Goal: Transaction & Acquisition: Purchase product/service

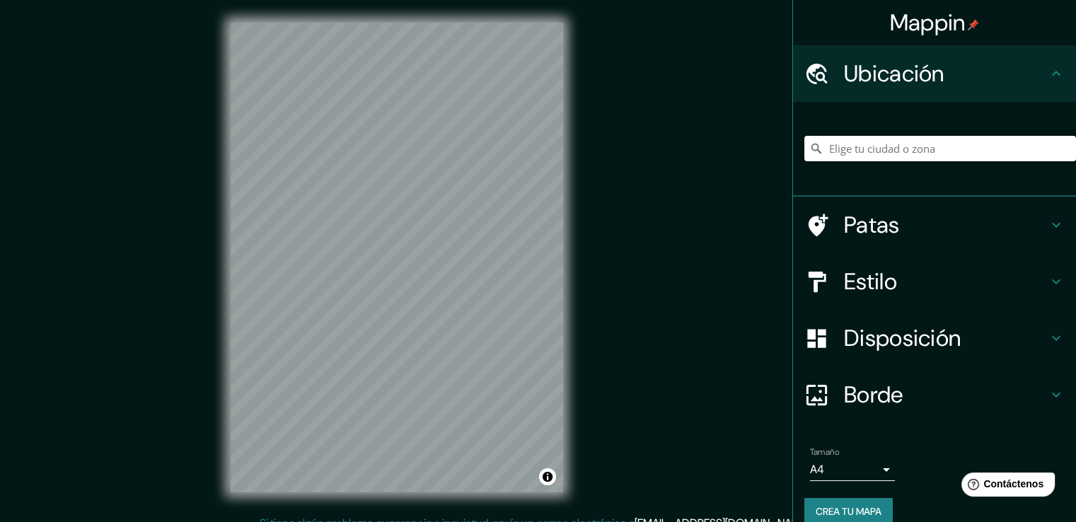
click at [857, 155] on input "Elige tu ciudad o zona" at bounding box center [940, 148] width 272 height 25
click at [936, 150] on input "Plaza [PERSON_NAME], [GEOGRAPHIC_DATA], [GEOGRAPHIC_DATA], [GEOGRAPHIC_DATA]" at bounding box center [940, 148] width 272 height 25
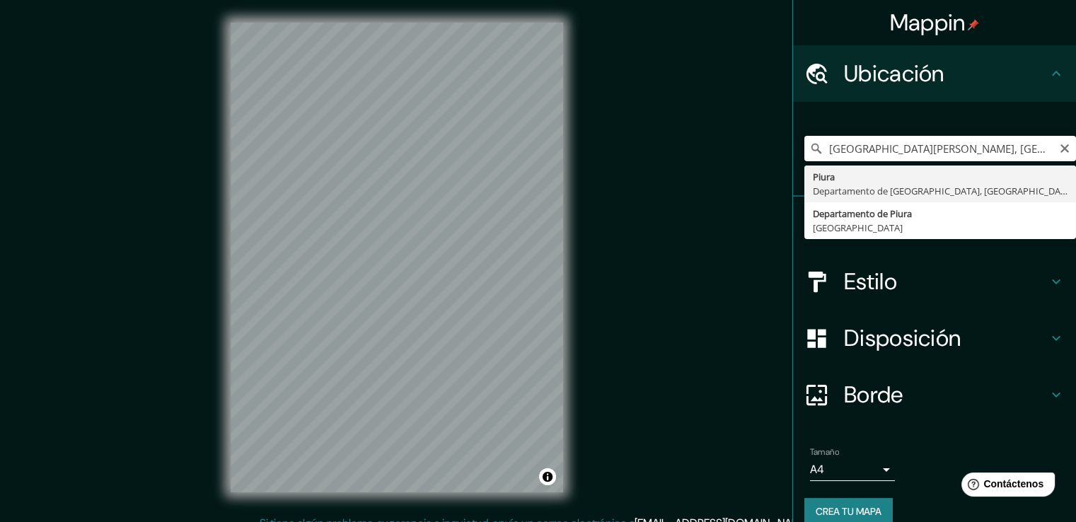
click at [1039, 153] on input "[GEOGRAPHIC_DATA][PERSON_NAME], [GEOGRAPHIC_DATA], [GEOGRAPHIC_DATA], [GEOGRAPH…" at bounding box center [940, 148] width 272 height 25
click at [1023, 149] on input "[GEOGRAPHIC_DATA][PERSON_NAME], [GEOGRAPHIC_DATA], [GEOGRAPHIC_DATA], [GEOGRAPH…" at bounding box center [940, 148] width 272 height 25
click at [920, 147] on input "[GEOGRAPHIC_DATA][PERSON_NAME], [GEOGRAPHIC_DATA], [GEOGRAPHIC_DATA], [GEOGRAPH…" at bounding box center [940, 148] width 272 height 25
click at [922, 148] on input "[GEOGRAPHIC_DATA][PERSON_NAME], [GEOGRAPHIC_DATA], [GEOGRAPHIC_DATA], [GEOGRAPH…" at bounding box center [940, 148] width 272 height 25
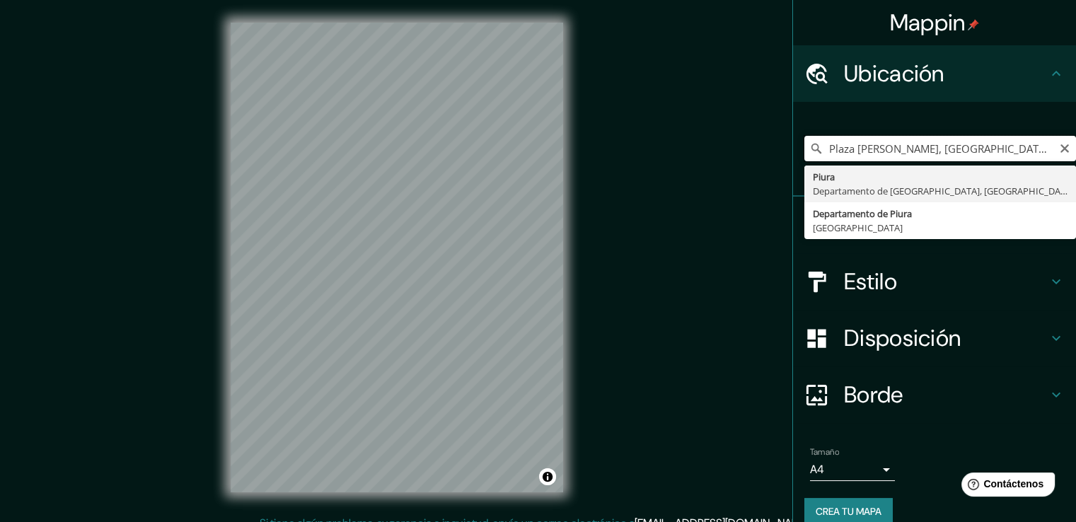
click at [905, 149] on input "Plaza [PERSON_NAME], [GEOGRAPHIC_DATA], [GEOGRAPHIC_DATA], [GEOGRAPHIC_DATA]" at bounding box center [940, 148] width 272 height 25
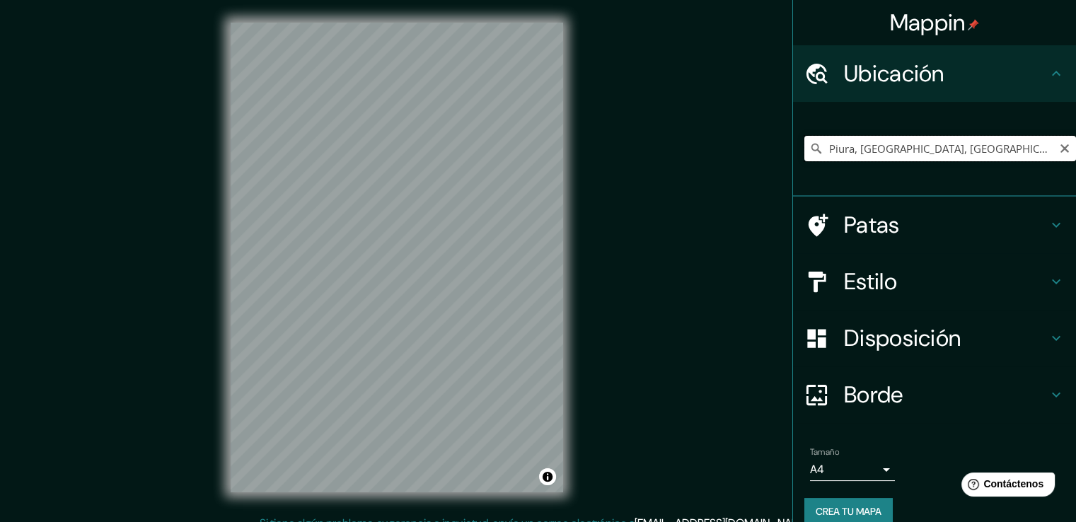
click at [1009, 150] on input "Piura, [GEOGRAPHIC_DATA], [GEOGRAPHIC_DATA]" at bounding box center [940, 148] width 272 height 25
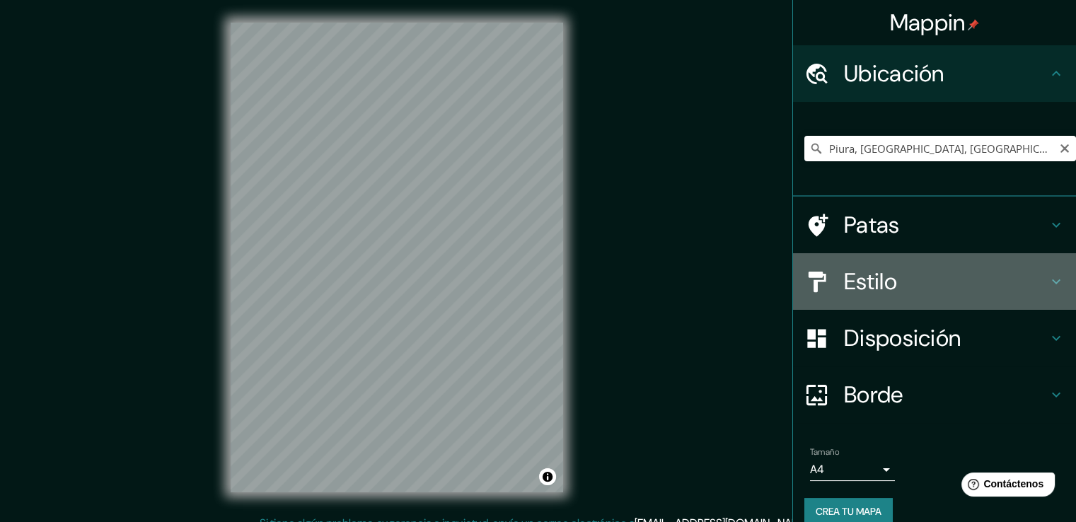
click at [849, 277] on font "Estilo" at bounding box center [870, 282] width 53 height 30
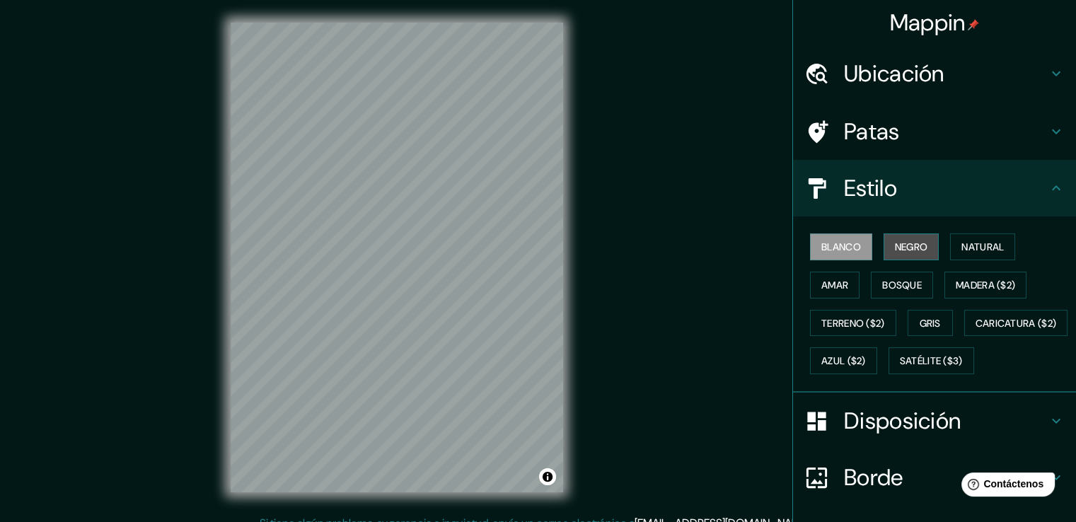
click at [902, 244] on font "Negro" at bounding box center [911, 246] width 33 height 13
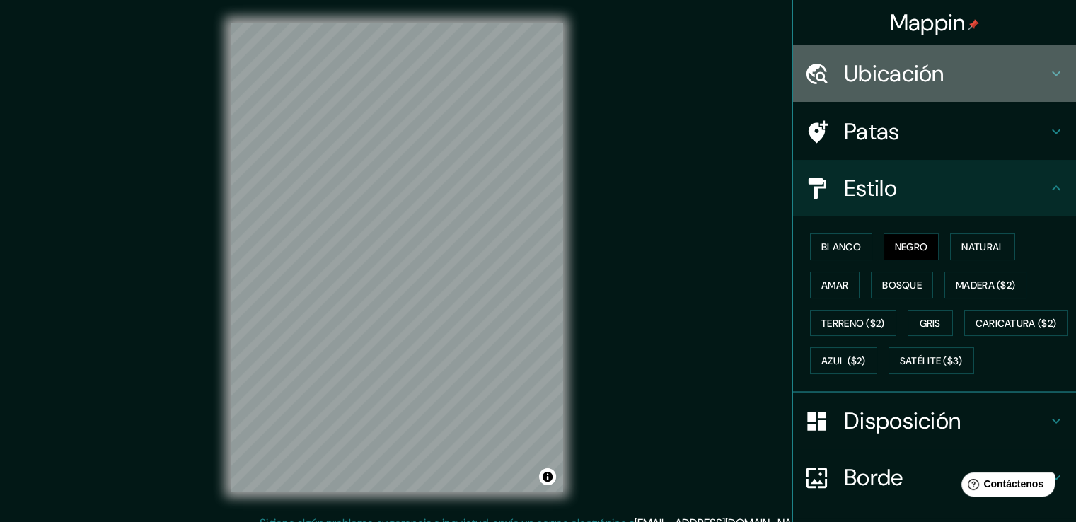
click at [904, 80] on font "Ubicación" at bounding box center [894, 74] width 100 height 30
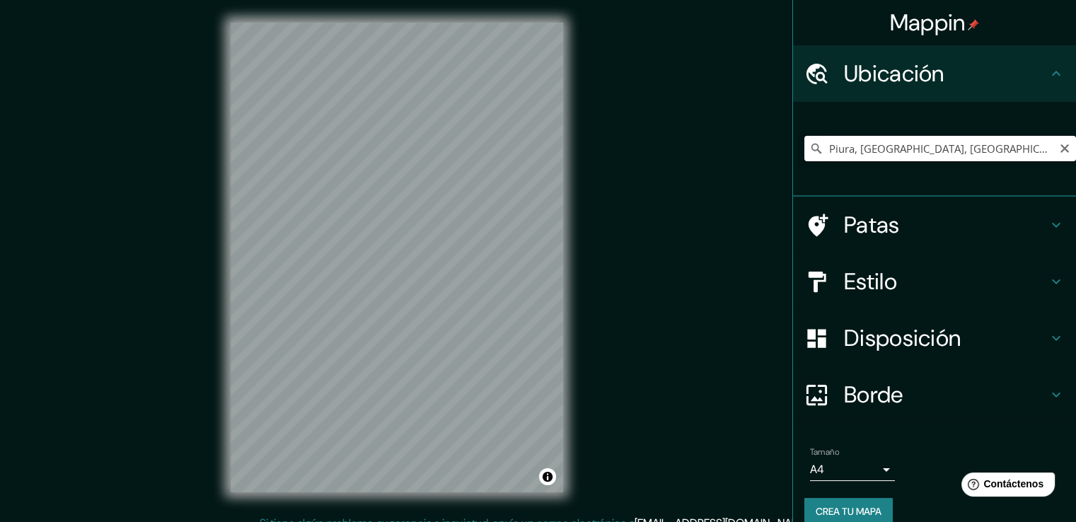
click at [953, 147] on input "Piura, [GEOGRAPHIC_DATA], [GEOGRAPHIC_DATA]" at bounding box center [940, 148] width 272 height 25
click at [965, 147] on input "Piura, [GEOGRAPHIC_DATA], [GEOGRAPHIC_DATA]" at bounding box center [940, 148] width 272 height 25
click at [847, 149] on input "Piura, [GEOGRAPHIC_DATA], [GEOGRAPHIC_DATA]" at bounding box center [940, 148] width 272 height 25
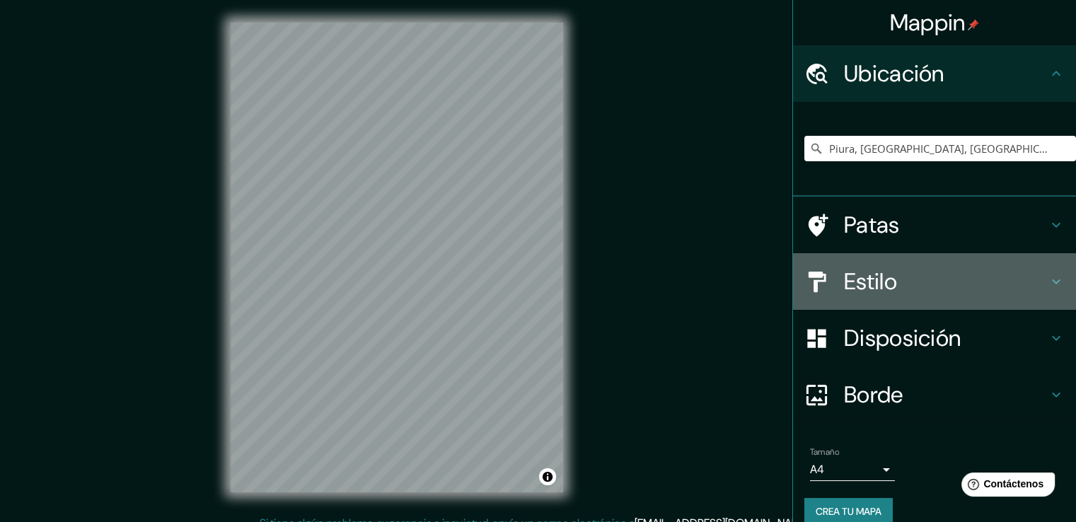
click at [857, 283] on font "Estilo" at bounding box center [870, 282] width 53 height 30
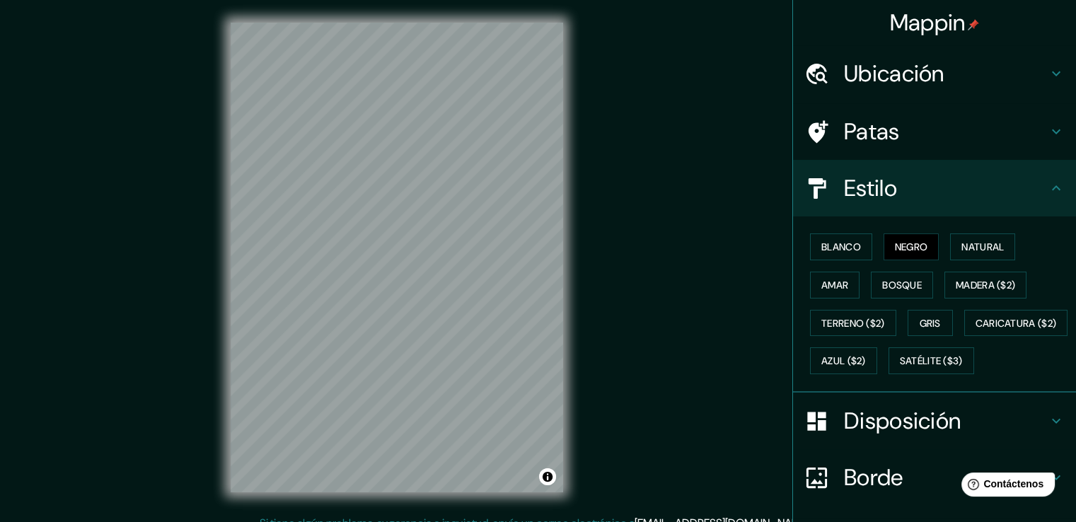
click at [740, 180] on div "Mappin Ubicación Piura, [GEOGRAPHIC_DATA], [GEOGRAPHIC_DATA] Patas Estilo Blanc…" at bounding box center [538, 268] width 1076 height 537
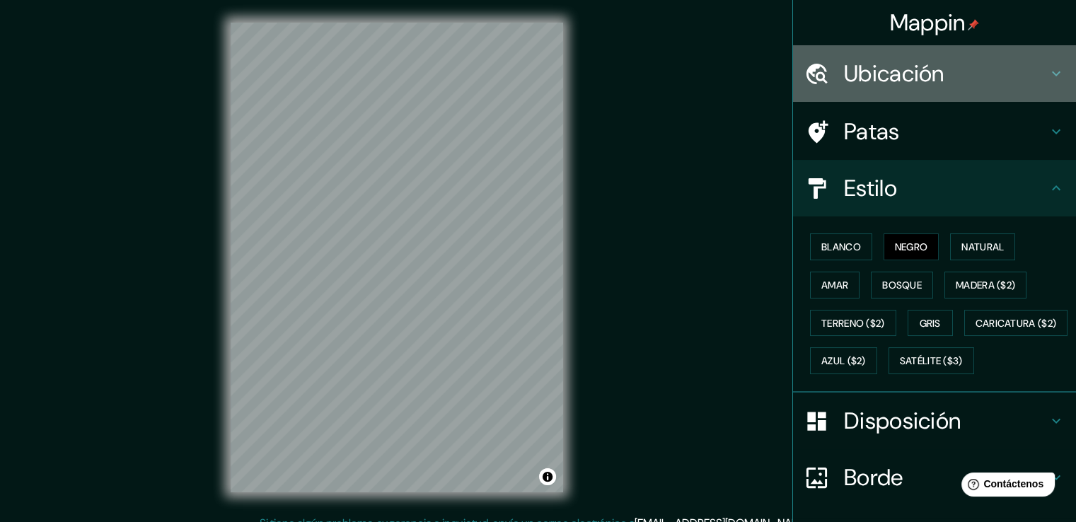
click at [907, 66] on font "Ubicación" at bounding box center [894, 74] width 100 height 30
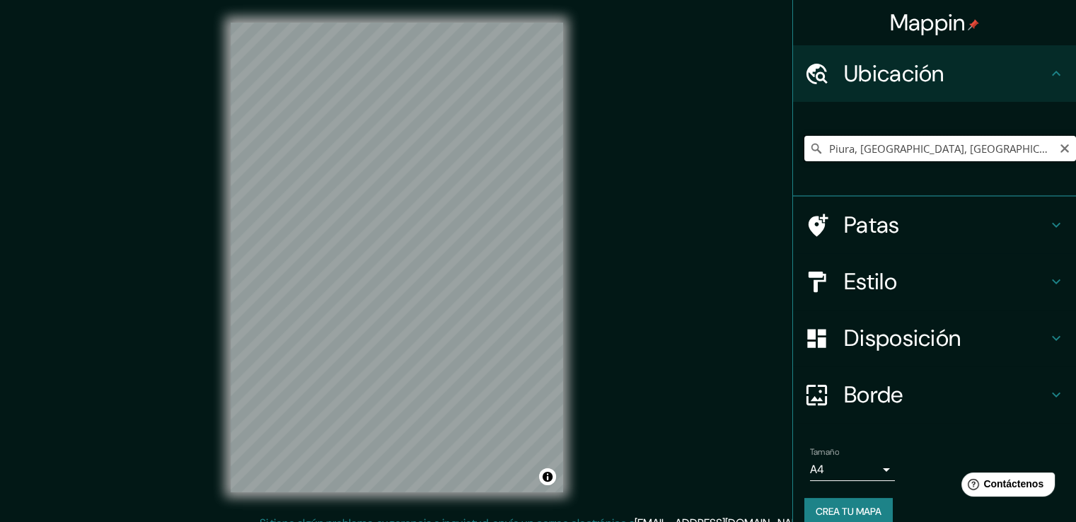
click at [871, 143] on input "Piura, [GEOGRAPHIC_DATA], [GEOGRAPHIC_DATA]" at bounding box center [940, 148] width 272 height 25
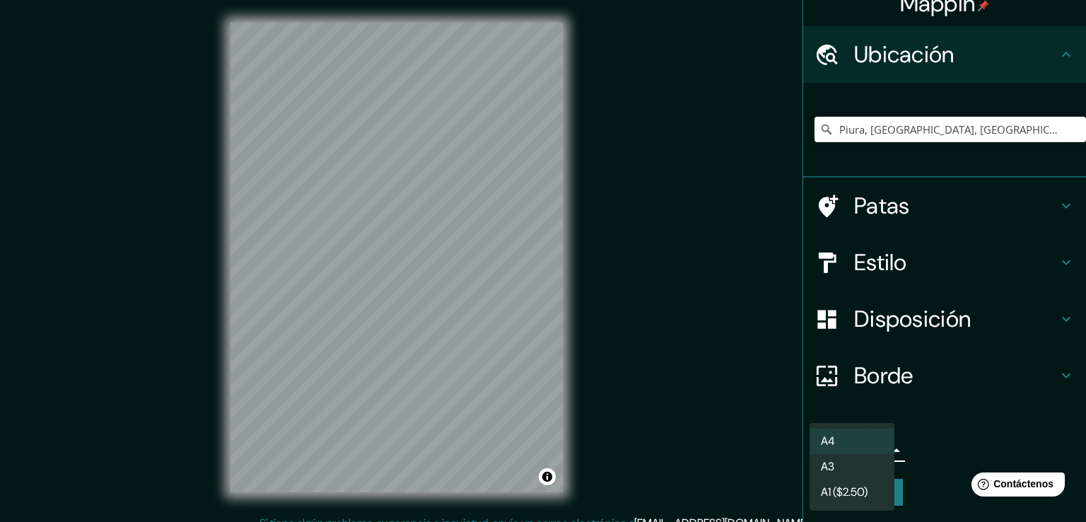
click at [874, 450] on body "Mappin Ubicación Piura, [GEOGRAPHIC_DATA], [GEOGRAPHIC_DATA] Patas Estilo Dispo…" at bounding box center [543, 261] width 1086 height 522
click at [850, 465] on li "A3" at bounding box center [852, 468] width 85 height 26
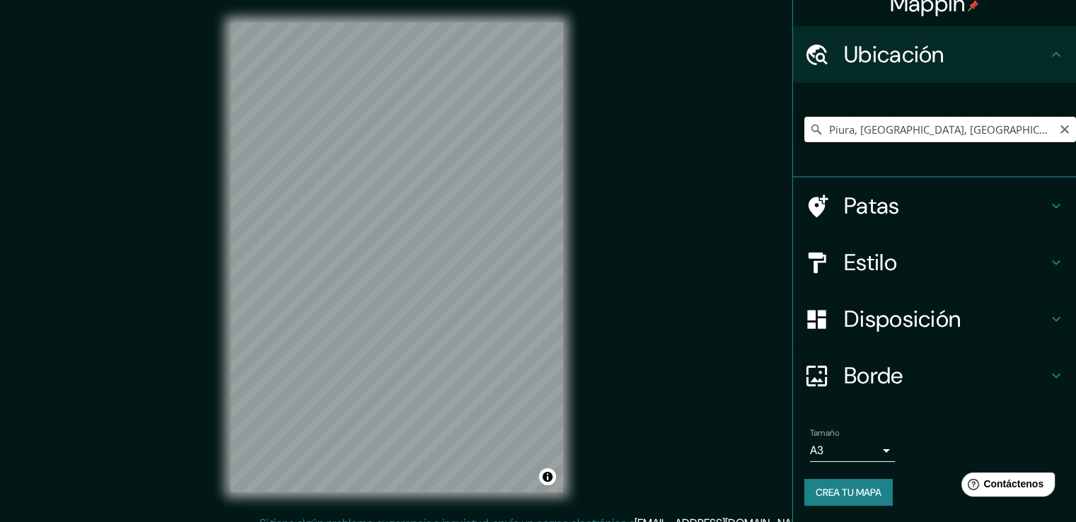
click at [1010, 126] on input "Piura, [GEOGRAPHIC_DATA], [GEOGRAPHIC_DATA]" at bounding box center [940, 129] width 272 height 25
click at [963, 131] on input "Piura, [GEOGRAPHIC_DATA], [GEOGRAPHIC_DATA]" at bounding box center [940, 129] width 272 height 25
type input "Plaza [PERSON_NAME], [GEOGRAPHIC_DATA], [GEOGRAPHIC_DATA], [GEOGRAPHIC_DATA]"
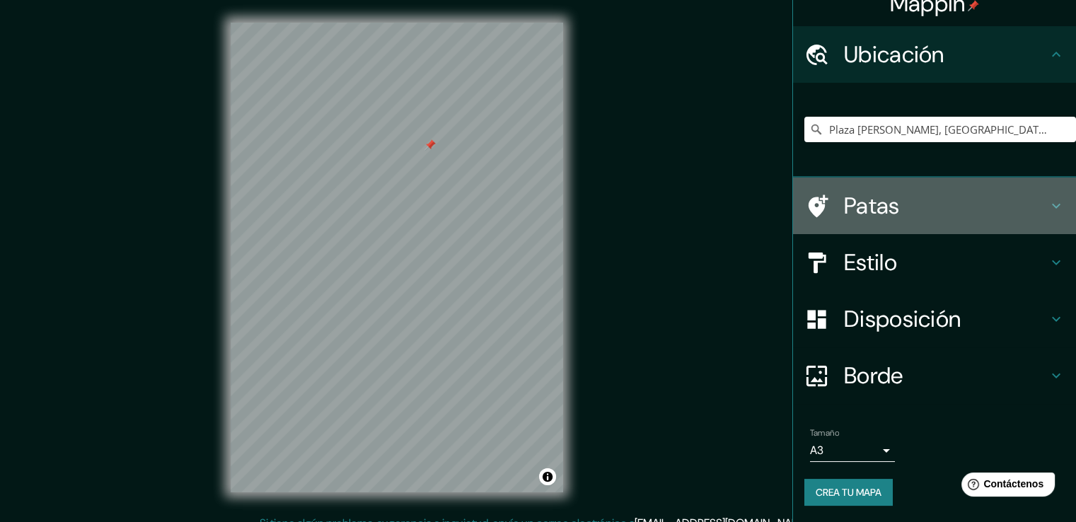
click at [808, 198] on icon at bounding box center [818, 205] width 20 height 23
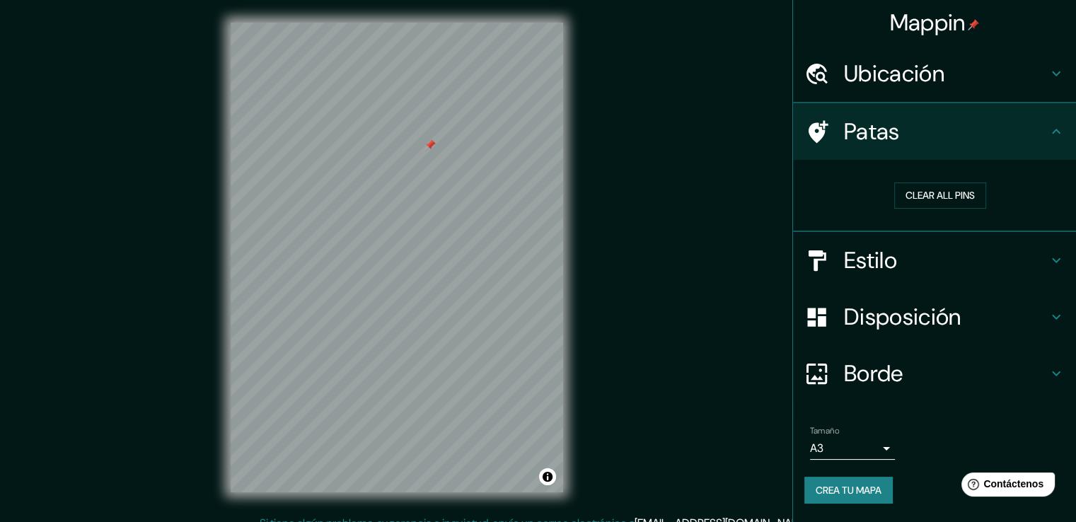
scroll to position [0, 0]
click at [704, 160] on div "Mappin [GEOGRAPHIC_DATA][PERSON_NAME], [GEOGRAPHIC_DATA], [GEOGRAPHIC_DATA], [G…" at bounding box center [538, 268] width 1076 height 537
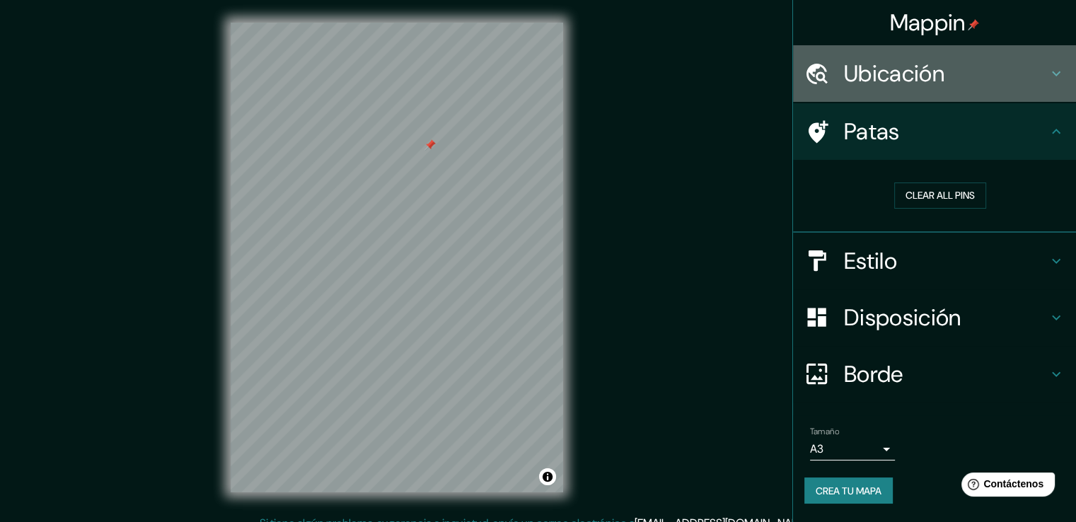
click at [889, 65] on font "Ubicación" at bounding box center [894, 74] width 100 height 30
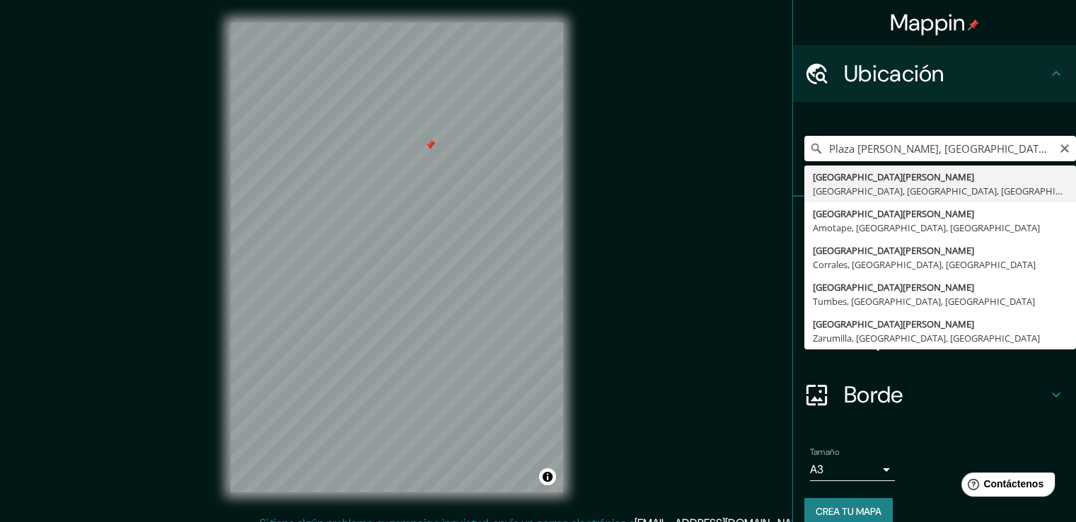
click at [1012, 156] on input "Plaza [PERSON_NAME], [GEOGRAPHIC_DATA], [GEOGRAPHIC_DATA], [GEOGRAPHIC_DATA]" at bounding box center [940, 148] width 272 height 25
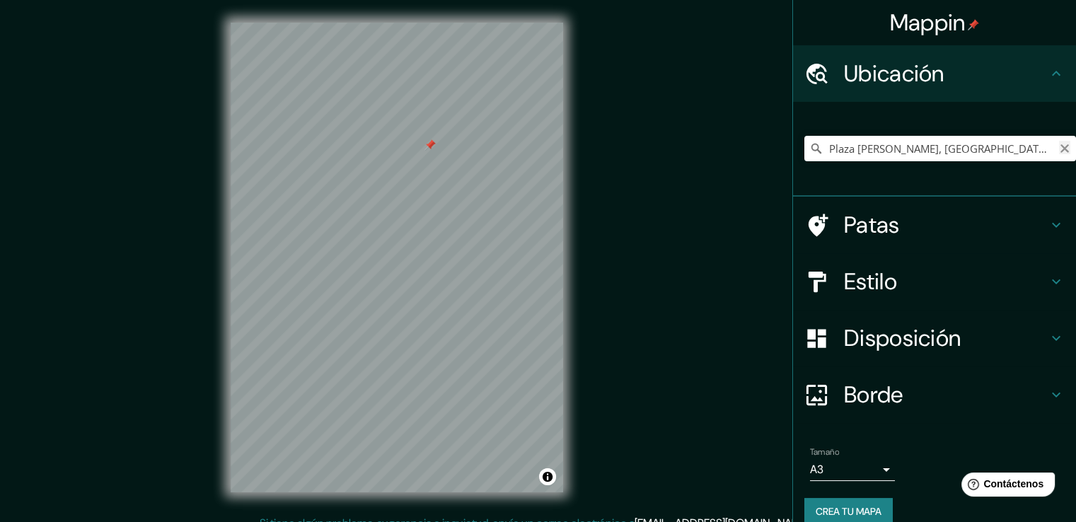
click at [1059, 153] on icon "Claro" at bounding box center [1064, 148] width 11 height 11
drag, startPoint x: 1051, startPoint y: 153, endPoint x: 1023, endPoint y: 154, distance: 27.6
click at [1023, 154] on input "Elige tu ciudad o zona" at bounding box center [940, 148] width 272 height 25
click at [977, 152] on input "Elige tu ciudad o zona" at bounding box center [940, 148] width 272 height 25
click at [997, 158] on input "Piura, [GEOGRAPHIC_DATA], [GEOGRAPHIC_DATA]" at bounding box center [940, 148] width 272 height 25
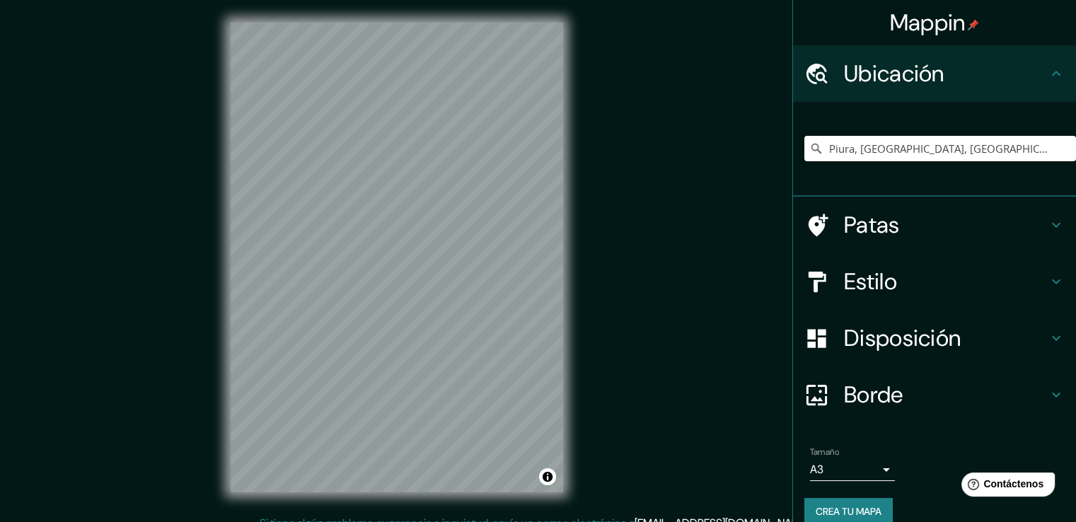
click at [921, 149] on input "Piura, [GEOGRAPHIC_DATA], [GEOGRAPHIC_DATA]" at bounding box center [940, 148] width 272 height 25
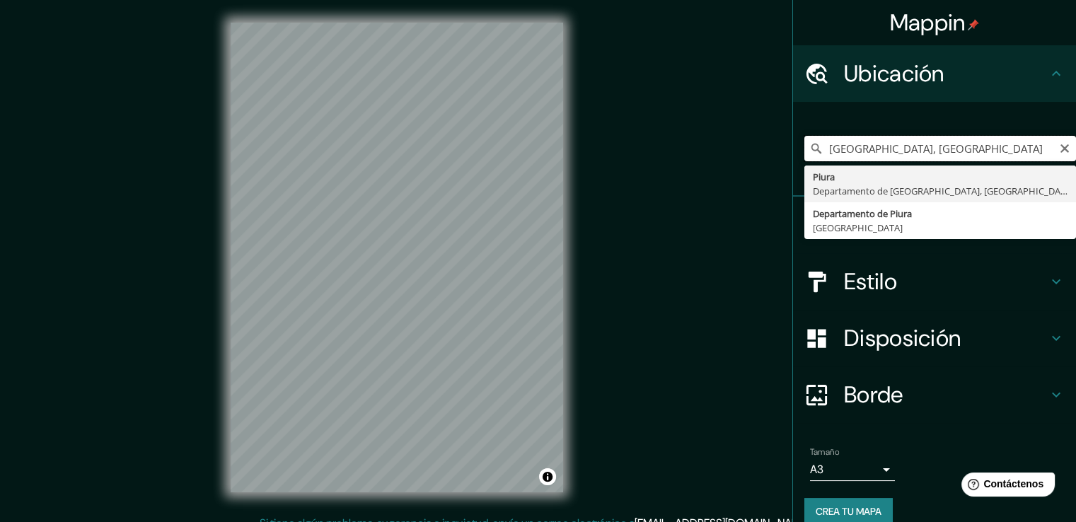
click at [863, 149] on input "[GEOGRAPHIC_DATA], [GEOGRAPHIC_DATA]" at bounding box center [940, 148] width 272 height 25
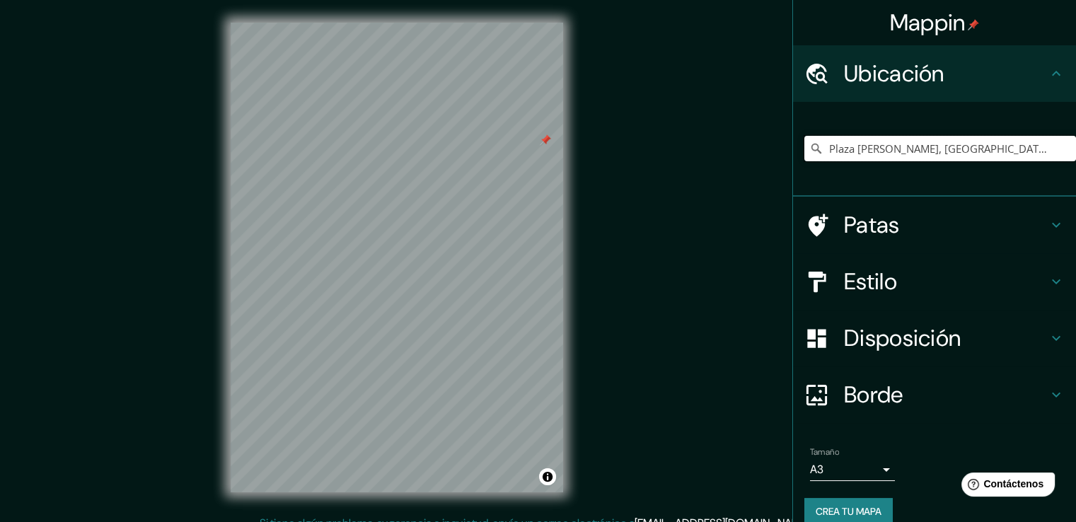
type input "Plaza [PERSON_NAME], [GEOGRAPHIC_DATA], [GEOGRAPHIC_DATA], [GEOGRAPHIC_DATA]"
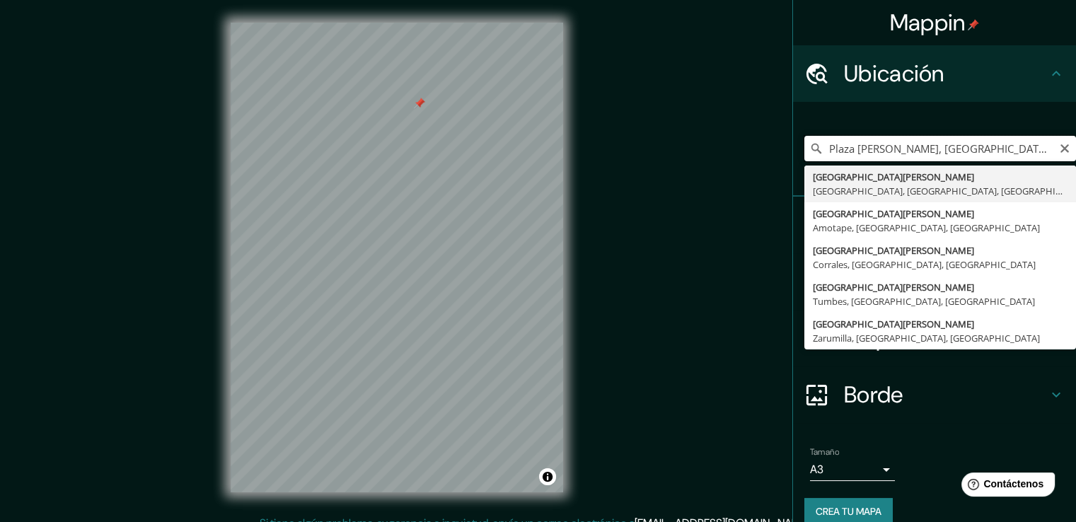
click at [910, 151] on input "Plaza [PERSON_NAME], [GEOGRAPHIC_DATA], [GEOGRAPHIC_DATA], [GEOGRAPHIC_DATA]" at bounding box center [940, 148] width 272 height 25
click at [1061, 142] on input "Plaza [PERSON_NAME], [GEOGRAPHIC_DATA], [GEOGRAPHIC_DATA], [GEOGRAPHIC_DATA]" at bounding box center [940, 148] width 272 height 25
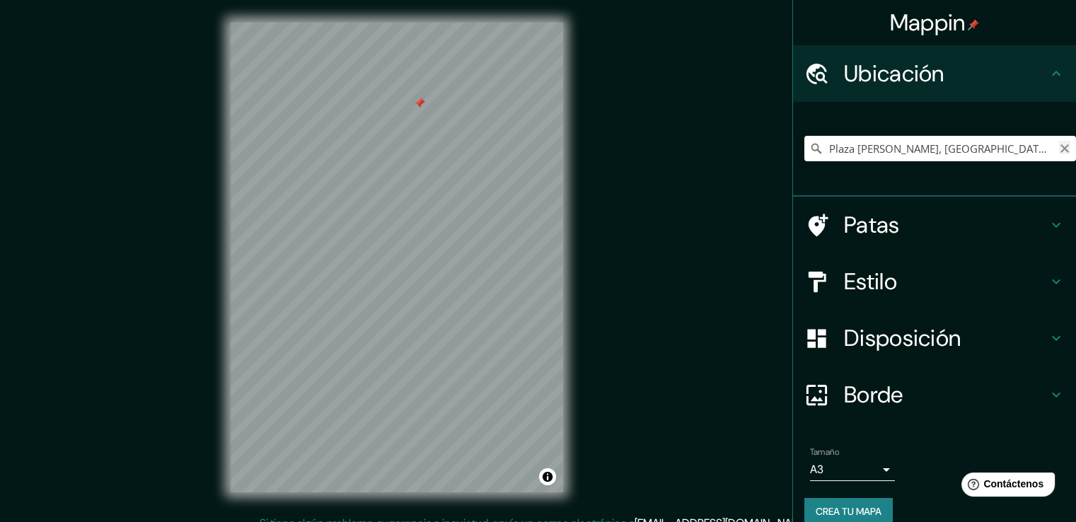
click at [1059, 146] on icon "Claro" at bounding box center [1064, 148] width 11 height 11
click at [951, 155] on input "Elige tu ciudad o zona" at bounding box center [940, 148] width 272 height 25
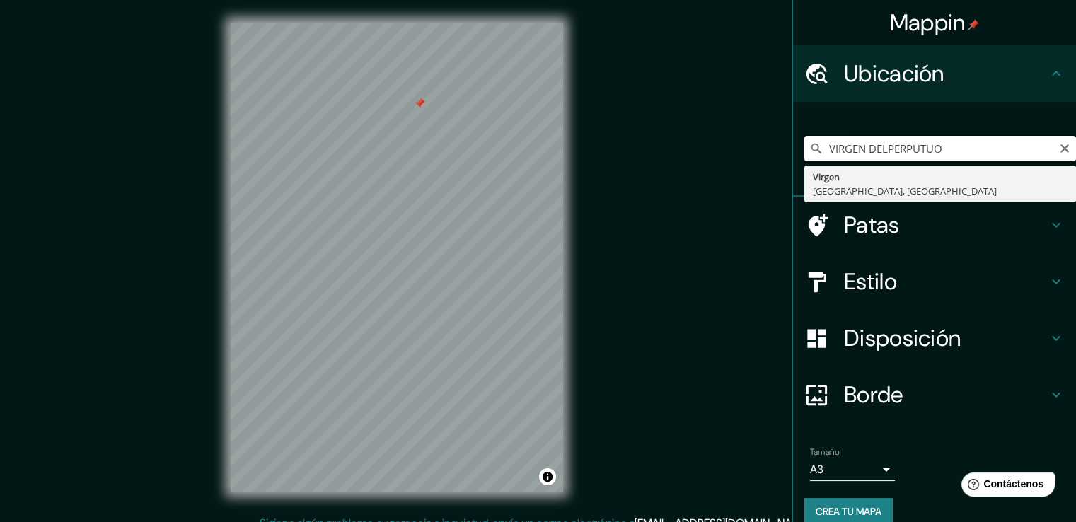
click at [876, 150] on input "VIRGEN DELPERPUTUO" at bounding box center [940, 148] width 272 height 25
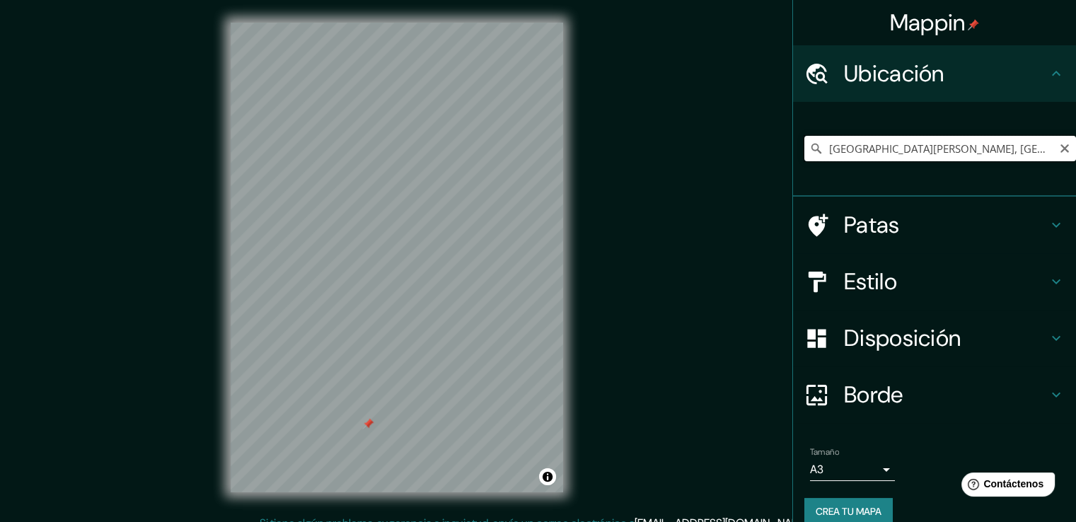
click at [1028, 149] on input "[GEOGRAPHIC_DATA][PERSON_NAME], [GEOGRAPHIC_DATA], [GEOGRAPHIC_DATA], [GEOGRAPH…" at bounding box center [940, 148] width 272 height 25
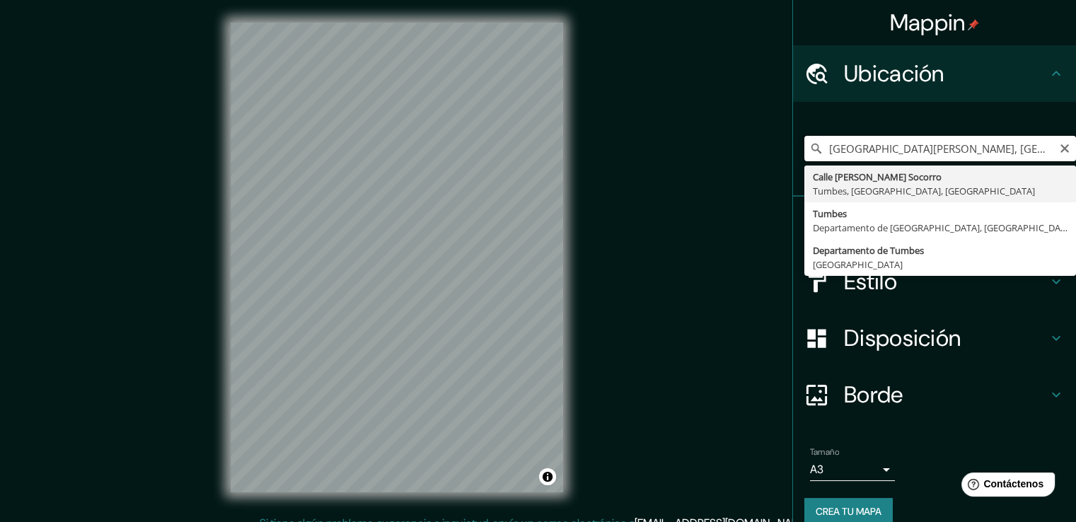
click at [1028, 149] on input "[GEOGRAPHIC_DATA][PERSON_NAME], [GEOGRAPHIC_DATA], [GEOGRAPHIC_DATA], [GEOGRAPH…" at bounding box center [940, 148] width 272 height 25
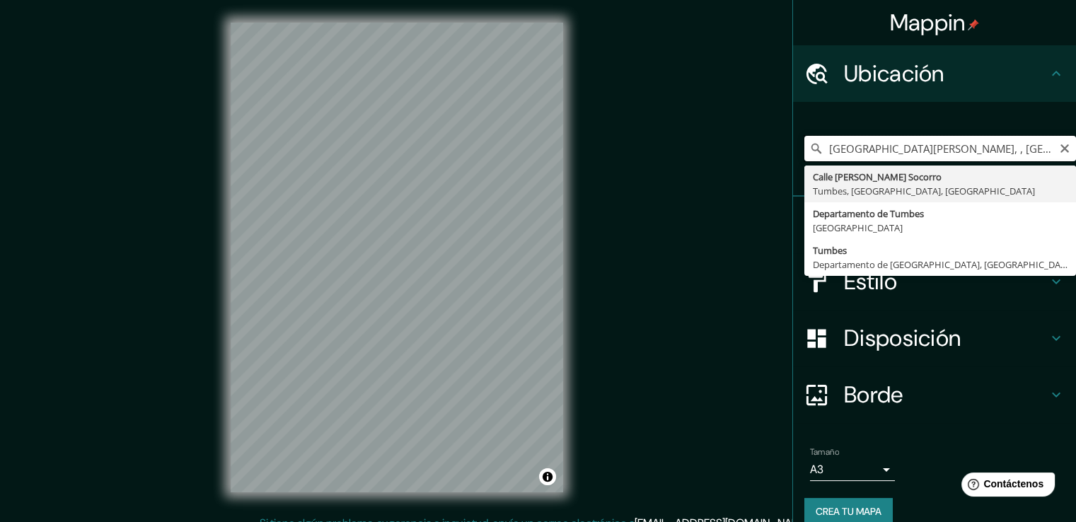
click at [843, 149] on input "[GEOGRAPHIC_DATA][PERSON_NAME], , [GEOGRAPHIC_DATA], [GEOGRAPHIC_DATA]" at bounding box center [940, 148] width 272 height 25
click at [964, 148] on input "[PERSON_NAME] [GEOGRAPHIC_DATA], , [GEOGRAPHIC_DATA], [GEOGRAPHIC_DATA]" at bounding box center [940, 148] width 272 height 25
click at [1032, 148] on input "[PERSON_NAME] [GEOGRAPHIC_DATA], , [GEOGRAPHIC_DATA], [GEOGRAPHIC_DATA]" at bounding box center [940, 148] width 272 height 25
click at [1033, 148] on input "[PERSON_NAME] [GEOGRAPHIC_DATA], , [GEOGRAPHIC_DATA], [GEOGRAPHIC_DATA]" at bounding box center [940, 148] width 272 height 25
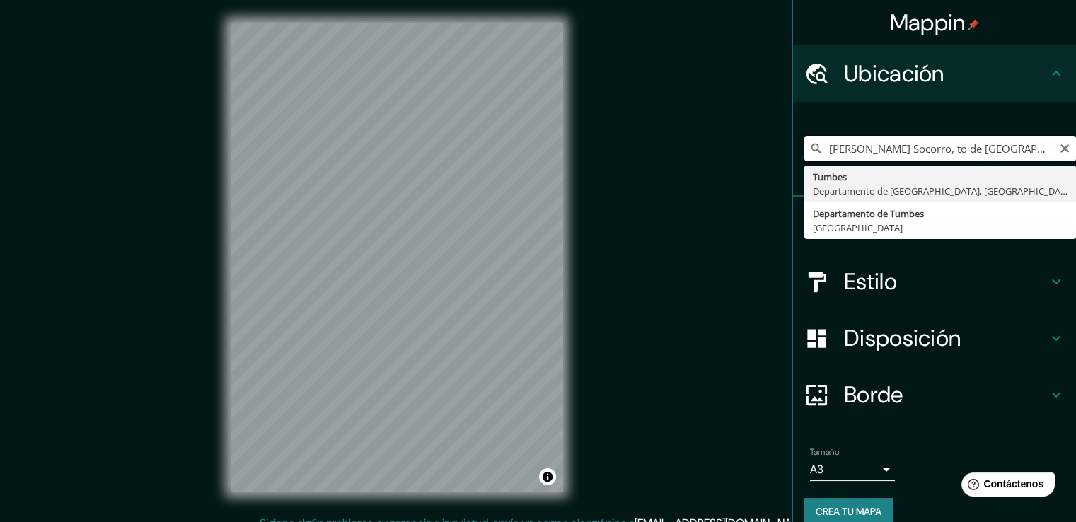
click at [1033, 148] on input "[PERSON_NAME] Socorro, to de [GEOGRAPHIC_DATA], [GEOGRAPHIC_DATA]" at bounding box center [940, 148] width 272 height 25
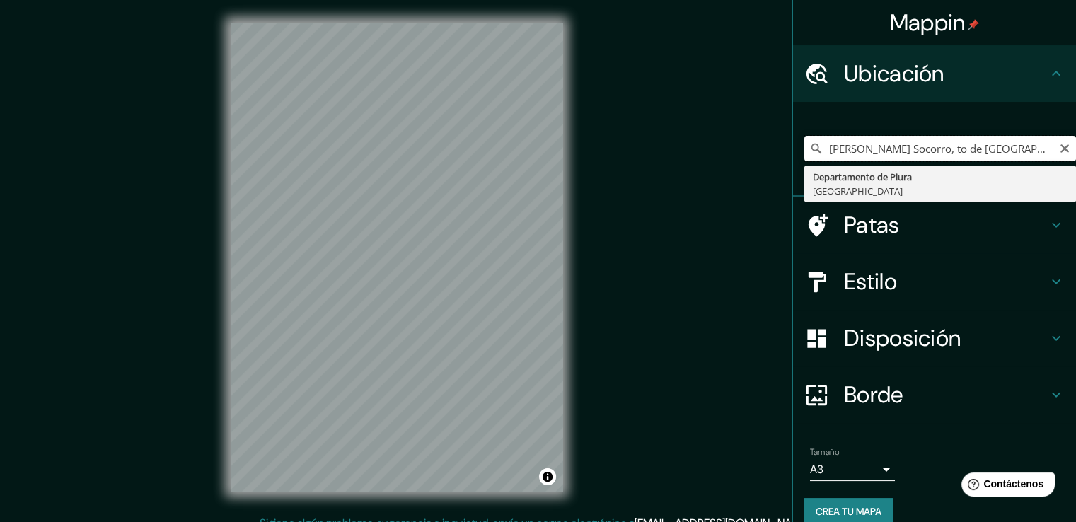
click at [968, 149] on input "[PERSON_NAME] Socorro, to de [GEOGRAPHIC_DATA], [GEOGRAPHIC_DATA]" at bounding box center [940, 148] width 272 height 25
click at [973, 149] on input "[PERSON_NAME] [GEOGRAPHIC_DATA], [GEOGRAPHIC_DATA], [GEOGRAPHIC_DATA]" at bounding box center [940, 148] width 272 height 25
click at [1019, 149] on input "[PERSON_NAME] [GEOGRAPHIC_DATA], Departamentoto de PIURA, [GEOGRAPHIC_DATA]" at bounding box center [940, 148] width 272 height 25
click at [1038, 147] on input "[PERSON_NAME] [GEOGRAPHIC_DATA], Departamentoto de PIURA, [GEOGRAPHIC_DATA]" at bounding box center [940, 148] width 272 height 25
click at [960, 147] on input "[PERSON_NAME] [GEOGRAPHIC_DATA], Departamentoto de PIURA, [GEOGRAPHIC_DATA]" at bounding box center [940, 148] width 272 height 25
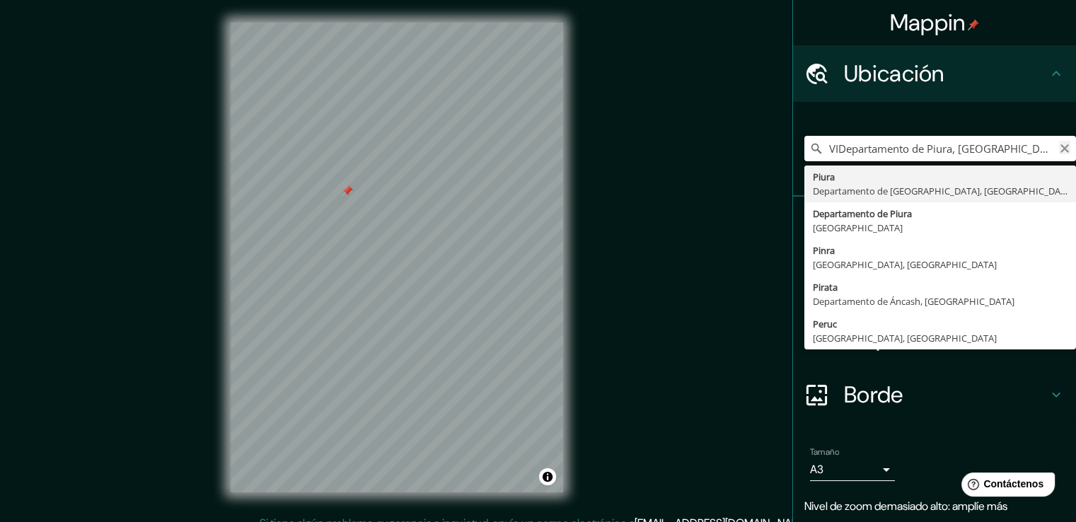
type input "VIDepartamento de Piura, [GEOGRAPHIC_DATA]"
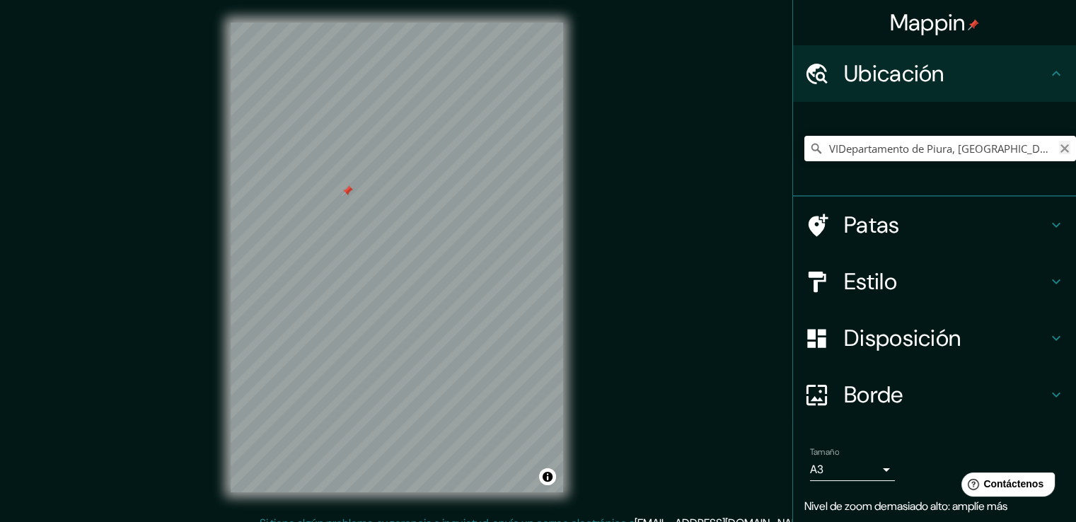
click at [1060, 151] on icon "Claro" at bounding box center [1064, 148] width 8 height 8
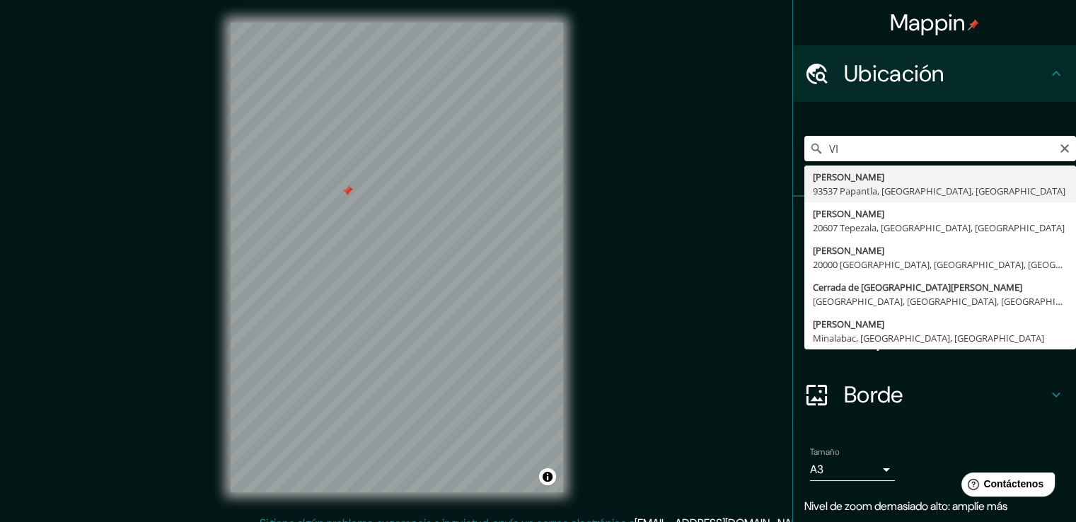
type input "V"
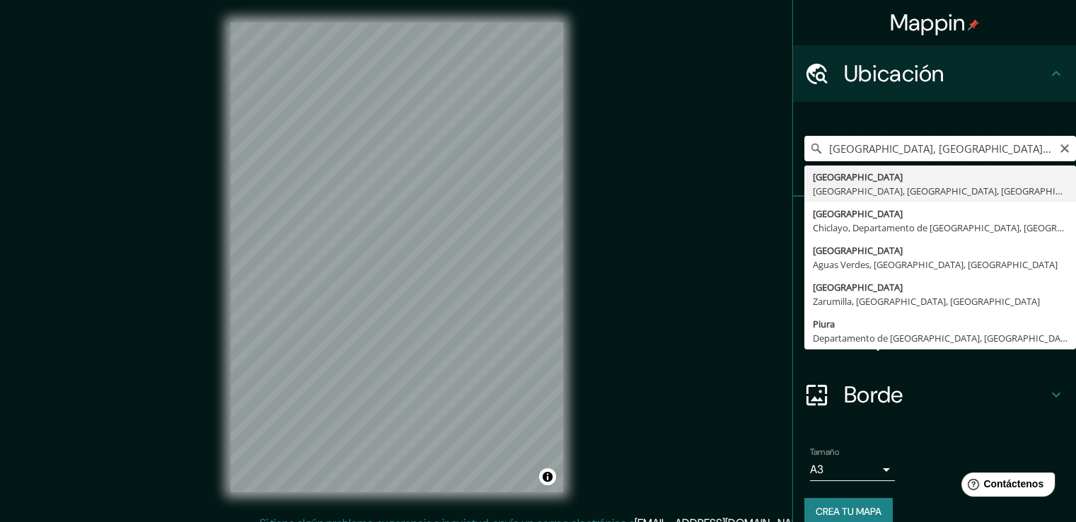
click at [951, 151] on input "[GEOGRAPHIC_DATA], [GEOGRAPHIC_DATA], [GEOGRAPHIC_DATA], [GEOGRAPHIC_DATA]" at bounding box center [940, 148] width 272 height 25
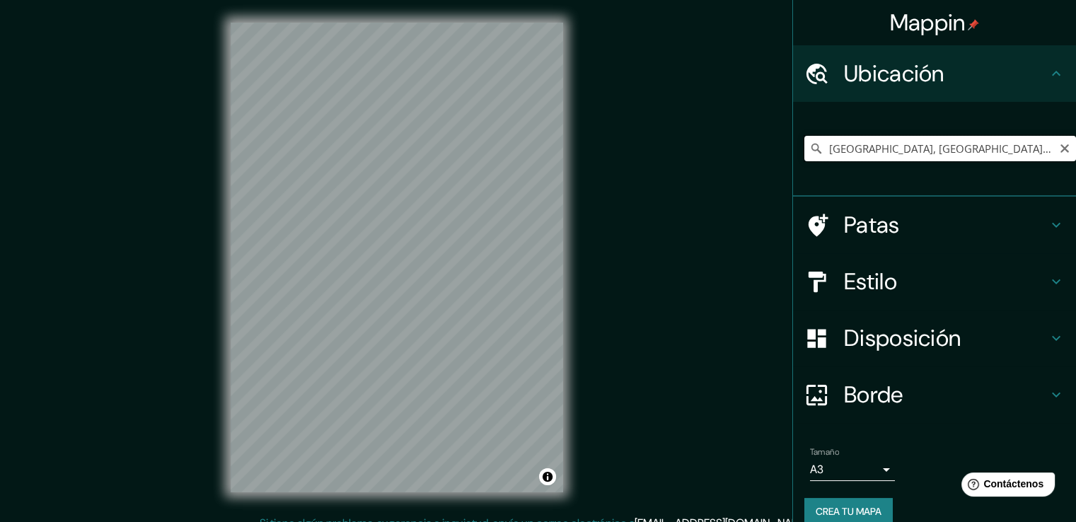
click at [977, 153] on input "[GEOGRAPHIC_DATA], [GEOGRAPHIC_DATA], [GEOGRAPHIC_DATA], [GEOGRAPHIC_DATA]" at bounding box center [940, 148] width 272 height 25
click at [958, 145] on input "[GEOGRAPHIC_DATA], [GEOGRAPHIC_DATA], [GEOGRAPHIC_DATA], [GEOGRAPHIC_DATA]" at bounding box center [940, 148] width 272 height 25
type input "[GEOGRAPHIC_DATA], [GEOGRAPHIC_DATA], [GEOGRAPHIC_DATA], [GEOGRAPHIC_DATA]"
click at [1059, 151] on icon "Claro" at bounding box center [1064, 148] width 11 height 11
click at [987, 145] on input "Elige tu ciudad o zona" at bounding box center [940, 148] width 272 height 25
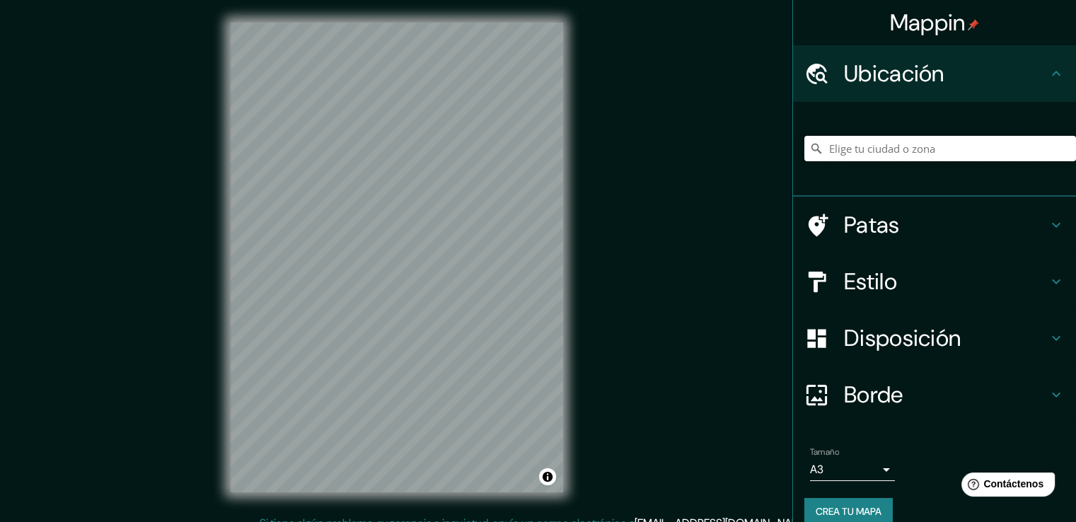
click at [987, 145] on input "Elige tu ciudad o zona" at bounding box center [940, 148] width 272 height 25
click at [987, 149] on input "Elige tu ciudad o zona" at bounding box center [940, 148] width 272 height 25
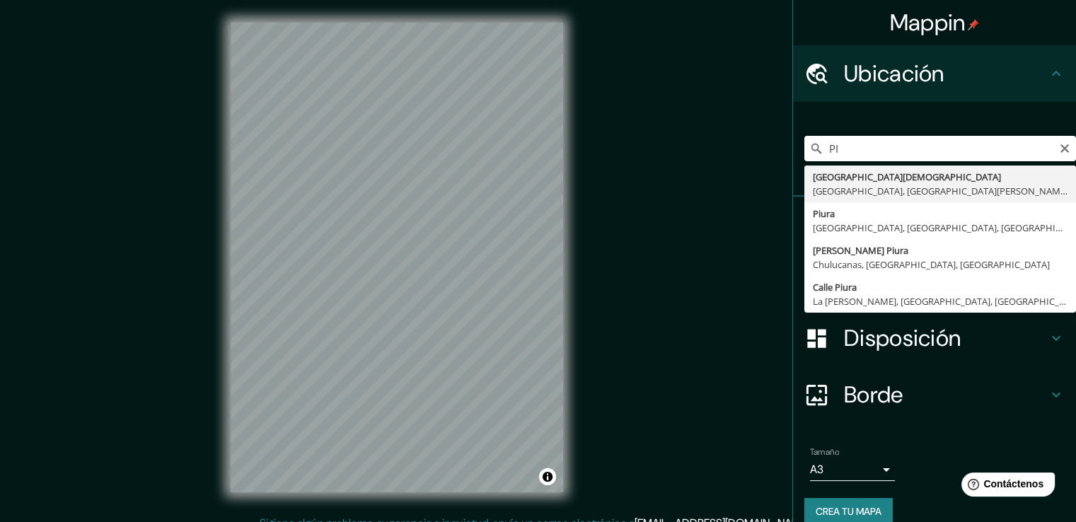
type input "P"
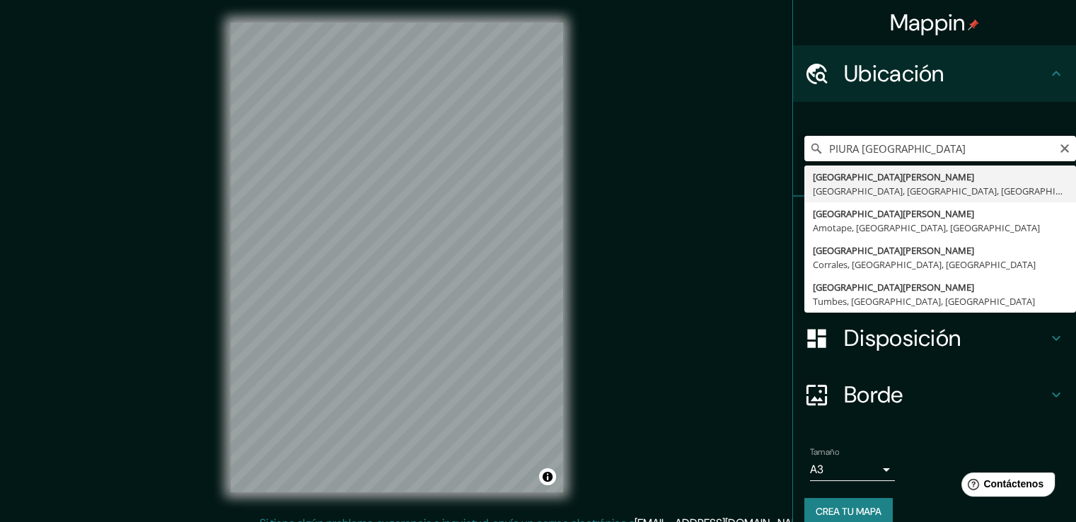
click at [902, 147] on input "PIURA [GEOGRAPHIC_DATA]" at bounding box center [940, 148] width 272 height 25
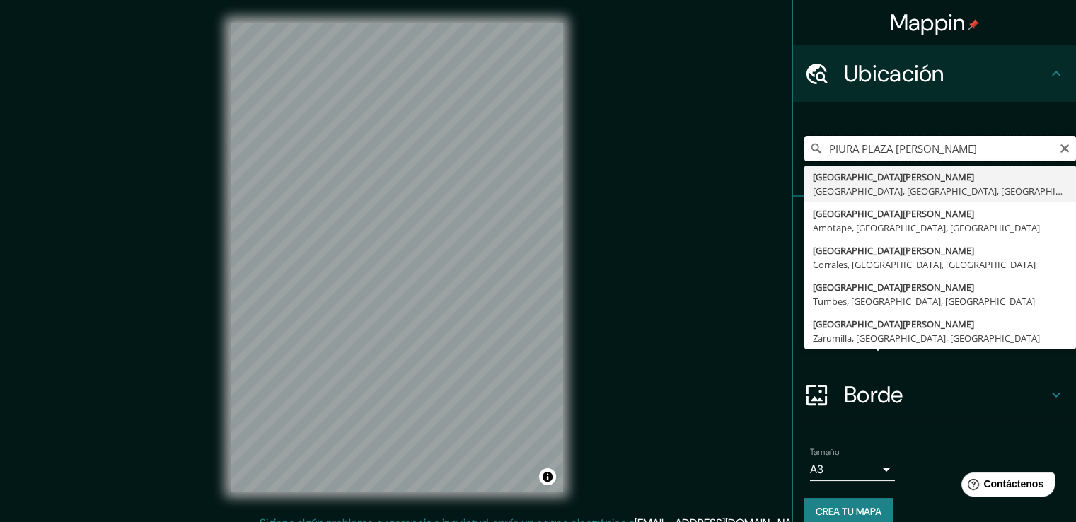
click at [848, 148] on input "PIURA PLAZA [PERSON_NAME]" at bounding box center [940, 148] width 272 height 25
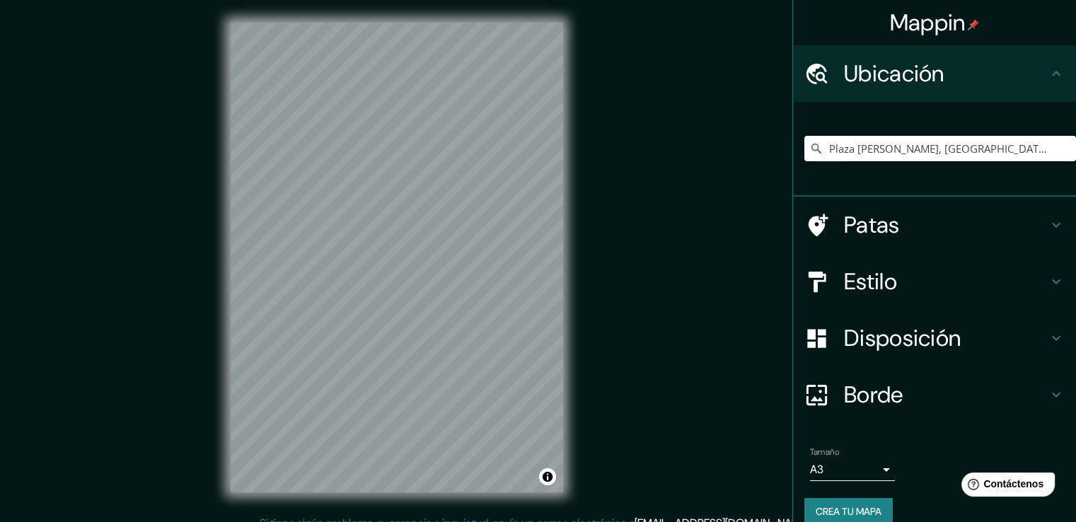
type input "Plaza [PERSON_NAME], [GEOGRAPHIC_DATA], [GEOGRAPHIC_DATA], [GEOGRAPHIC_DATA]"
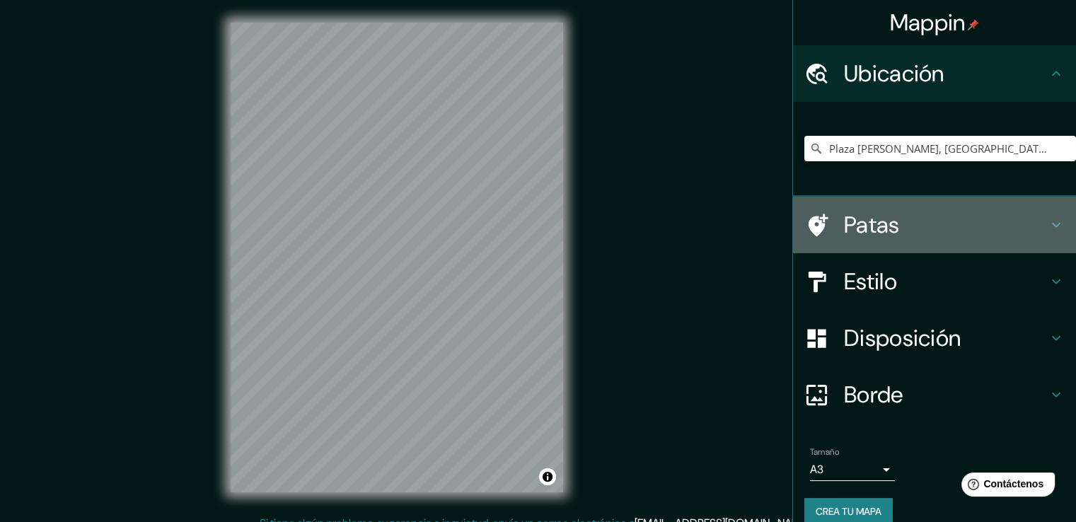
click at [810, 230] on icon at bounding box center [818, 225] width 20 height 23
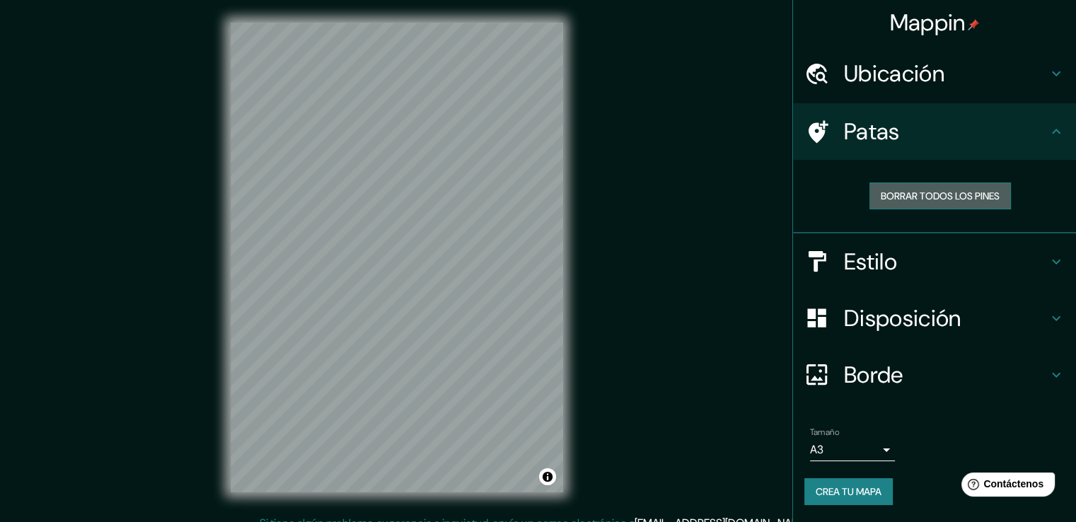
click at [908, 197] on font "Borrar todos los pines" at bounding box center [939, 196] width 119 height 13
click at [961, 254] on h4 "Estilo" at bounding box center [946, 262] width 204 height 28
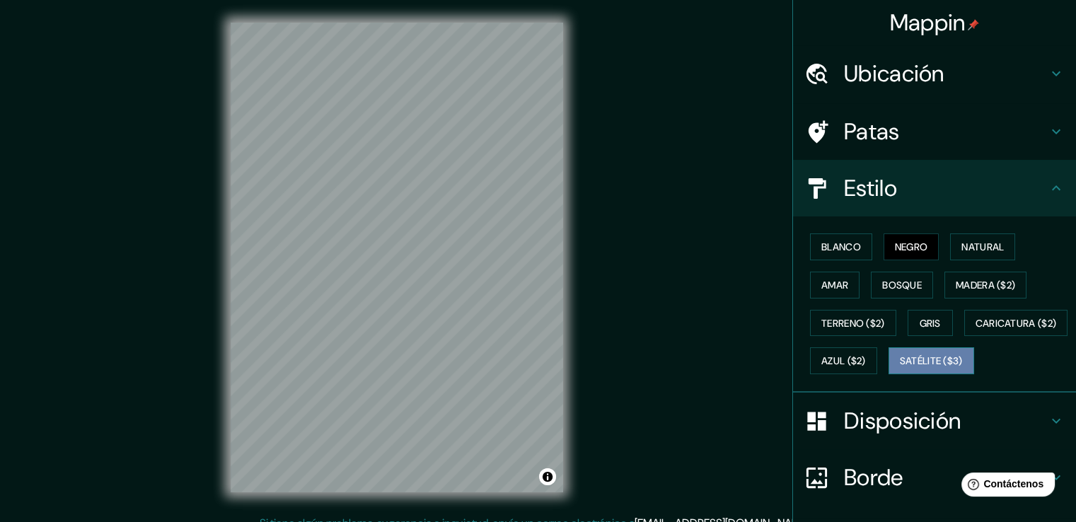
click at [900, 368] on font "Satélite ($3)" at bounding box center [931, 361] width 63 height 13
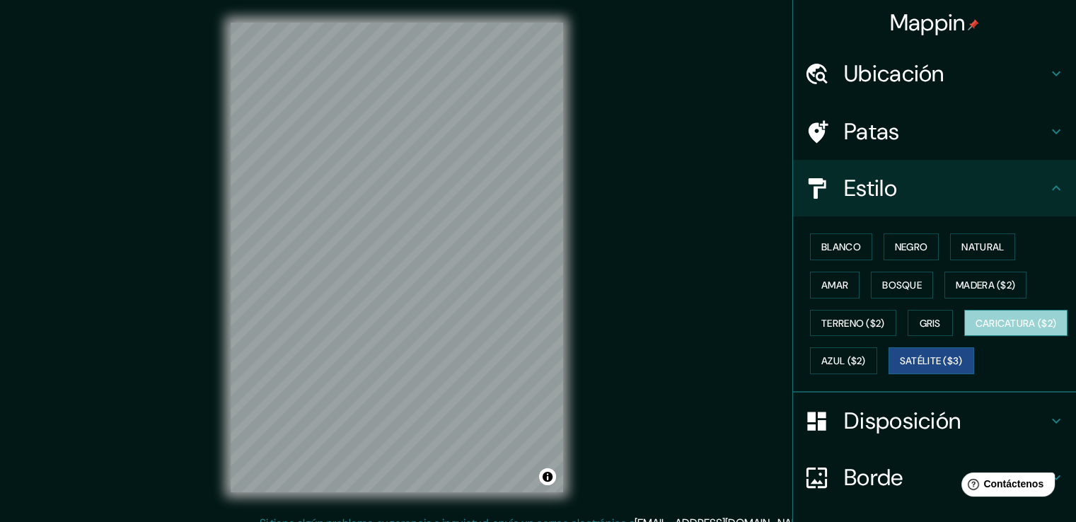
click at [975, 332] on font "Caricatura ($2)" at bounding box center [1015, 323] width 81 height 18
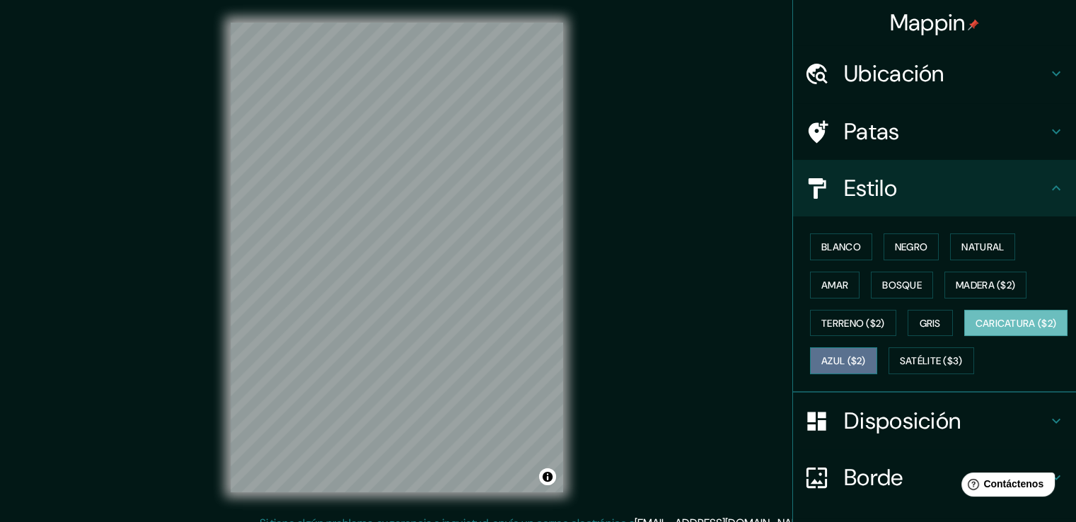
click at [866, 355] on font "Azul ($2)" at bounding box center [843, 361] width 45 height 13
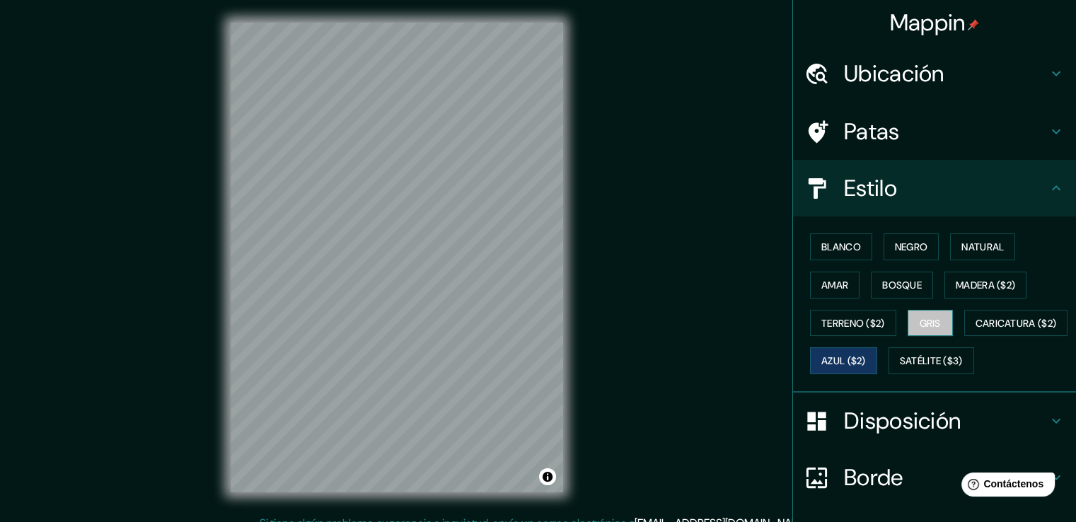
click at [919, 319] on font "Gris" at bounding box center [929, 323] width 21 height 13
click at [846, 325] on font "Terreno ($2)" at bounding box center [853, 323] width 64 height 13
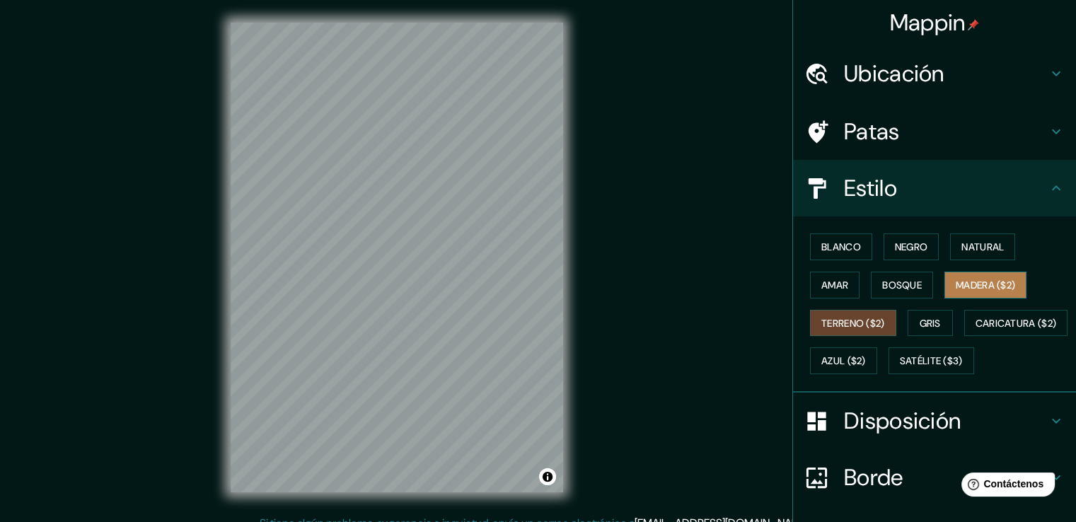
click at [967, 277] on font "Madera ($2)" at bounding box center [984, 285] width 59 height 18
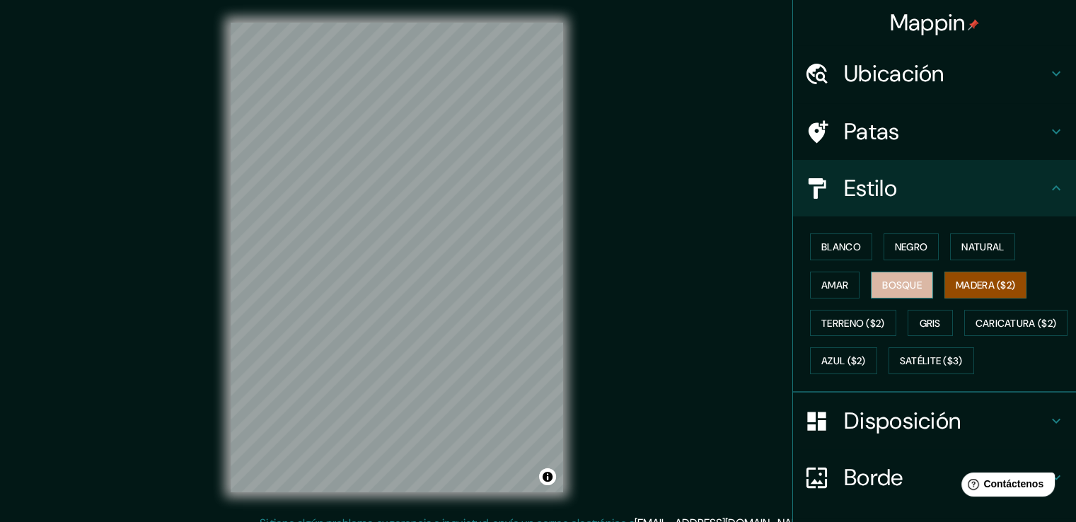
click at [890, 279] on font "Bosque" at bounding box center [902, 285] width 40 height 13
click at [822, 281] on font "Amar" at bounding box center [834, 285] width 27 height 13
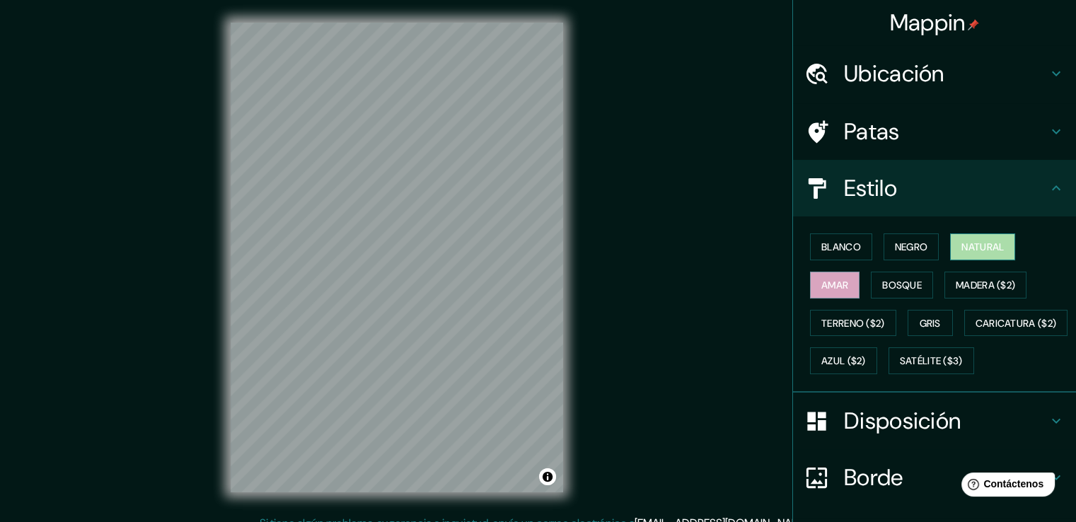
click at [984, 240] on font "Natural" at bounding box center [982, 246] width 42 height 13
click at [905, 246] on font "Negro" at bounding box center [911, 246] width 33 height 13
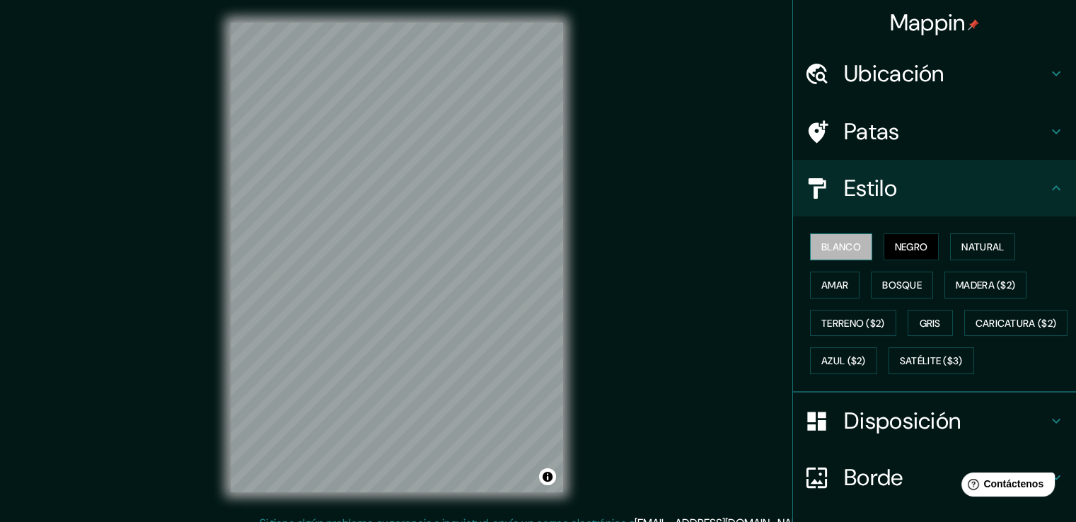
click at [844, 252] on font "Blanco" at bounding box center [841, 247] width 40 height 18
click at [900, 368] on font "Satélite ($3)" at bounding box center [931, 361] width 63 height 13
click at [957, 71] on h4 "Ubicación" at bounding box center [946, 73] width 204 height 28
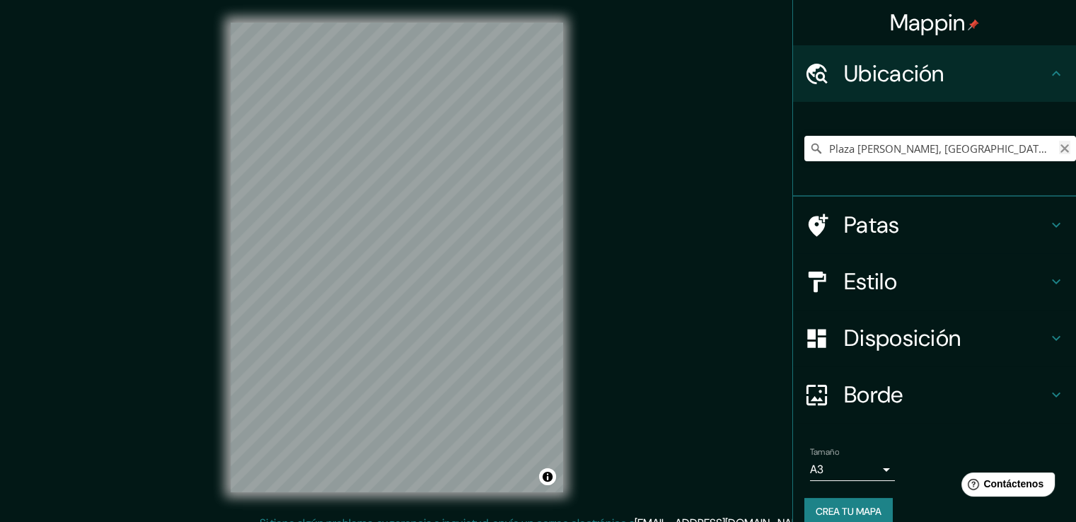
click at [1059, 145] on icon "Claro" at bounding box center [1064, 148] width 11 height 11
click at [997, 149] on input "Elige tu ciudad o zona" at bounding box center [940, 148] width 272 height 25
click at [967, 156] on input "Departamento de [GEOGRAPHIC_DATA], [GEOGRAPHIC_DATA]" at bounding box center [940, 148] width 272 height 25
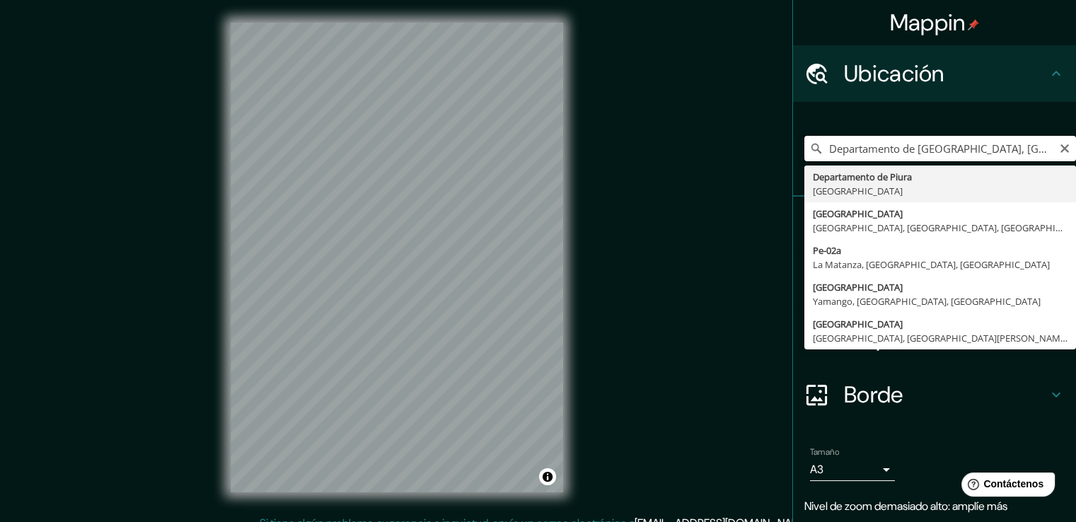
click at [815, 144] on input "Departamento de [GEOGRAPHIC_DATA], [GEOGRAPHIC_DATA]" at bounding box center [940, 148] width 272 height 25
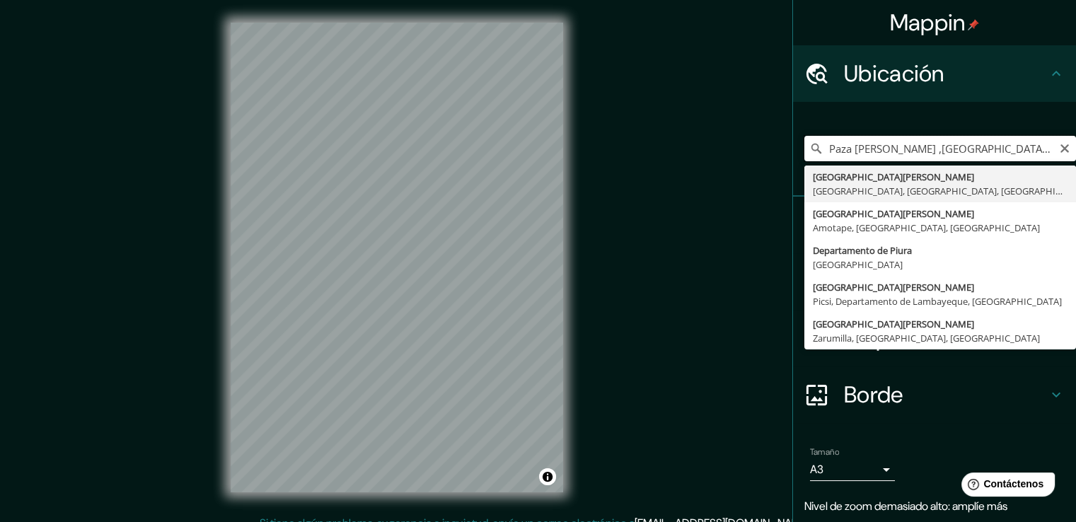
click at [822, 146] on input "Paza [PERSON_NAME] ,[GEOGRAPHIC_DATA], [GEOGRAPHIC_DATA]" at bounding box center [940, 148] width 272 height 25
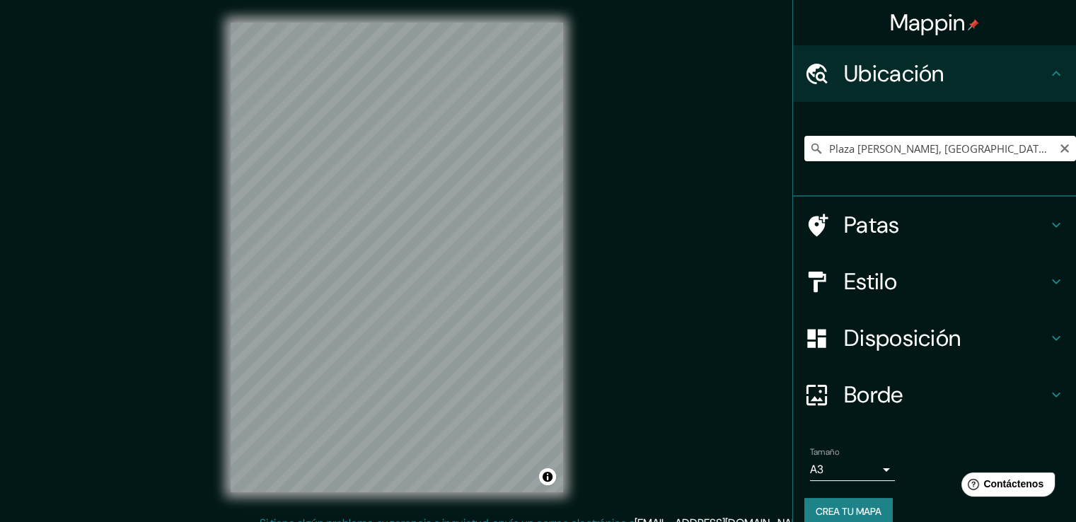
click at [943, 148] on input "Plaza [PERSON_NAME], [GEOGRAPHIC_DATA], [GEOGRAPHIC_DATA], [GEOGRAPHIC_DATA]" at bounding box center [940, 148] width 272 height 25
type input "Plaza [PERSON_NAME], [GEOGRAPHIC_DATA], [GEOGRAPHIC_DATA], [GEOGRAPHIC_DATA]"
click at [1059, 149] on icon "Claro" at bounding box center [1064, 148] width 11 height 11
click at [964, 159] on input "Elige tu ciudad o zona" at bounding box center [940, 148] width 272 height 25
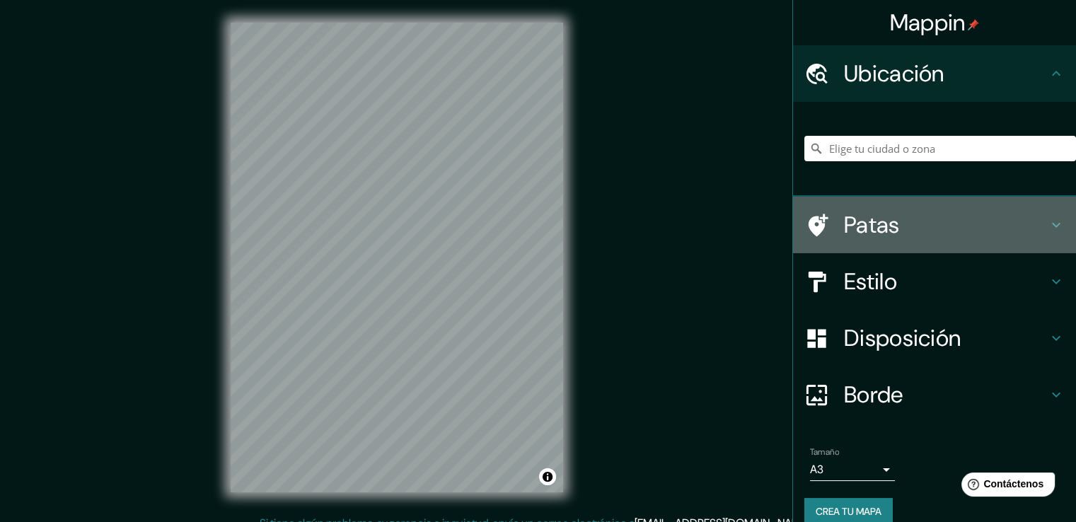
click at [865, 223] on font "Patas" at bounding box center [872, 225] width 56 height 30
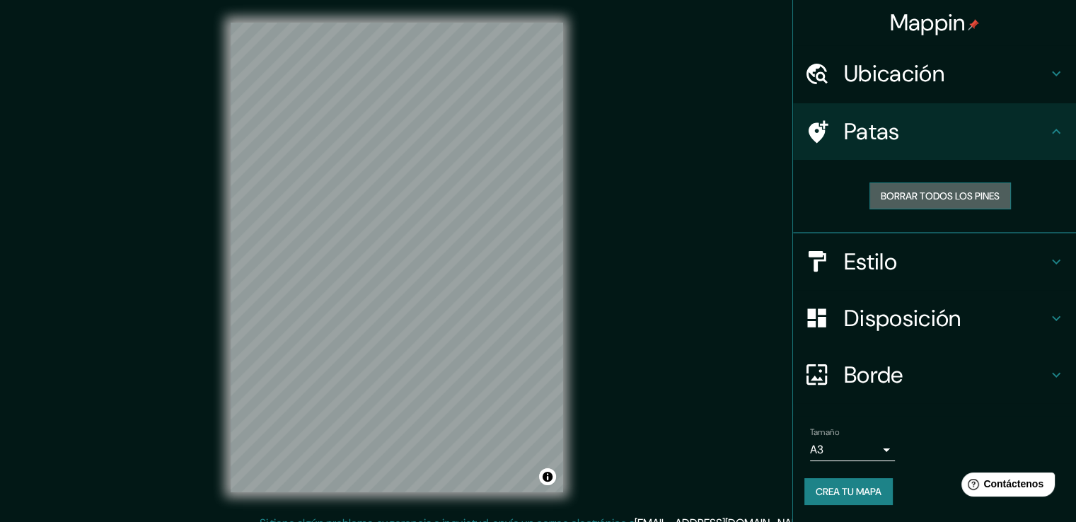
click at [945, 193] on font "Borrar todos los pines" at bounding box center [939, 196] width 119 height 13
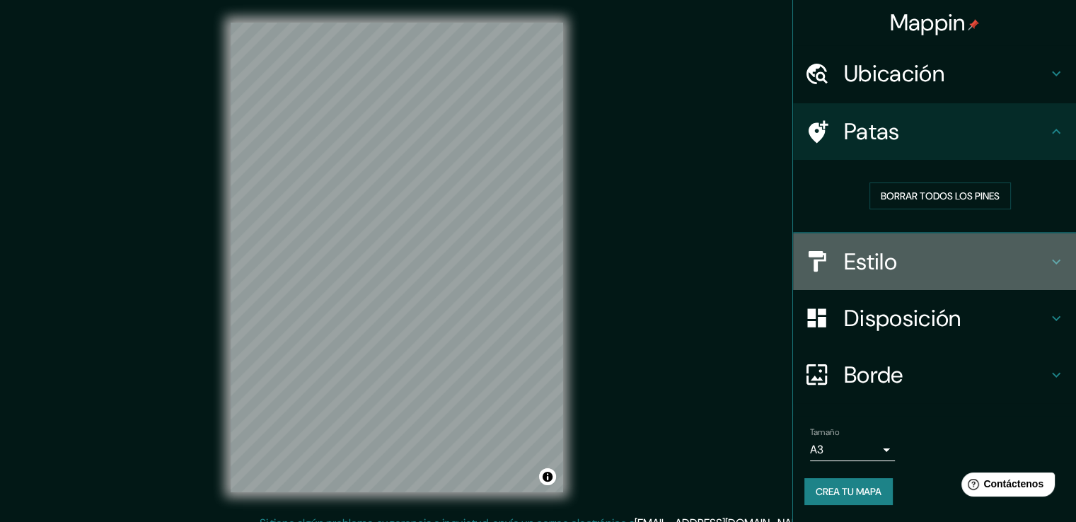
click at [891, 252] on font "Estilo" at bounding box center [870, 262] width 53 height 30
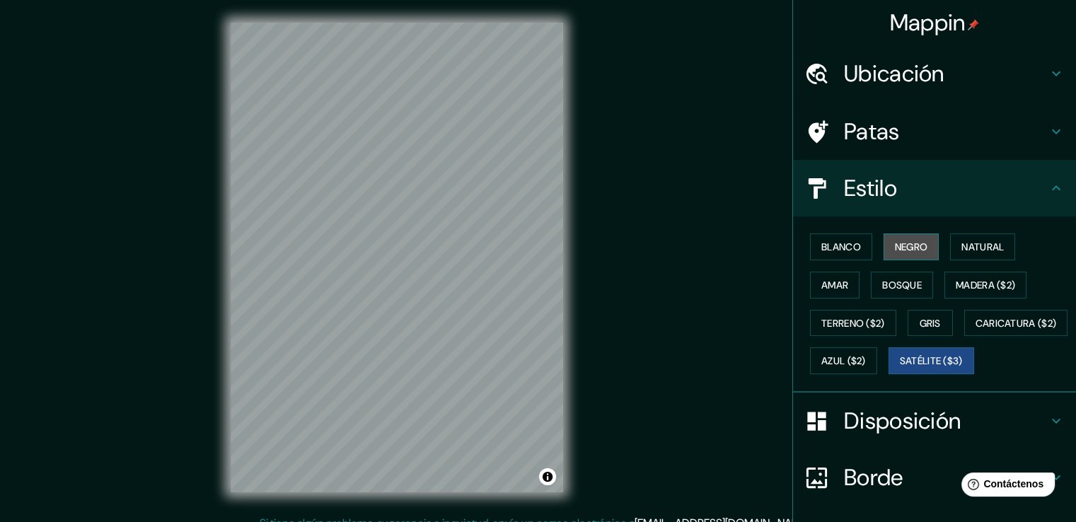
click at [913, 246] on font "Negro" at bounding box center [911, 246] width 33 height 13
click at [883, 233] on button "Negro" at bounding box center [911, 246] width 56 height 27
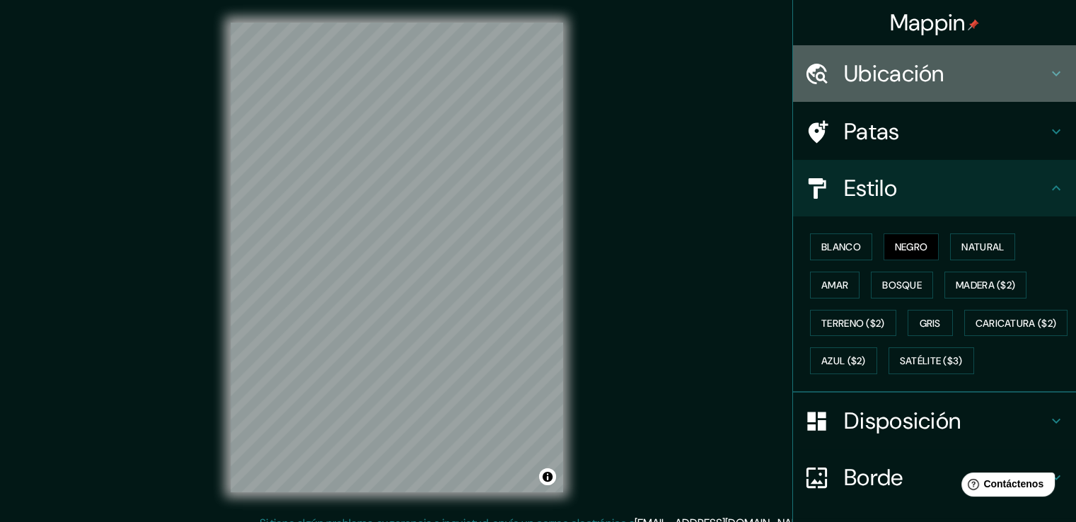
click at [900, 78] on font "Ubicación" at bounding box center [894, 74] width 100 height 30
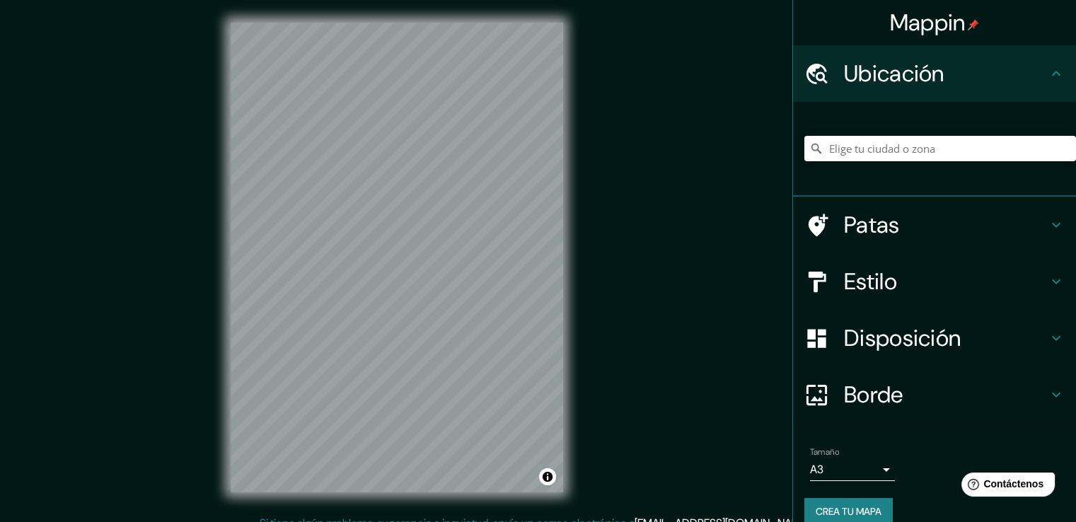
click at [890, 152] on input "Elige tu ciudad o zona" at bounding box center [940, 148] width 272 height 25
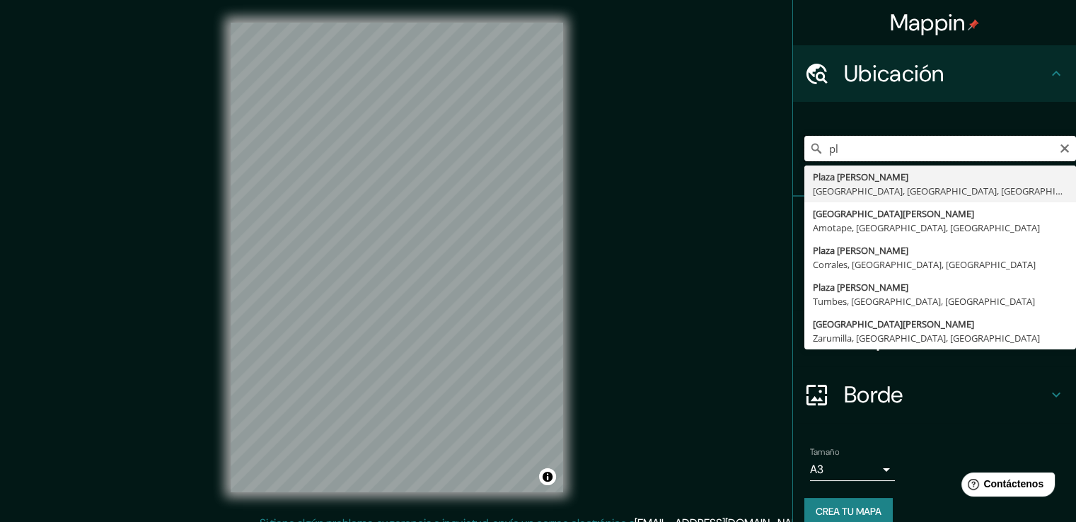
type input "p"
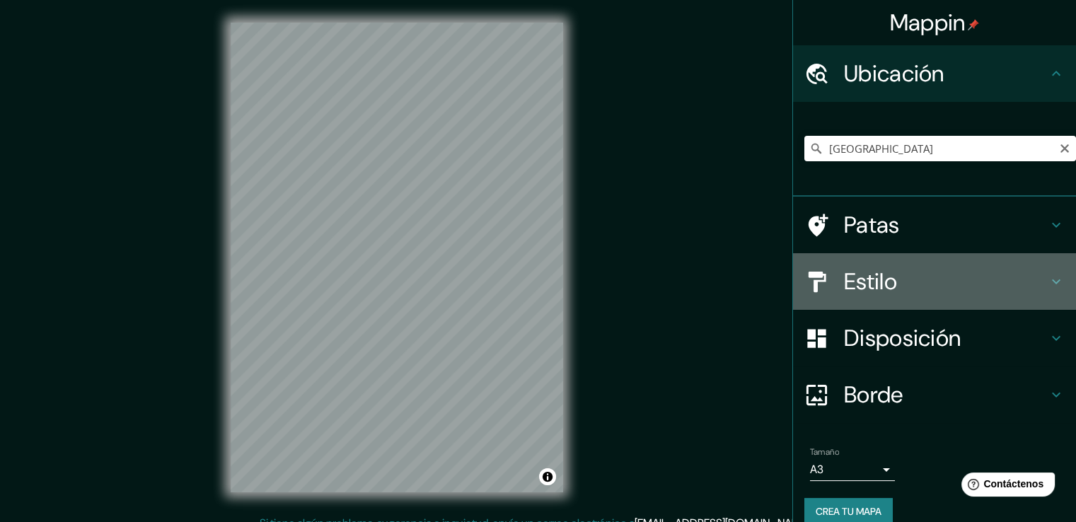
click at [865, 286] on font "Estilo" at bounding box center [870, 282] width 53 height 30
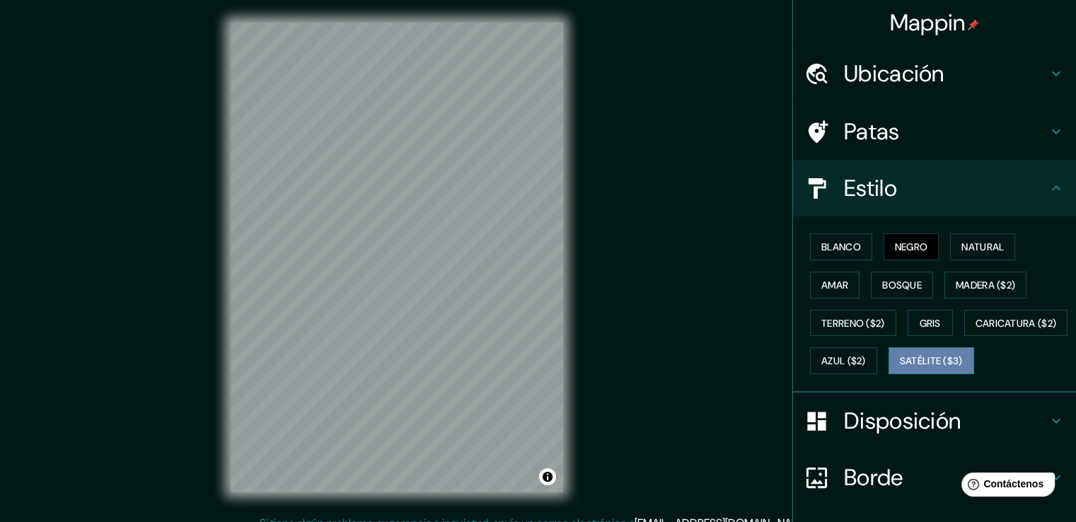
click at [900, 368] on font "Satélite ($3)" at bounding box center [931, 361] width 63 height 13
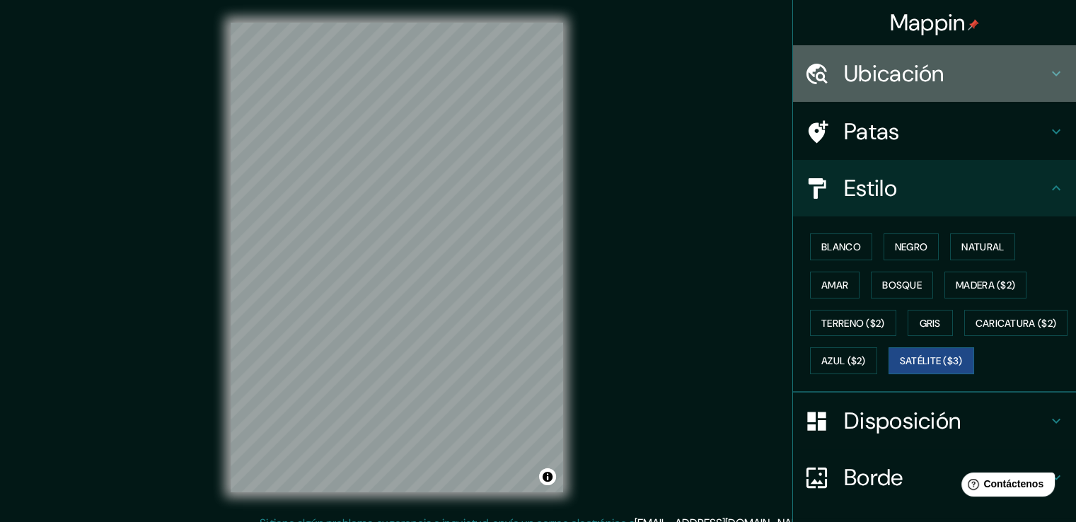
click at [907, 71] on font "Ubicación" at bounding box center [894, 74] width 100 height 30
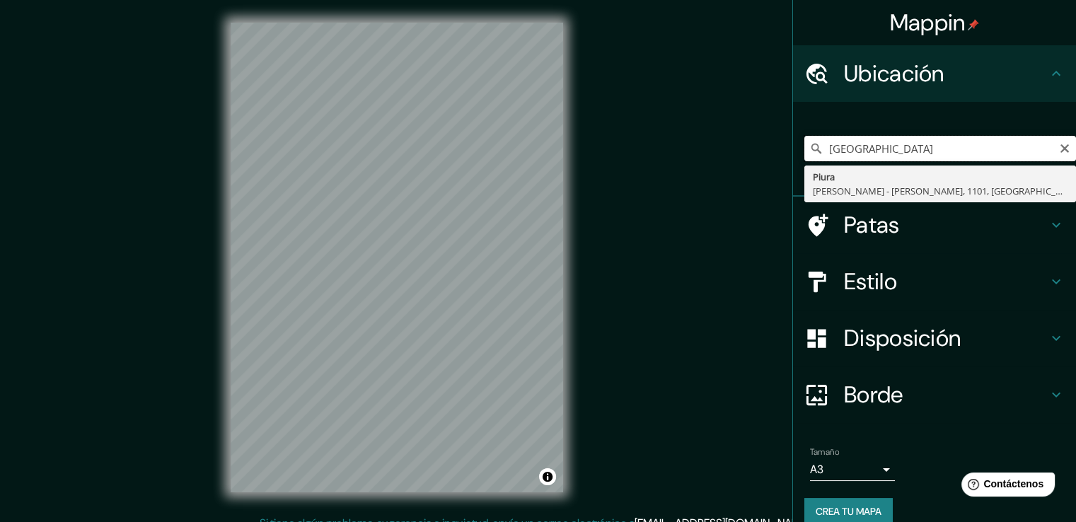
click at [902, 148] on input "[GEOGRAPHIC_DATA]" at bounding box center [940, 148] width 272 height 25
type input "Piura, [PERSON_NAME] - [PERSON_NAME], 1101, [GEOGRAPHIC_DATA]"
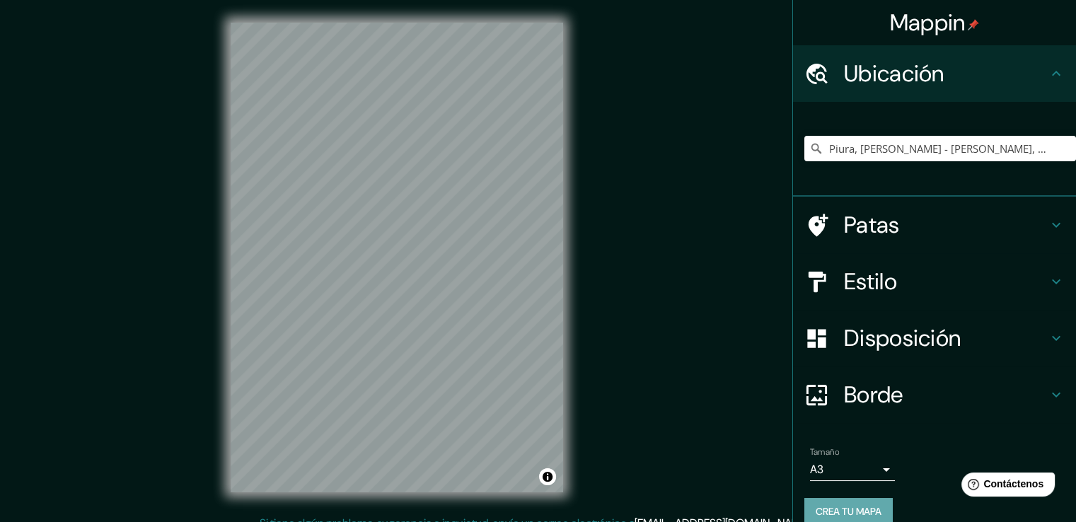
click at [849, 505] on font "Crea tu mapa" at bounding box center [848, 511] width 66 height 13
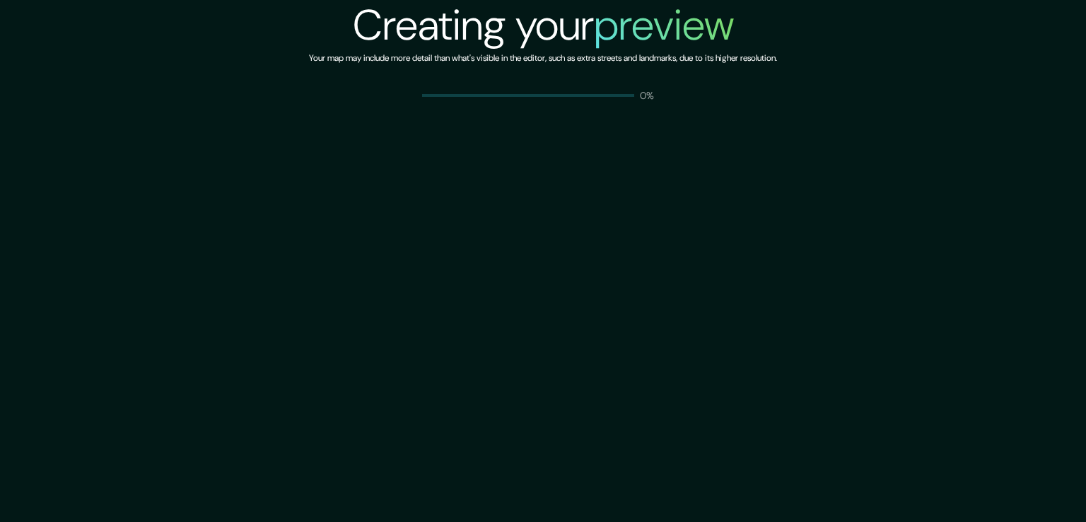
click at [1081, 208] on div "Creating your preview Your map may include more detail than what's visible in t…" at bounding box center [543, 261] width 1086 height 522
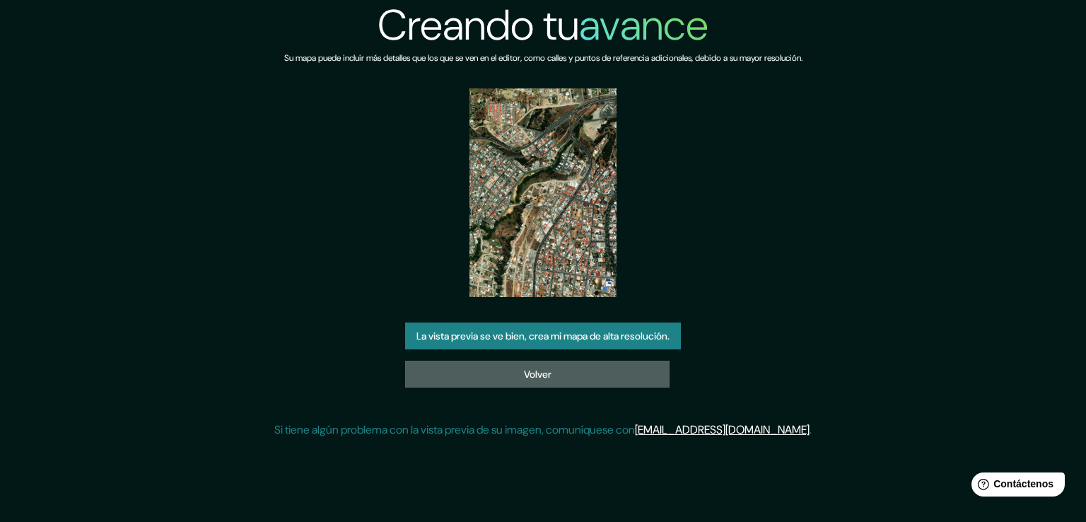
click at [520, 380] on link "Volver" at bounding box center [537, 374] width 264 height 27
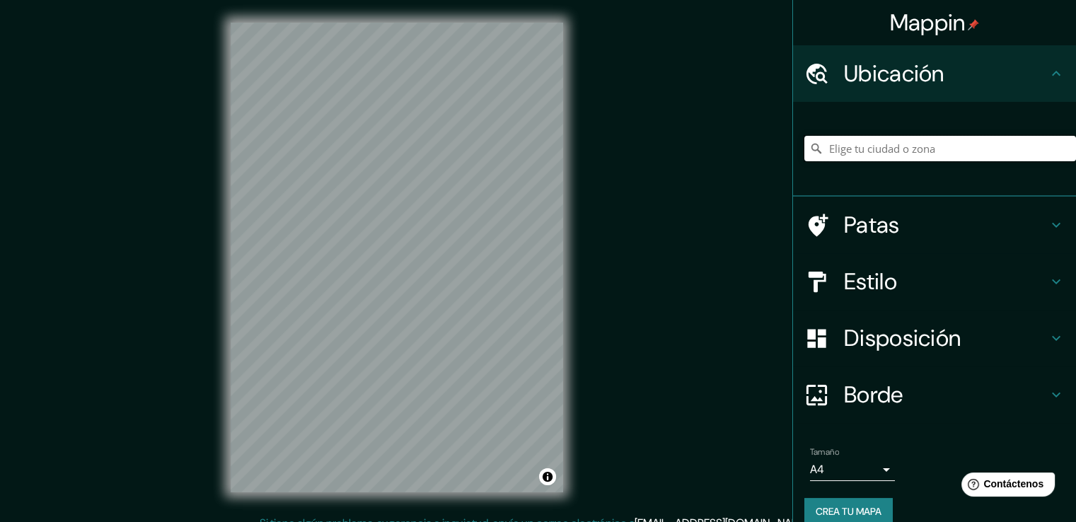
click at [908, 146] on input "Elige tu ciudad o zona" at bounding box center [940, 148] width 272 height 25
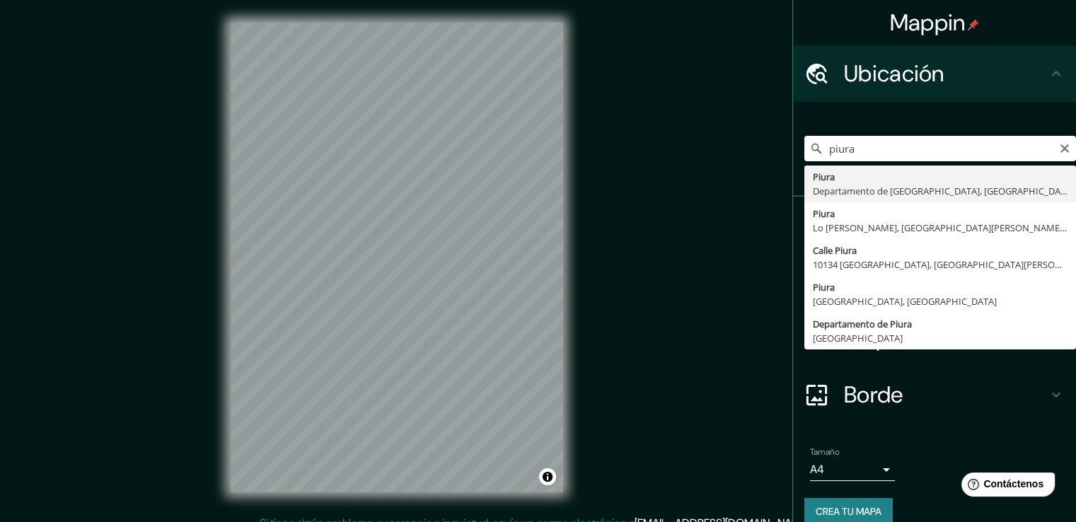
type input "Piura, [GEOGRAPHIC_DATA], [GEOGRAPHIC_DATA]"
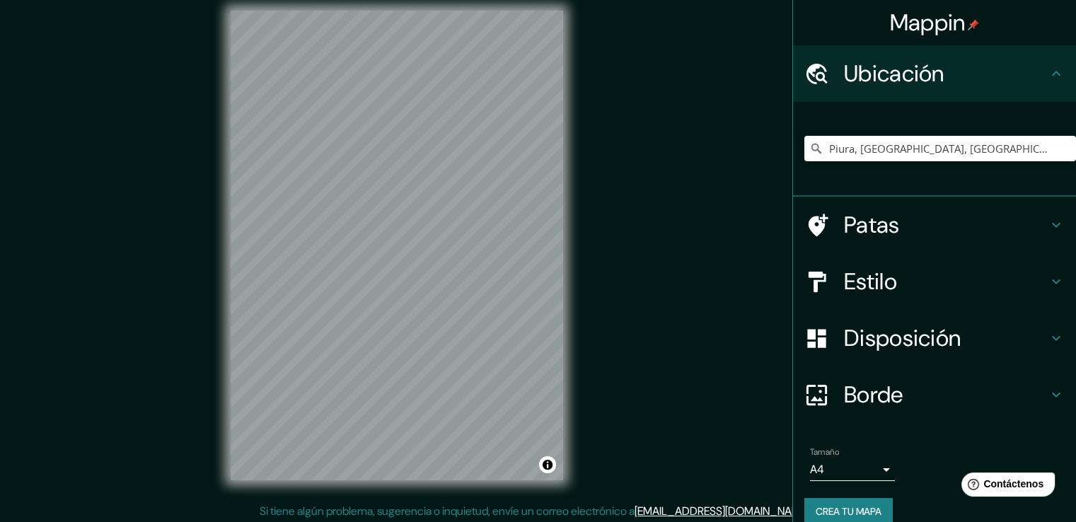
scroll to position [14, 0]
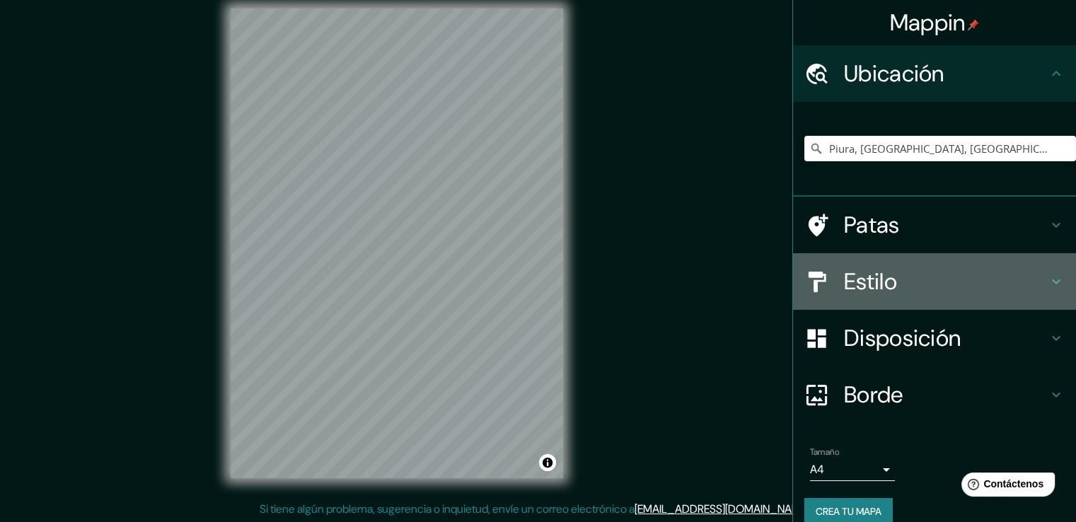
click at [1047, 281] on icon at bounding box center [1055, 281] width 17 height 17
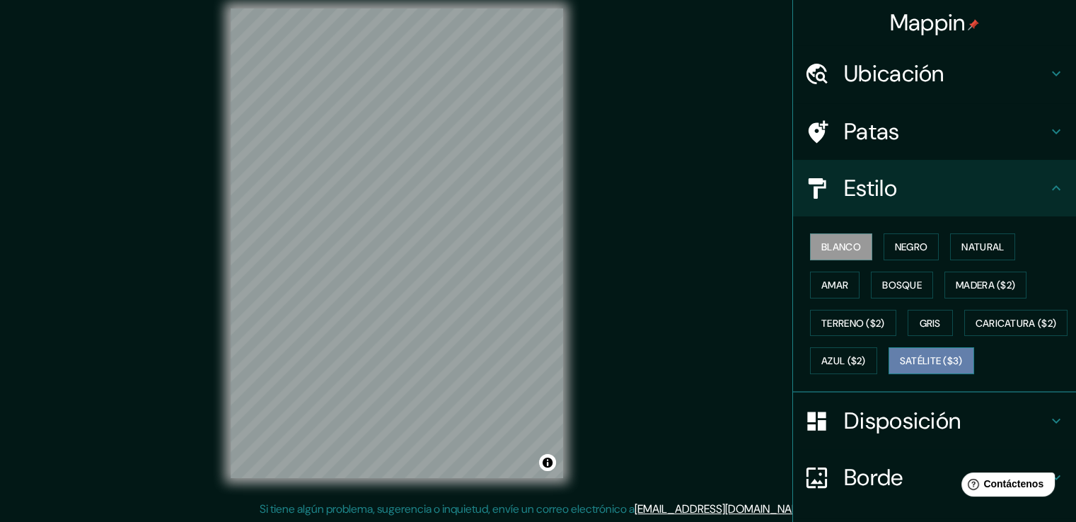
click at [900, 368] on font "Satélite ($3)" at bounding box center [931, 361] width 63 height 13
click at [896, 238] on font "Negro" at bounding box center [911, 247] width 33 height 18
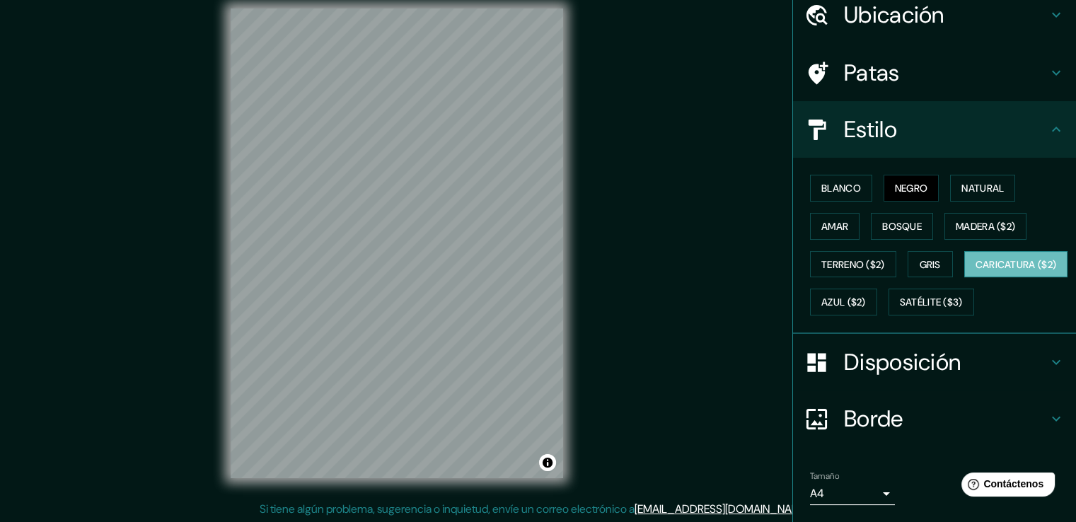
scroll to position [137, 0]
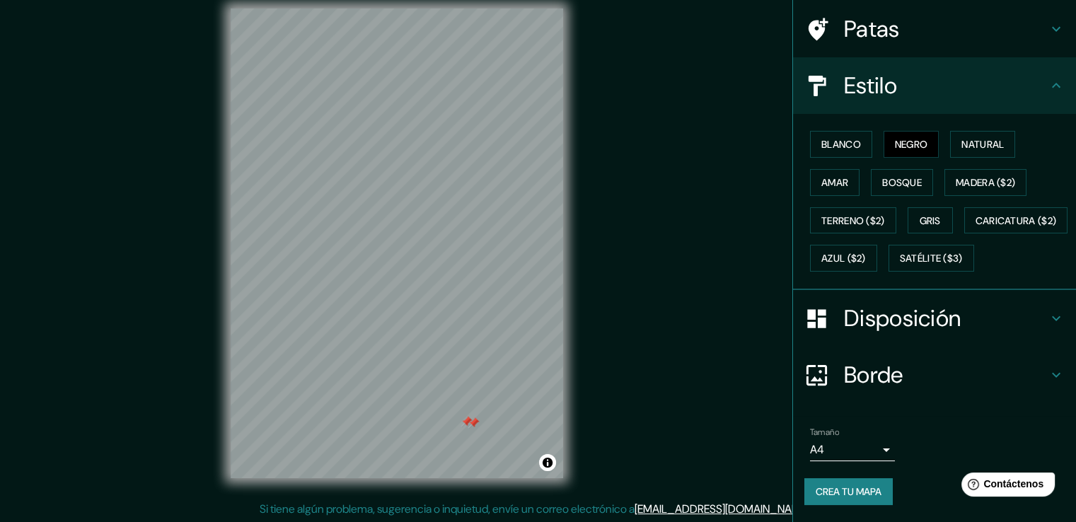
click at [473, 8] on div at bounding box center [397, 8] width 332 height 0
click at [821, 138] on font "Blanco" at bounding box center [841, 144] width 40 height 13
click at [908, 138] on font "Negro" at bounding box center [911, 144] width 33 height 13
click at [310, 265] on div at bounding box center [306, 263] width 11 height 11
drag, startPoint x: 399, startPoint y: 168, endPoint x: 412, endPoint y: 157, distance: 17.1
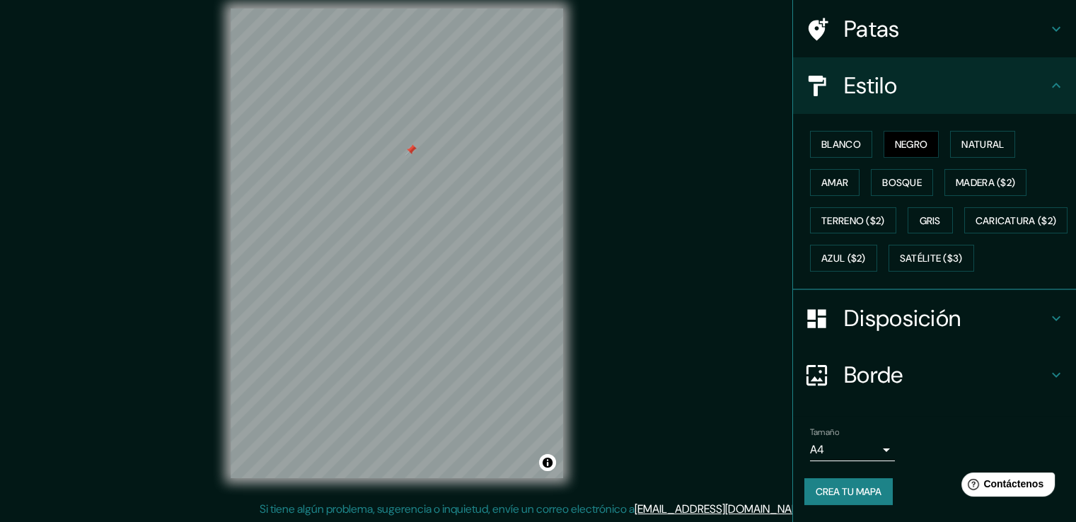
click at [412, 156] on div at bounding box center [410, 149] width 11 height 11
click at [961, 138] on font "Natural" at bounding box center [982, 144] width 42 height 13
click at [1076, 191] on html "Mappin Ubicación Piura, Departamento de Piura, Perú Patas Estilo Blanco Negro N…" at bounding box center [538, 247] width 1076 height 522
click at [975, 176] on font "Madera ($2)" at bounding box center [984, 182] width 59 height 13
click at [922, 214] on font "Gris" at bounding box center [929, 220] width 21 height 13
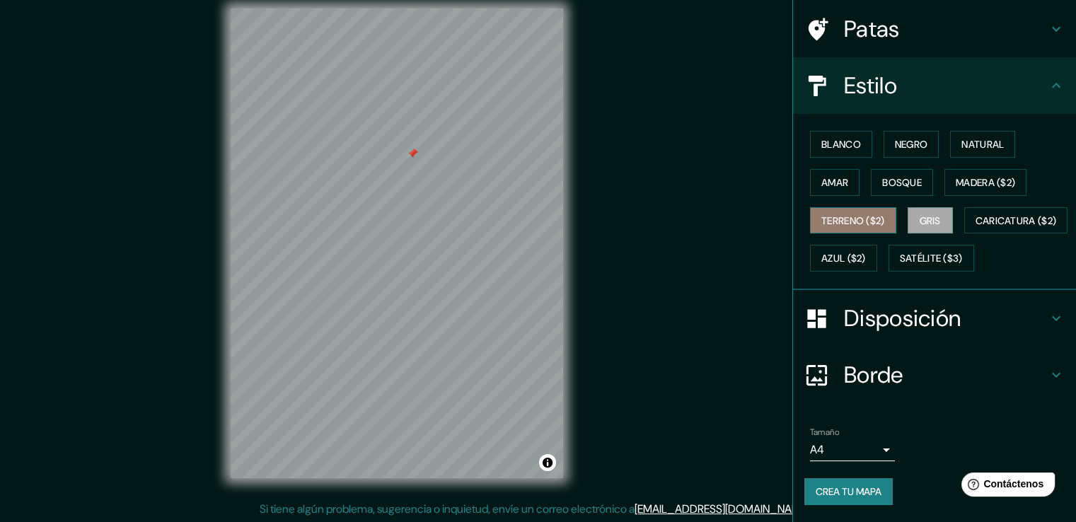
click at [876, 214] on font "Terreno ($2)" at bounding box center [853, 220] width 64 height 13
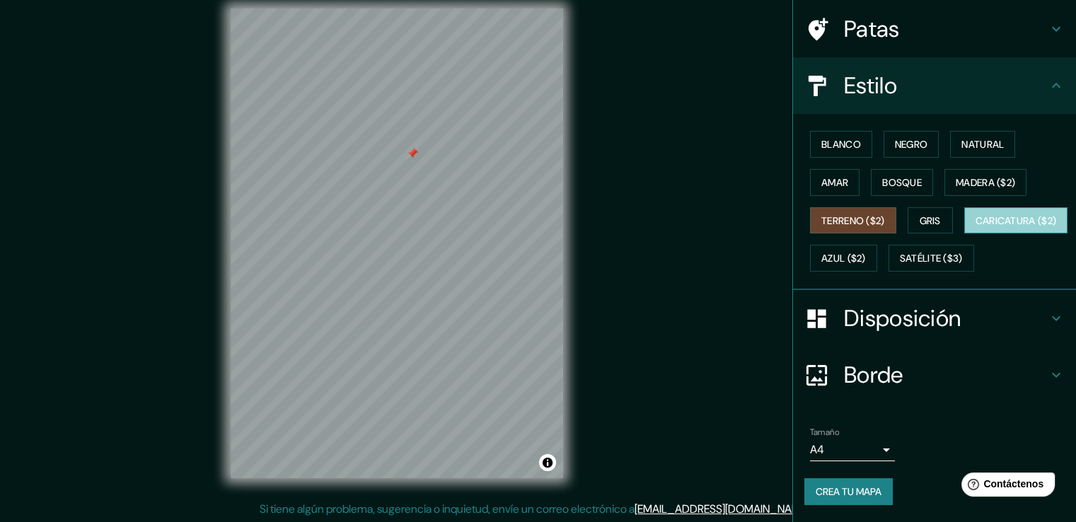
click at [975, 216] on font "Caricatura ($2)" at bounding box center [1015, 220] width 81 height 13
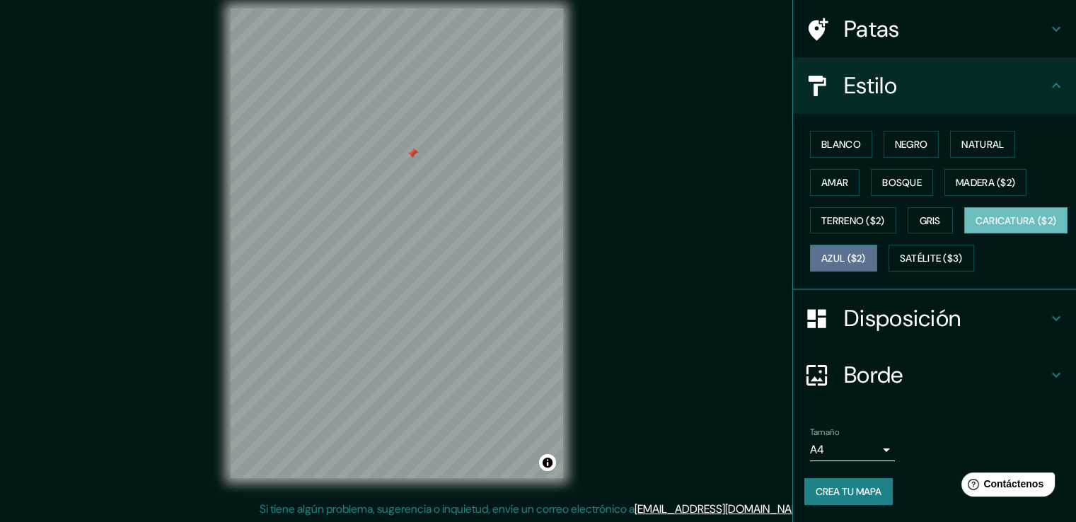
click at [866, 252] on font "Azul ($2)" at bounding box center [843, 258] width 45 height 13
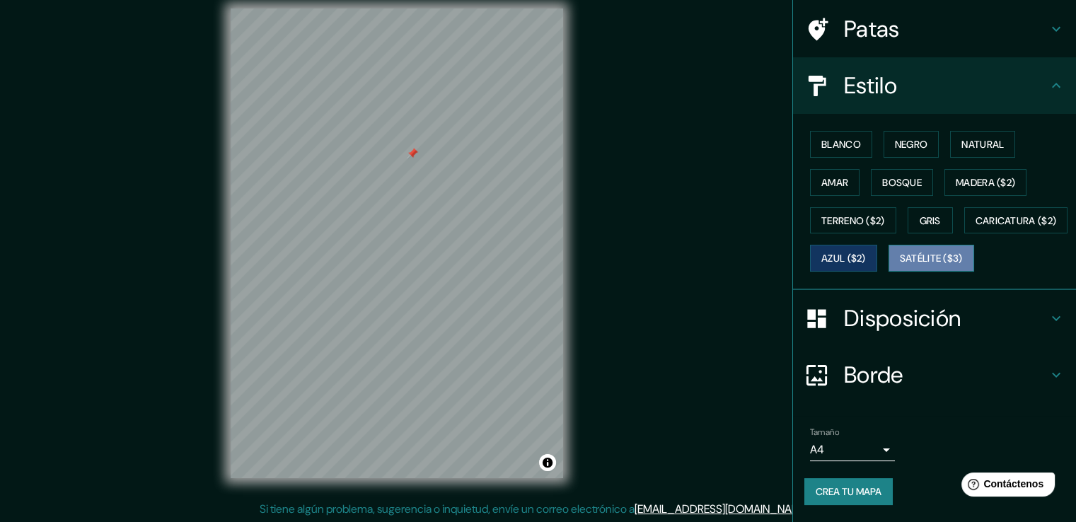
click at [900, 256] on font "Satélite ($3)" at bounding box center [931, 258] width 63 height 13
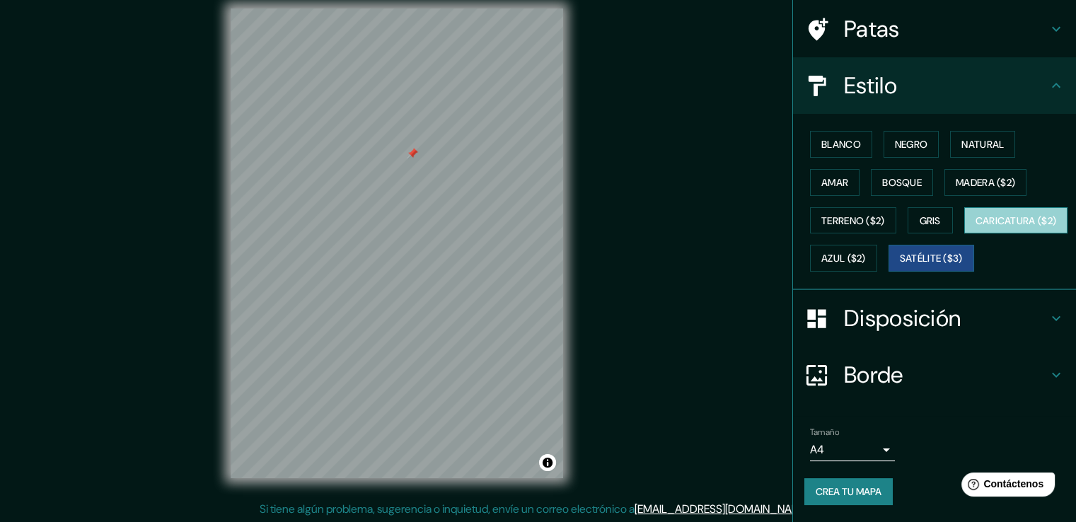
click at [975, 215] on font "Caricatura ($2)" at bounding box center [1015, 220] width 81 height 13
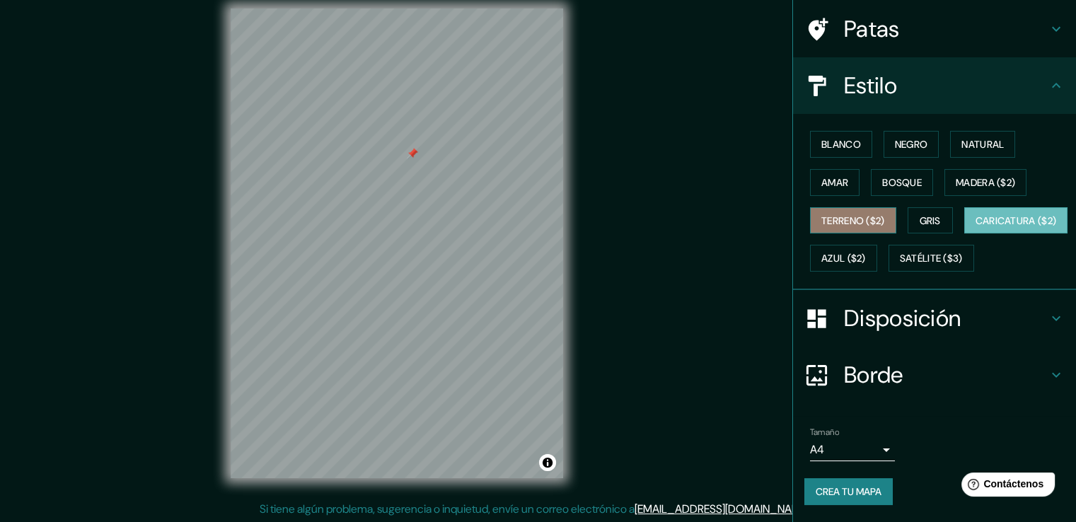
click at [827, 214] on font "Terreno ($2)" at bounding box center [853, 220] width 64 height 13
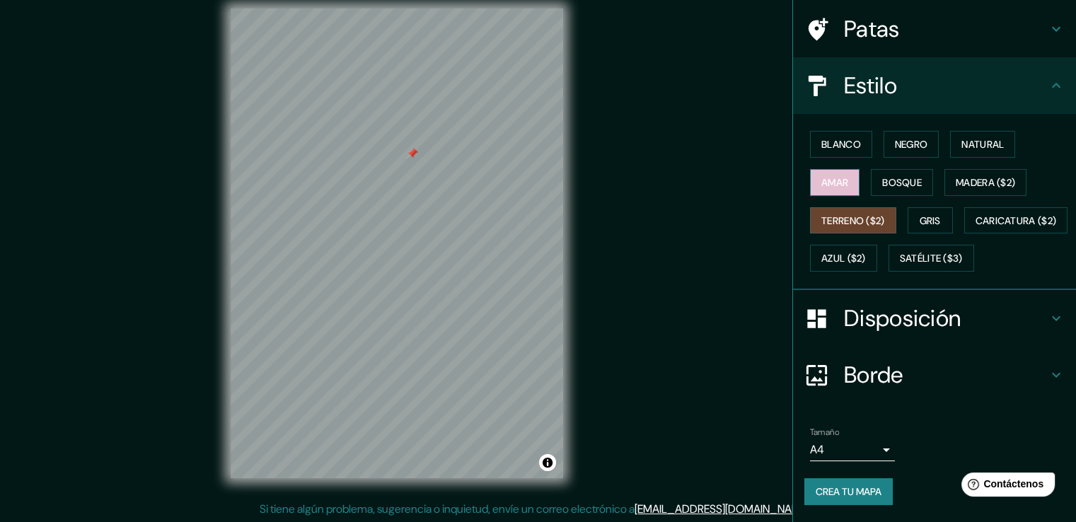
click at [825, 176] on font "Amar" at bounding box center [834, 182] width 27 height 13
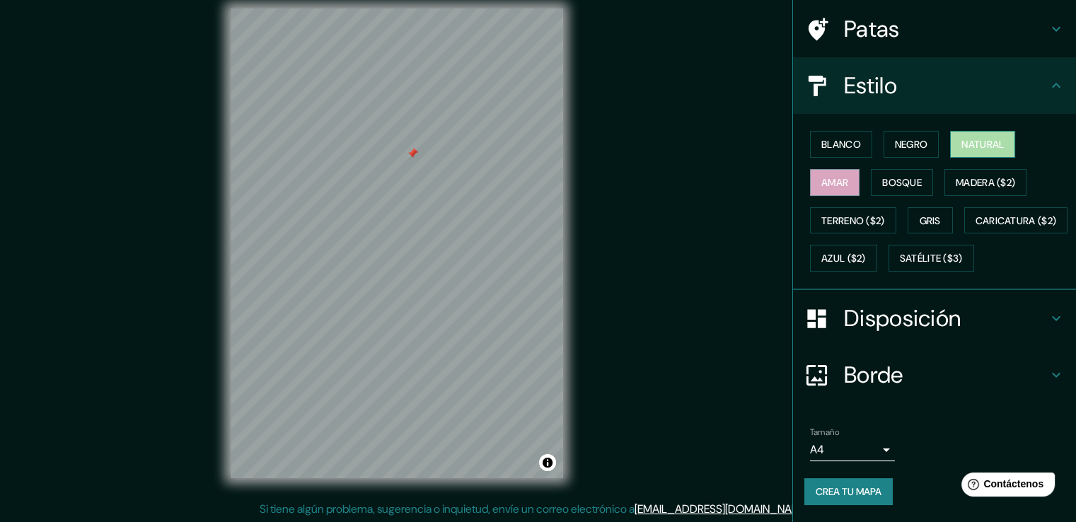
click at [961, 138] on font "Natural" at bounding box center [982, 144] width 42 height 13
click at [905, 138] on font "Negro" at bounding box center [911, 144] width 33 height 13
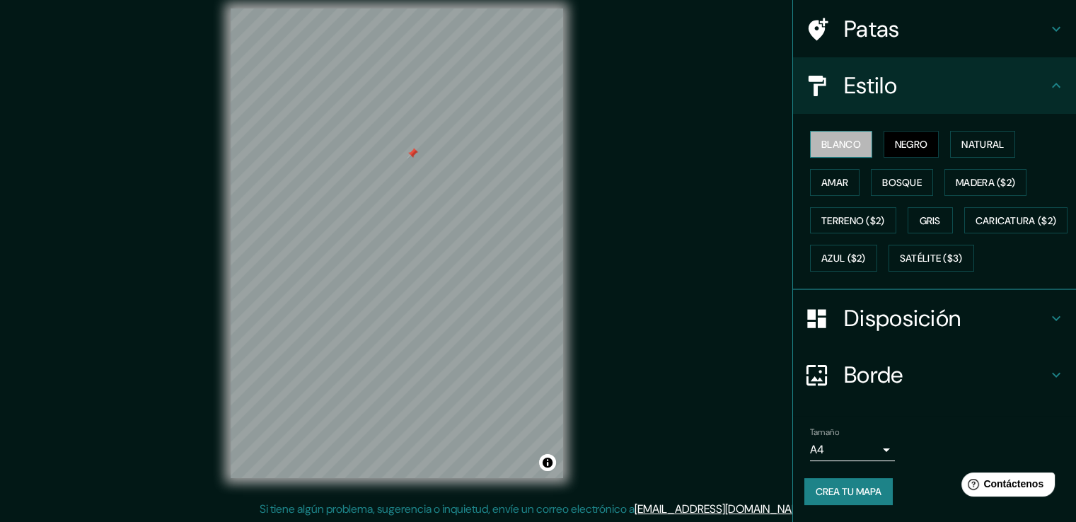
click at [830, 138] on font "Blanco" at bounding box center [841, 144] width 40 height 13
click at [895, 135] on font "Negro" at bounding box center [911, 144] width 33 height 18
click at [842, 138] on font "Blanco" at bounding box center [841, 144] width 40 height 13
click at [886, 176] on font "Bosque" at bounding box center [902, 182] width 40 height 13
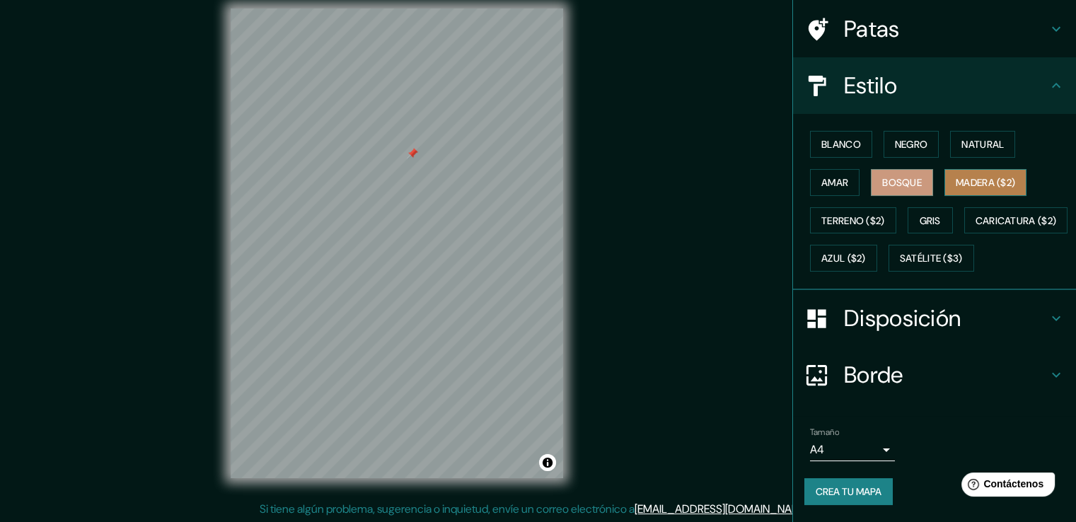
click at [968, 176] on font "Madera ($2)" at bounding box center [984, 182] width 59 height 13
click at [919, 211] on font "Gris" at bounding box center [929, 220] width 21 height 18
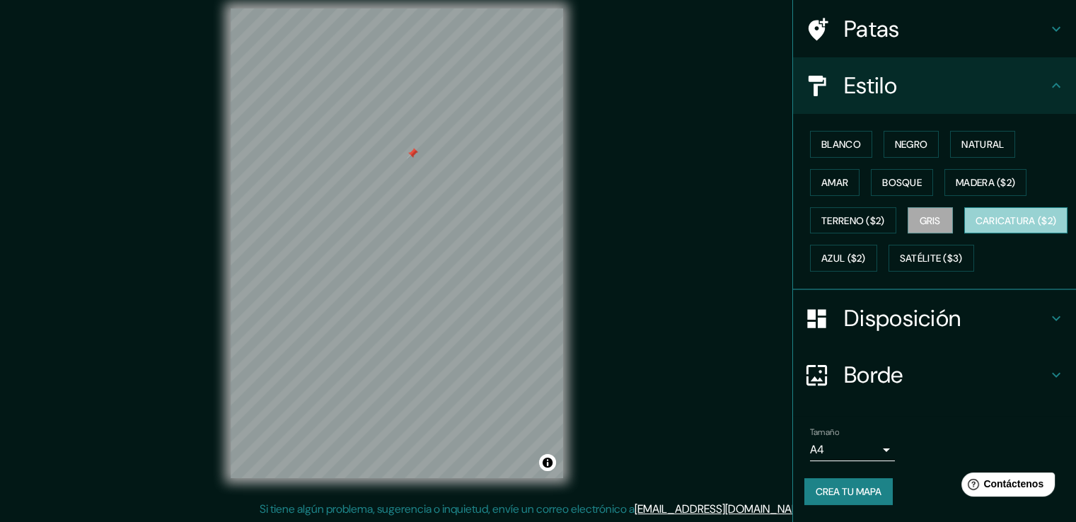
click at [975, 216] on font "Caricatura ($2)" at bounding box center [1015, 220] width 81 height 13
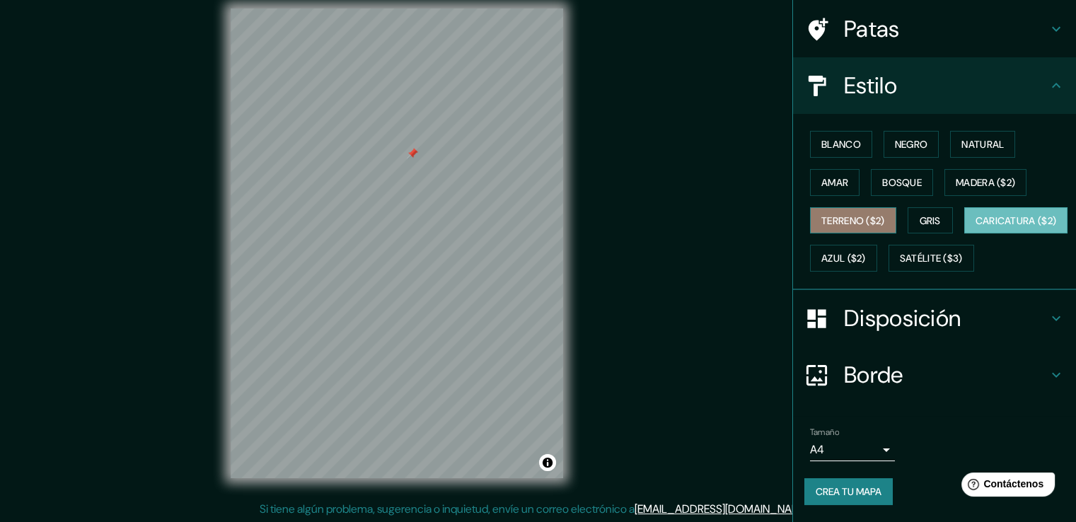
click at [836, 211] on font "Terreno ($2)" at bounding box center [853, 220] width 64 height 18
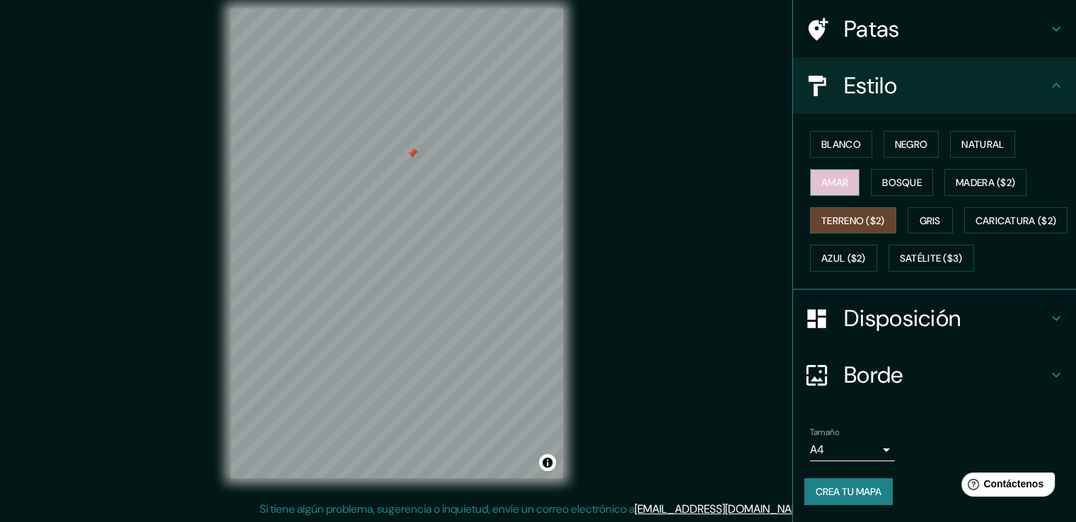
click at [821, 176] on font "Amar" at bounding box center [834, 182] width 27 height 13
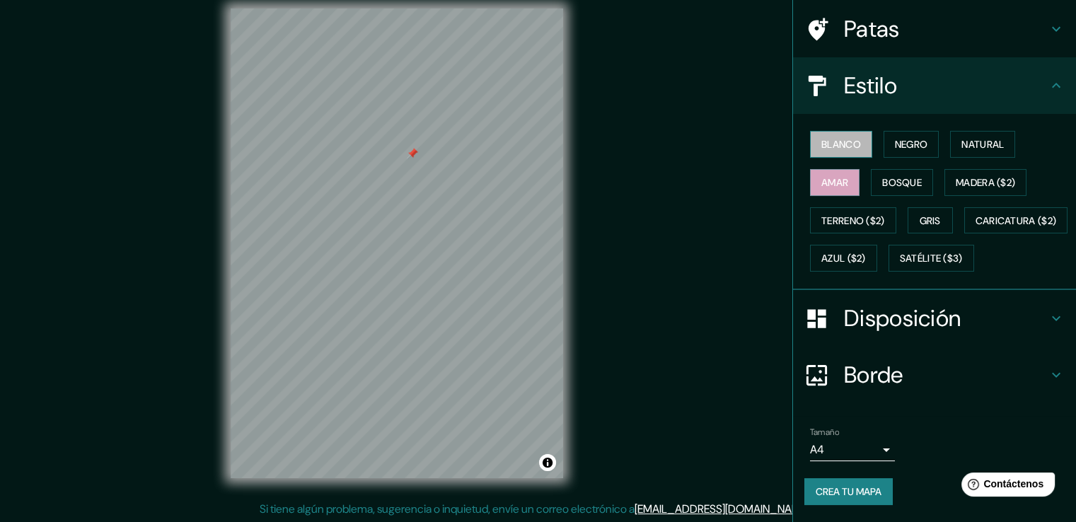
click at [825, 131] on button "Blanco" at bounding box center [841, 144] width 62 height 27
click at [900, 135] on font "Negro" at bounding box center [911, 144] width 33 height 18
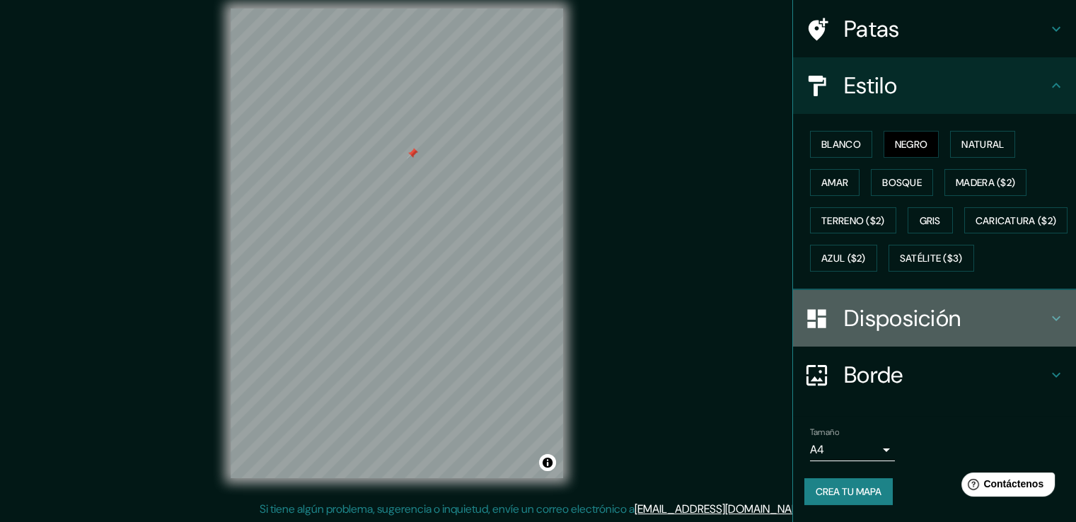
click at [1047, 320] on icon at bounding box center [1055, 318] width 17 height 17
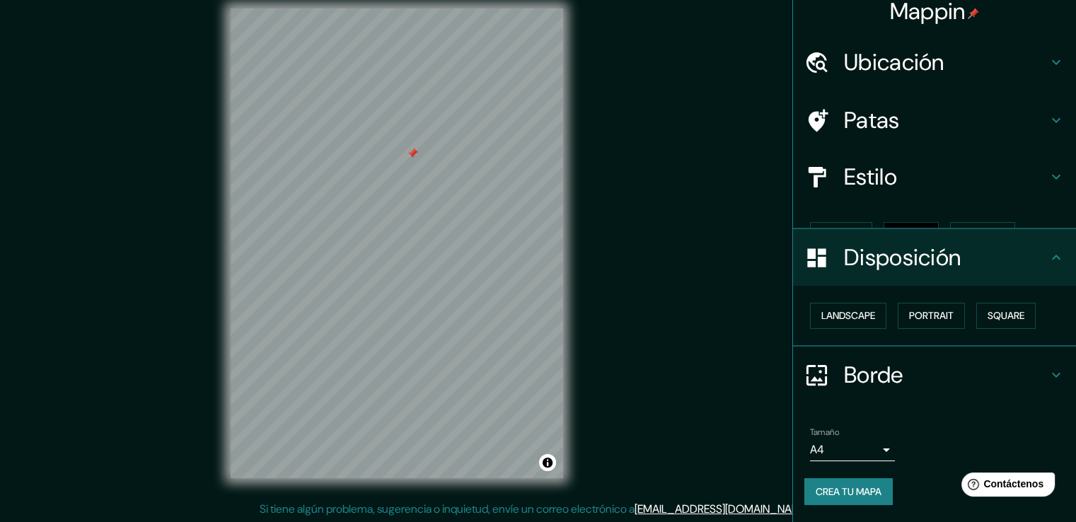
scroll to position [0, 0]
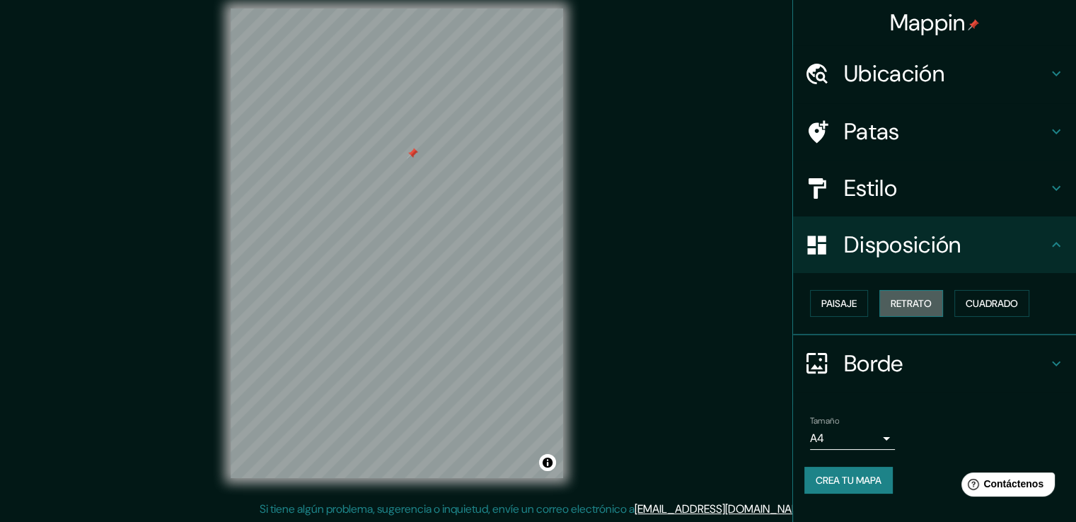
click at [899, 303] on font "Retrato" at bounding box center [910, 303] width 41 height 13
click at [982, 298] on font "Cuadrado" at bounding box center [991, 303] width 52 height 13
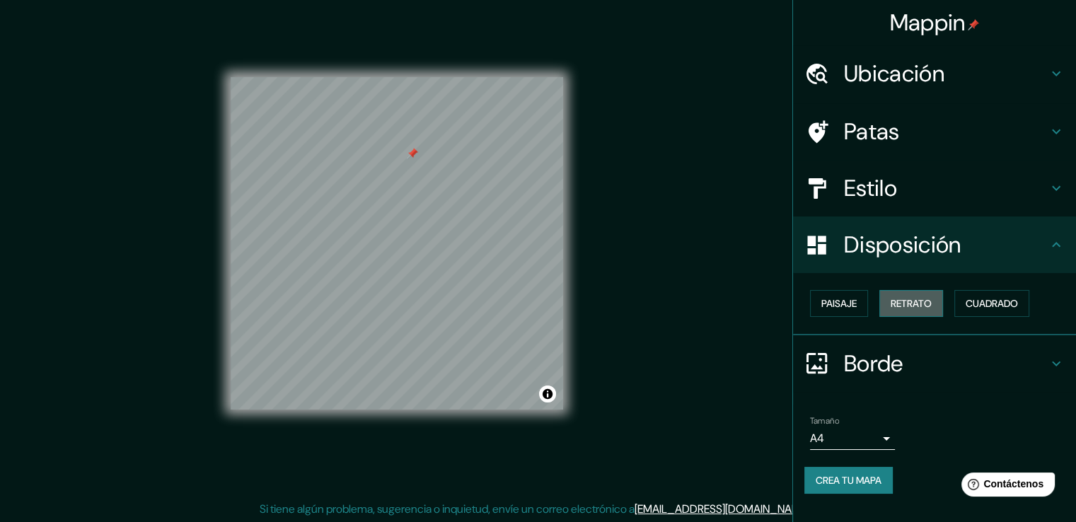
click at [925, 295] on font "Retrato" at bounding box center [910, 303] width 41 height 18
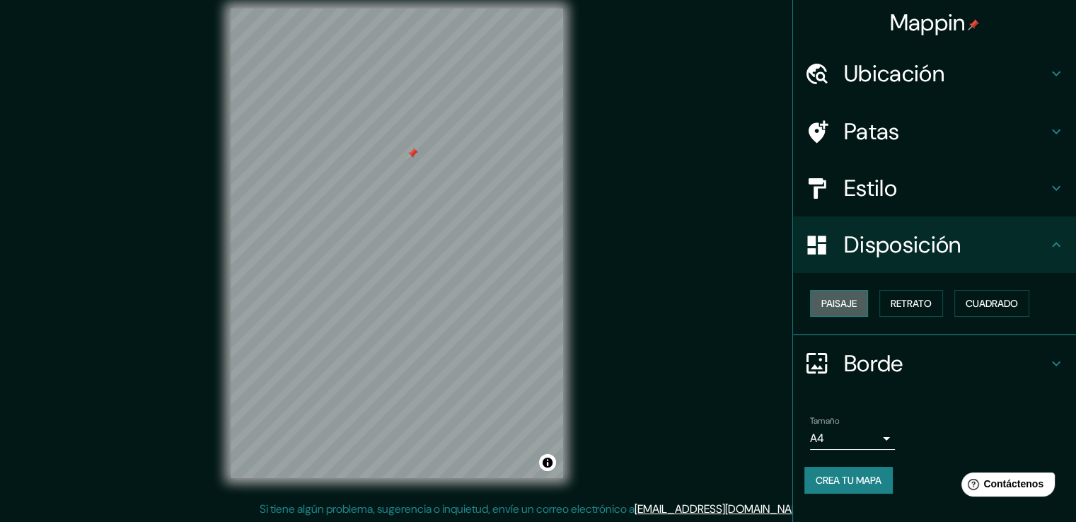
click at [825, 292] on button "Paisaje" at bounding box center [839, 303] width 58 height 27
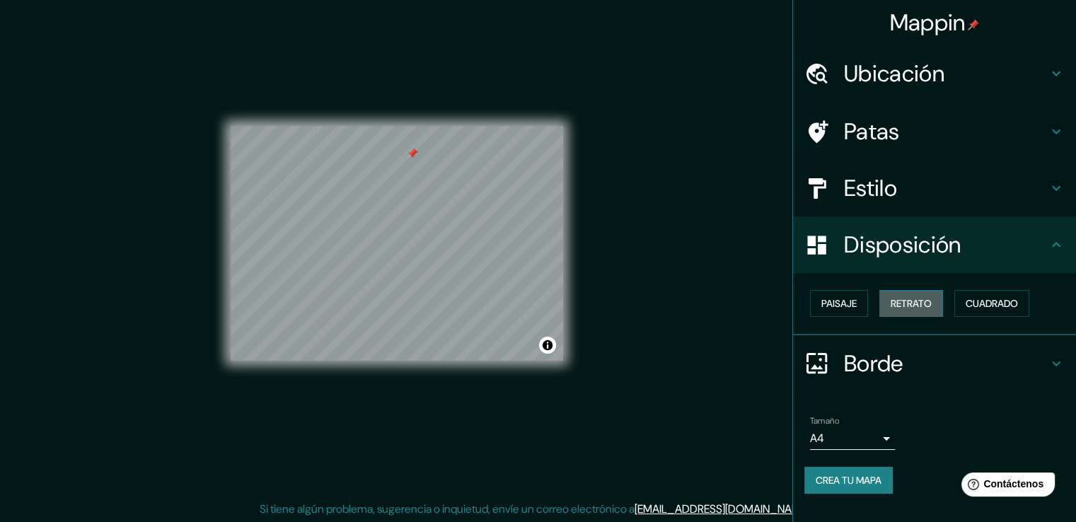
click at [910, 298] on font "Retrato" at bounding box center [910, 303] width 41 height 13
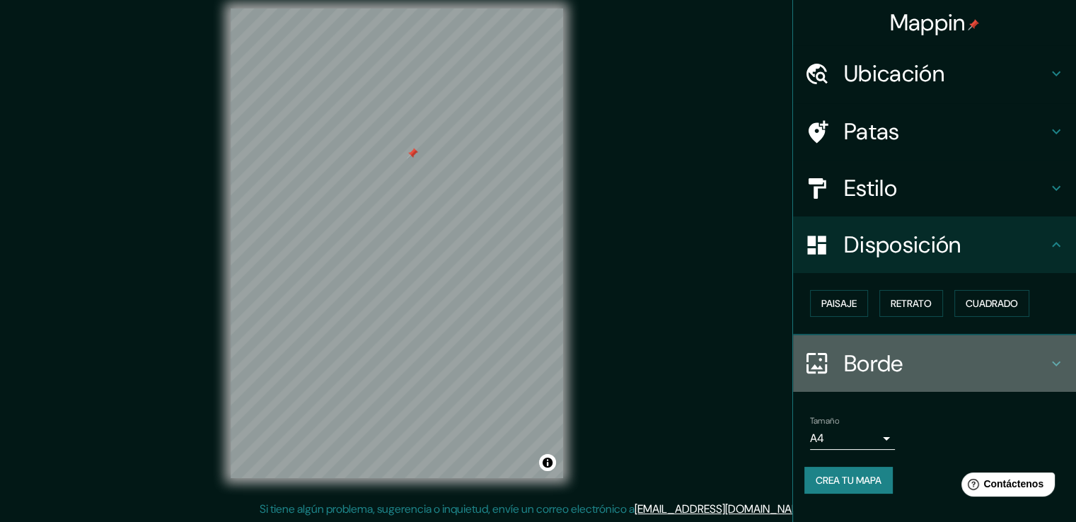
click at [1051, 360] on icon at bounding box center [1055, 363] width 17 height 17
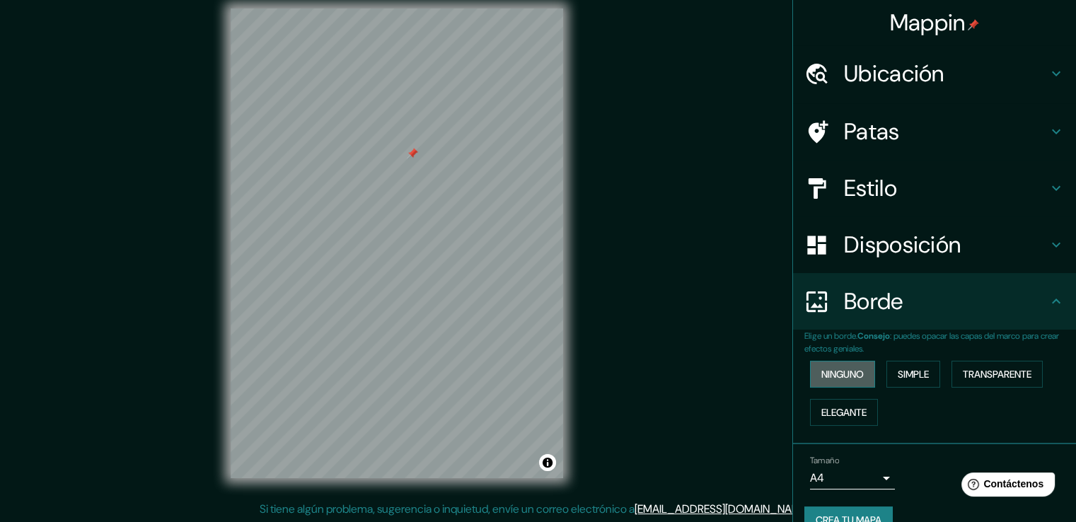
click at [839, 369] on font "Ninguno" at bounding box center [842, 374] width 42 height 13
drag, startPoint x: 839, startPoint y: 369, endPoint x: 903, endPoint y: 373, distance: 63.8
click at [903, 373] on div "Ninguno Simple Transparente Elegante" at bounding box center [940, 393] width 272 height 76
click at [903, 373] on font "Simple" at bounding box center [912, 374] width 31 height 13
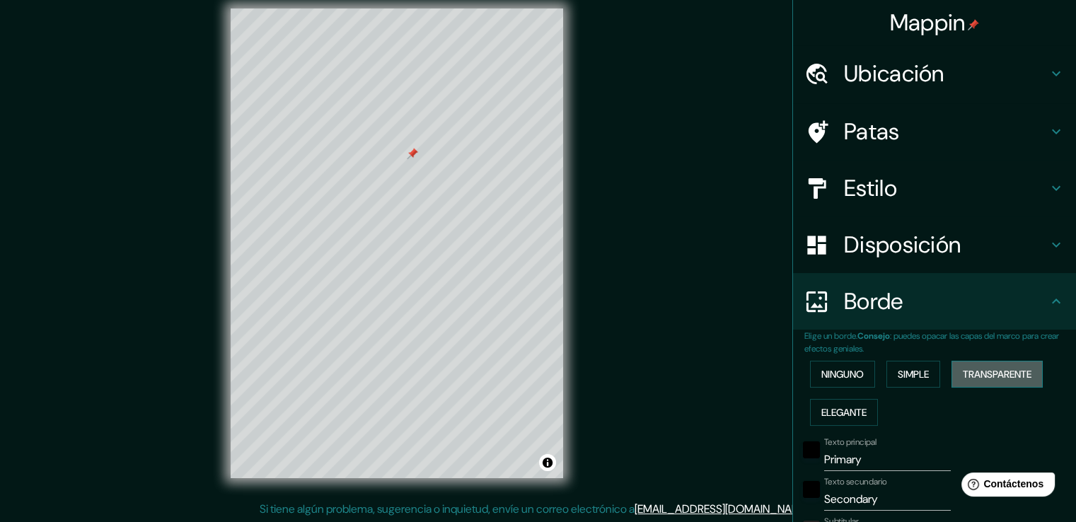
click at [991, 371] on font "Transparente" at bounding box center [996, 374] width 69 height 13
click at [822, 414] on font "Elegante" at bounding box center [843, 412] width 45 height 13
click at [825, 369] on font "Ninguno" at bounding box center [842, 374] width 42 height 13
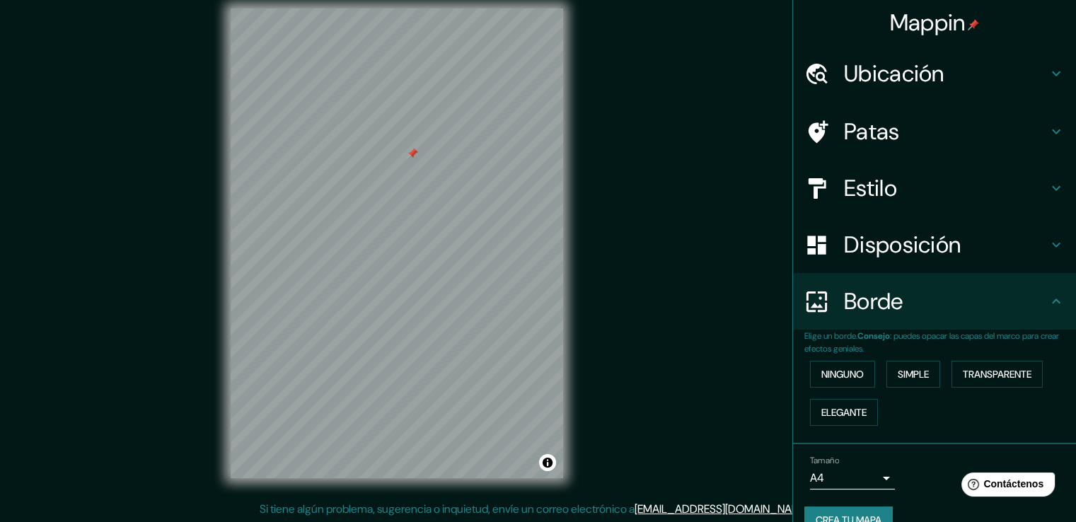
scroll to position [26, 0]
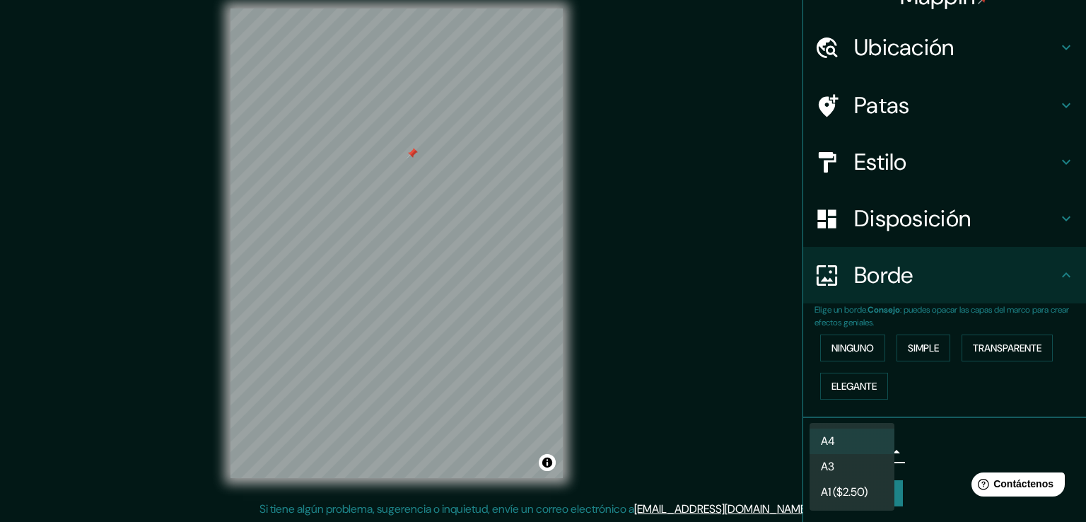
click at [880, 448] on body "Mappin Ubicación Piura, [GEOGRAPHIC_DATA], [GEOGRAPHIC_DATA] Patas Estilo Dispo…" at bounding box center [543, 247] width 1086 height 522
click at [861, 469] on li "A3" at bounding box center [852, 468] width 85 height 26
type input "a4"
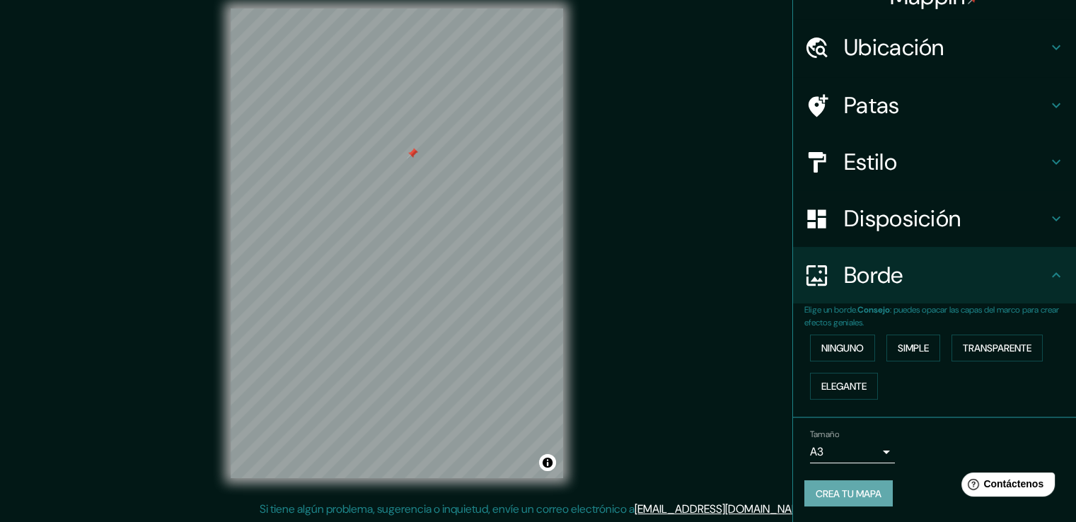
click at [853, 490] on font "Crea tu mapa" at bounding box center [848, 493] width 66 height 13
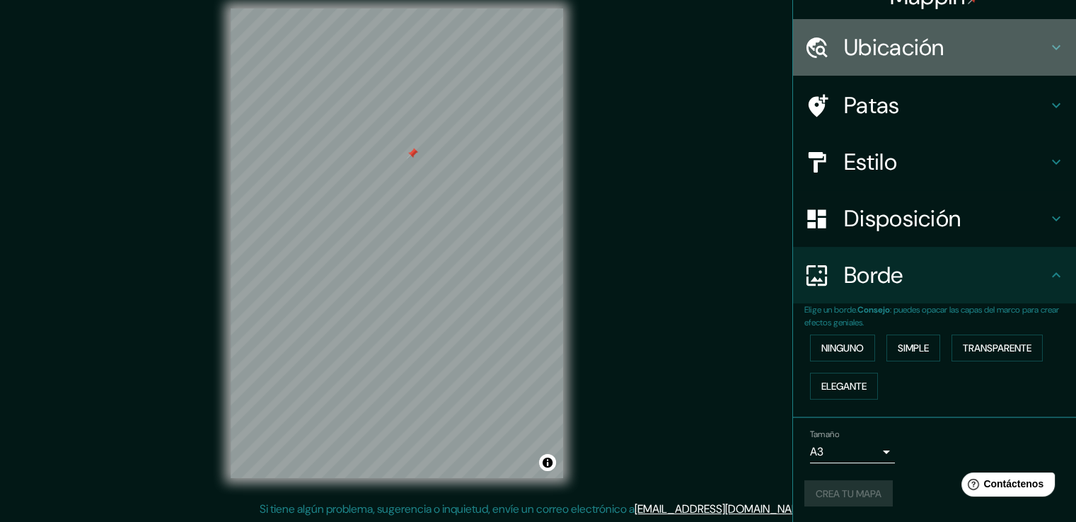
click at [905, 53] on font "Ubicación" at bounding box center [894, 48] width 100 height 30
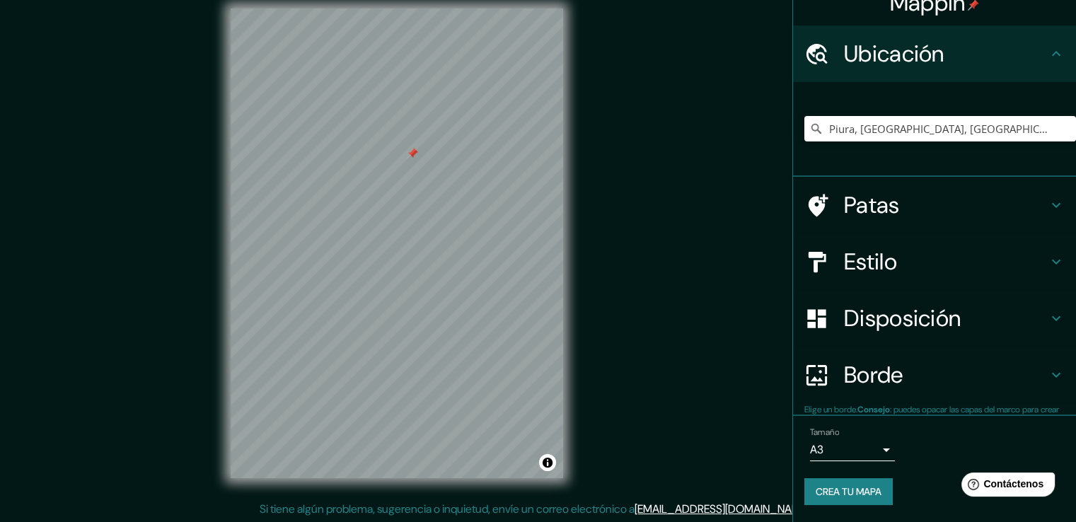
scroll to position [19, 0]
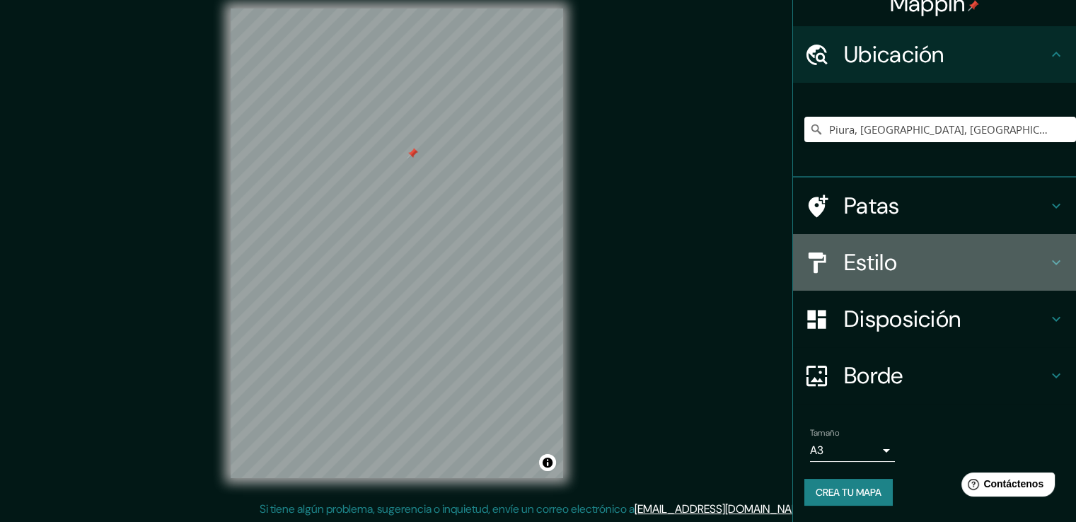
click at [902, 289] on div "Estilo" at bounding box center [934, 262] width 283 height 57
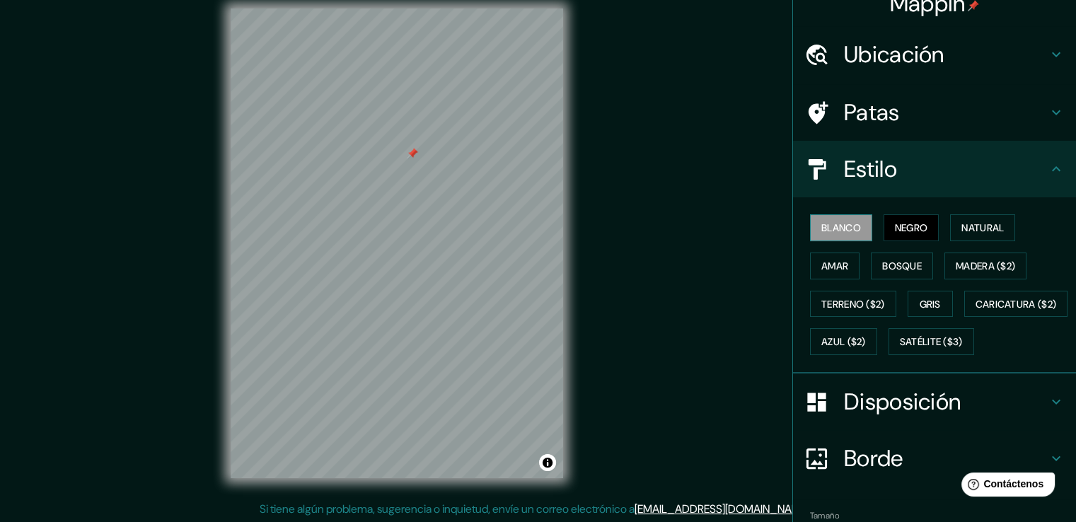
click at [831, 219] on font "Blanco" at bounding box center [841, 228] width 40 height 18
click at [900, 224] on font "Negro" at bounding box center [911, 227] width 33 height 13
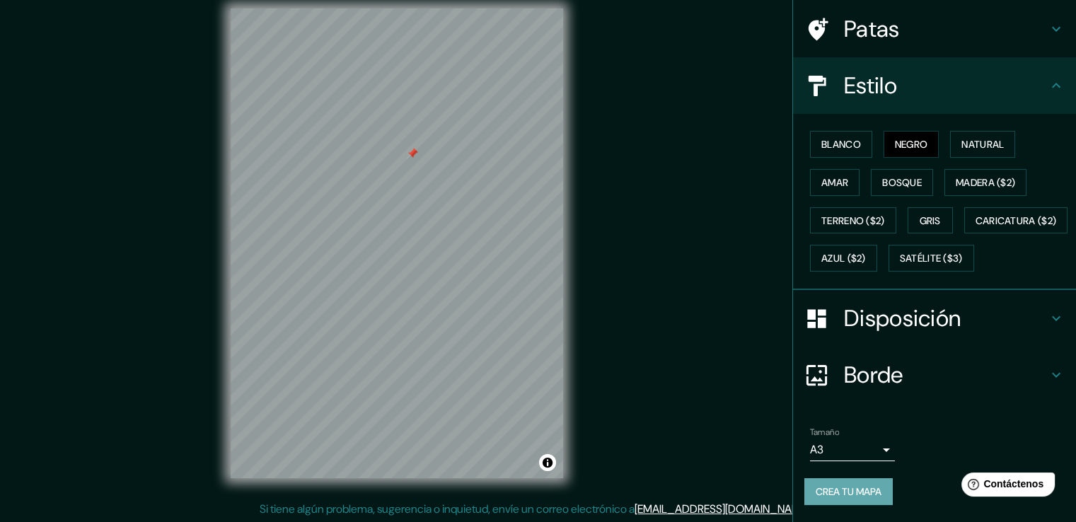
click at [827, 490] on font "Crea tu mapa" at bounding box center [848, 491] width 66 height 13
click at [831, 501] on div "Crea tu mapa" at bounding box center [934, 491] width 260 height 27
click at [837, 493] on div "Crea tu mapa" at bounding box center [934, 491] width 260 height 27
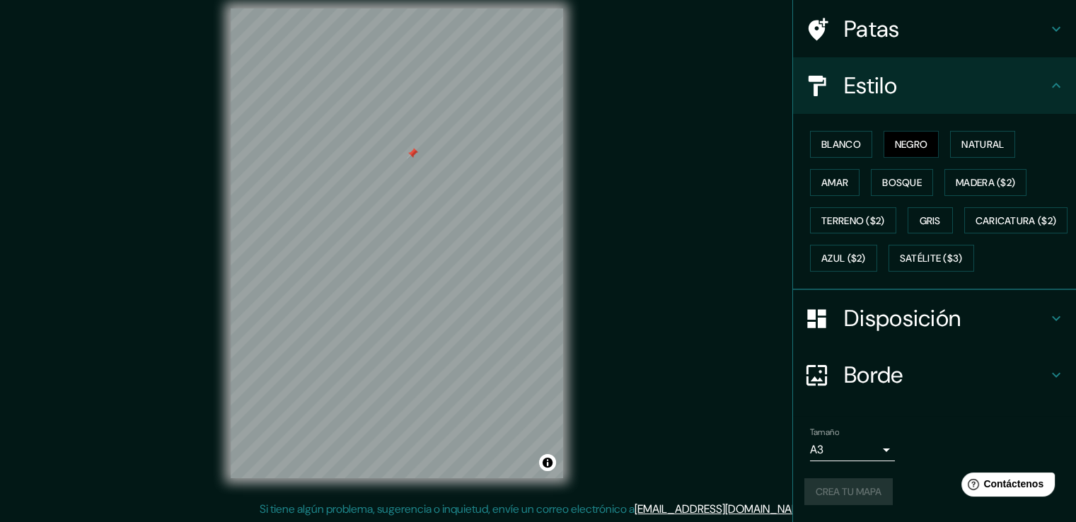
click at [837, 493] on div "Crea tu mapa" at bounding box center [934, 491] width 260 height 27
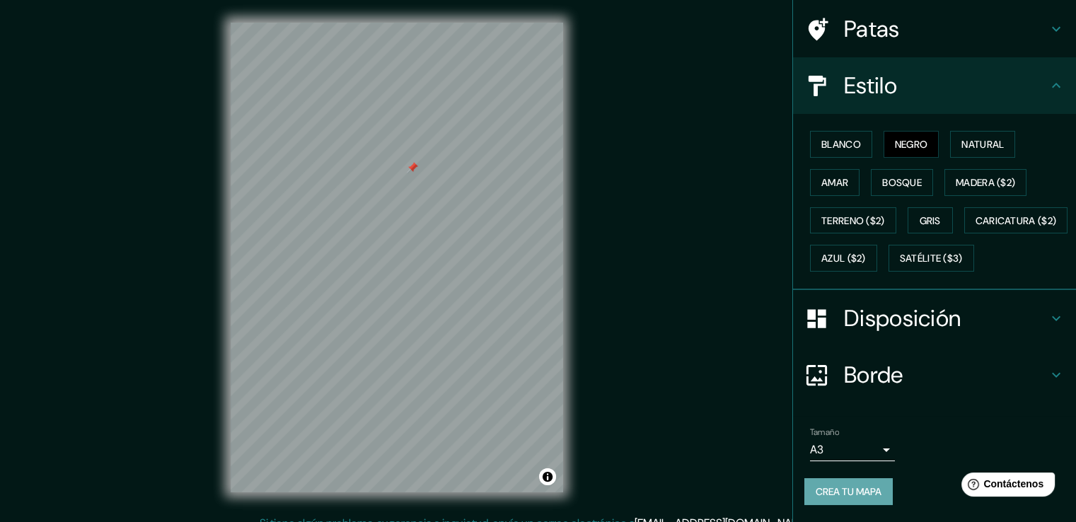
click at [815, 487] on font "Crea tu mapa" at bounding box center [848, 491] width 66 height 13
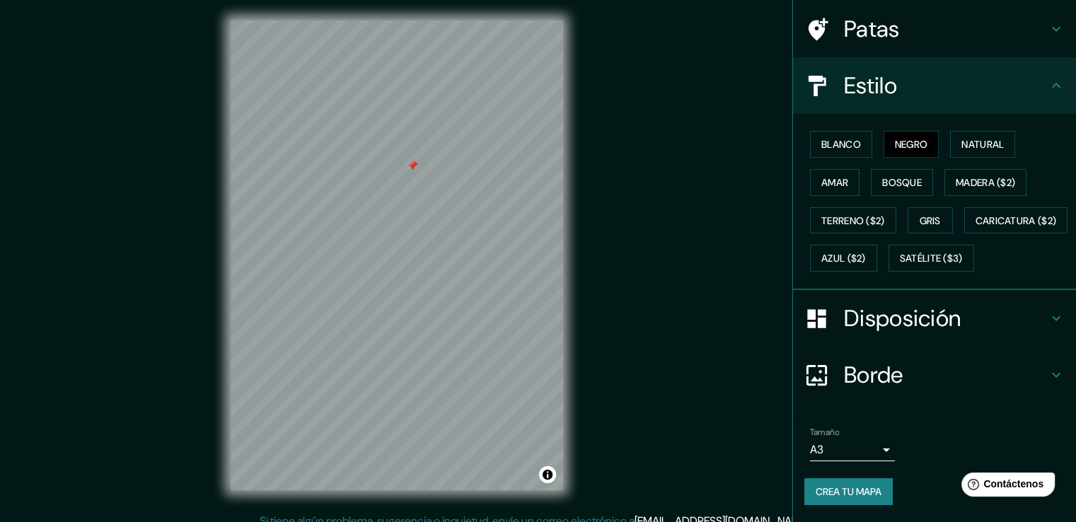
scroll to position [16, 0]
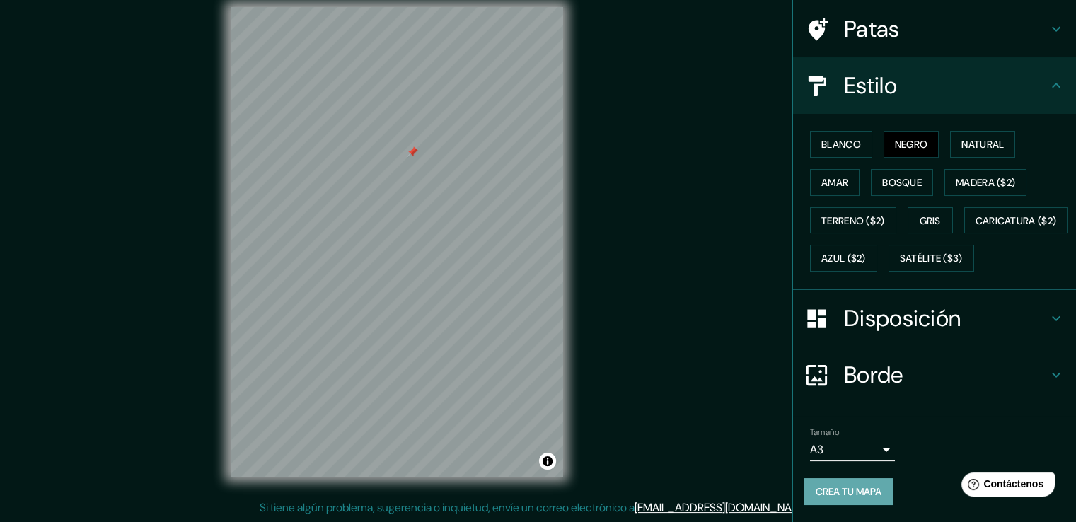
click at [844, 486] on font "Crea tu mapa" at bounding box center [848, 491] width 66 height 13
click at [844, 486] on div "Crea tu mapa" at bounding box center [934, 491] width 260 height 27
click at [839, 494] on div "Crea tu mapa" at bounding box center [934, 491] width 260 height 27
click at [676, 412] on div "Mappin Ubicación Piura, Departamento de Piura, Perú Patas Estilo Blanco Negro N…" at bounding box center [538, 252] width 1076 height 537
click at [688, 425] on div "Mappin Ubicación Piura, Departamento de Piura, Perú Patas Estilo Blanco Negro N…" at bounding box center [538, 252] width 1076 height 537
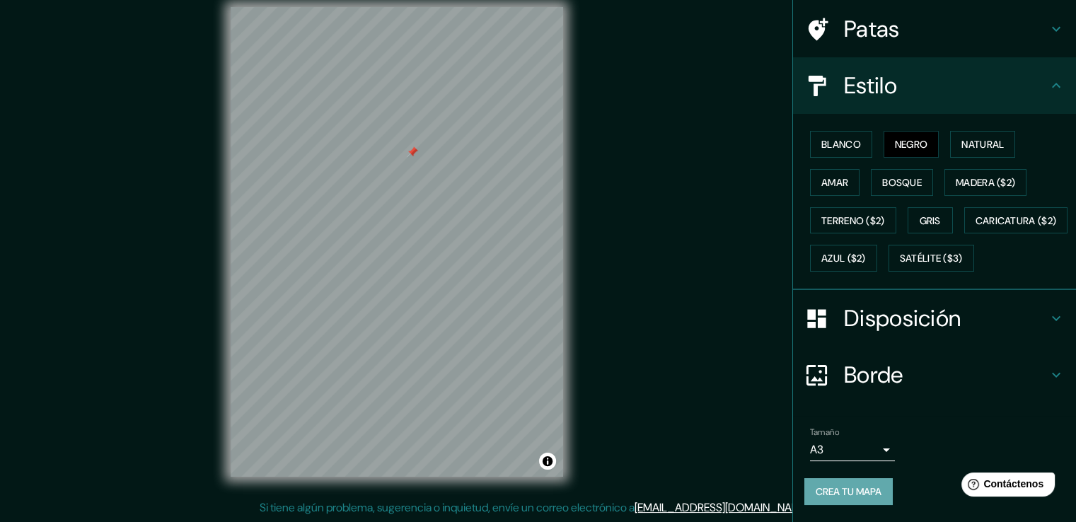
click at [851, 490] on font "Crea tu mapa" at bounding box center [848, 491] width 66 height 13
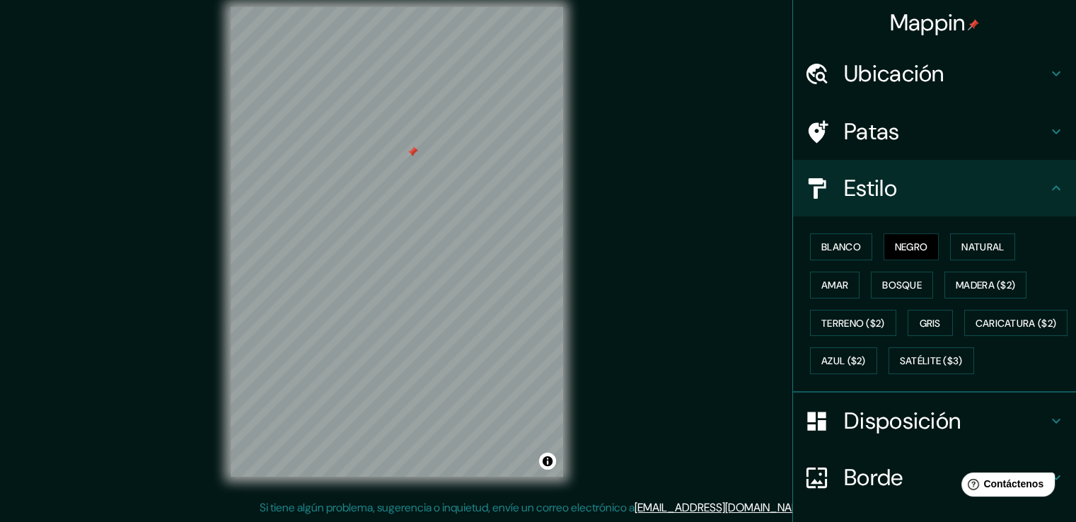
click at [690, 296] on div "Mappin Ubicación Piura, Departamento de Piura, Perú Patas Estilo Blanco Negro N…" at bounding box center [538, 252] width 1076 height 537
